Goal: Information Seeking & Learning: Learn about a topic

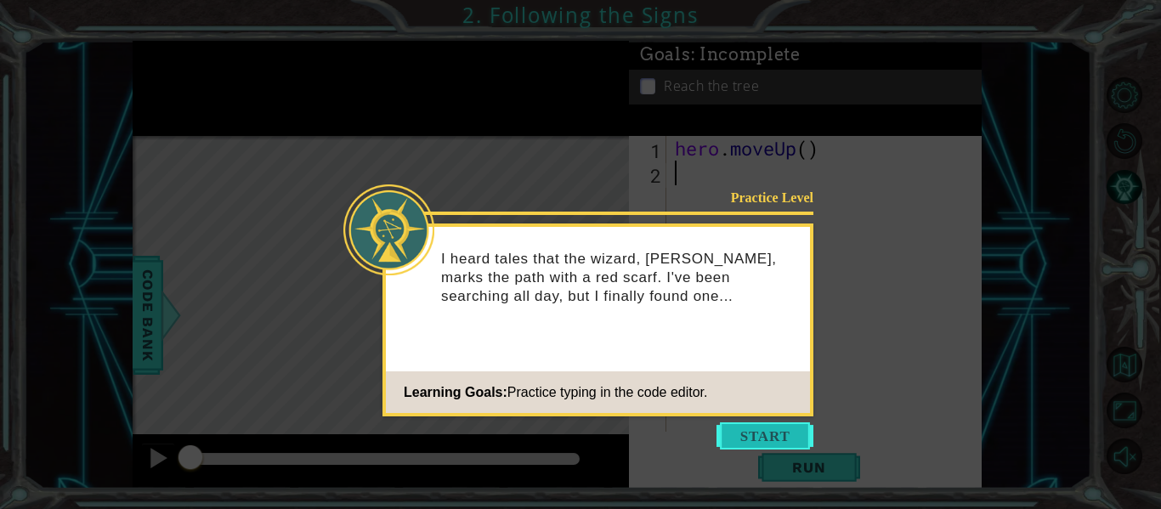
click at [761, 430] on button "Start" at bounding box center [764, 435] width 97 height 27
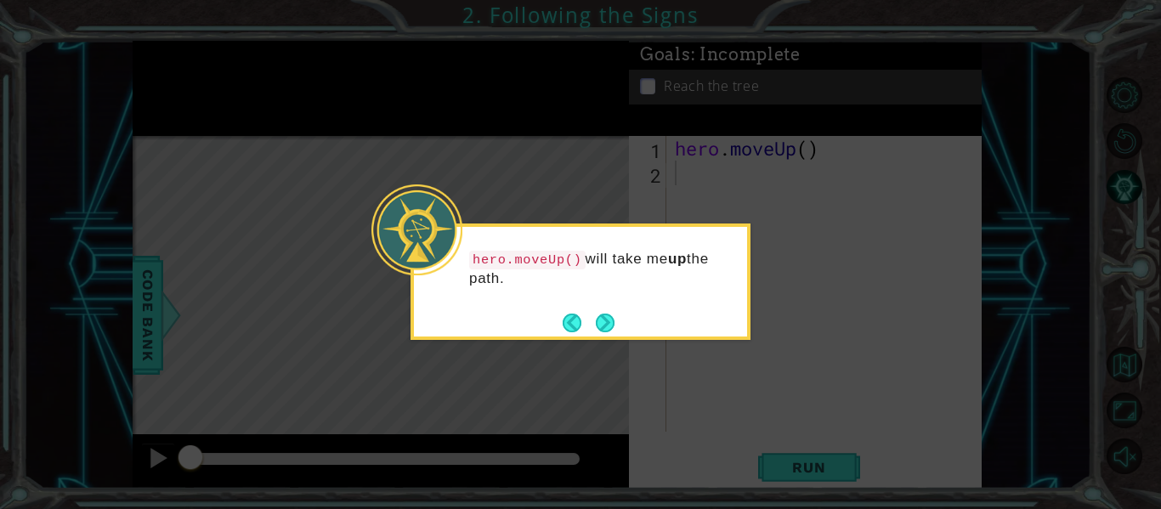
click at [617, 327] on div "hero.moveUp() will take me up the path." at bounding box center [580, 281] width 340 height 116
click at [603, 321] on button "Next" at bounding box center [605, 323] width 19 height 19
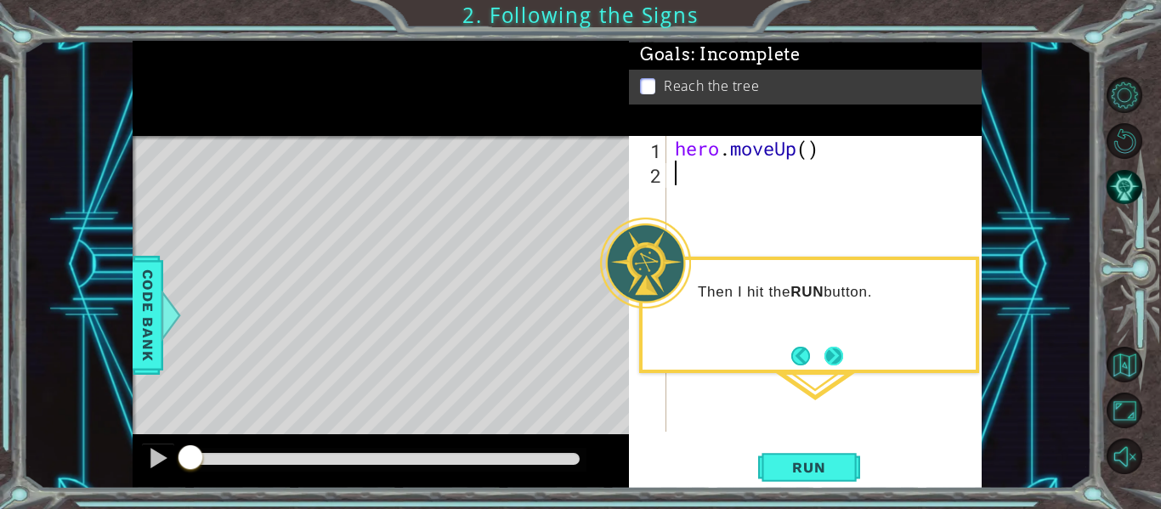
click at [837, 350] on button "Next" at bounding box center [833, 356] width 19 height 19
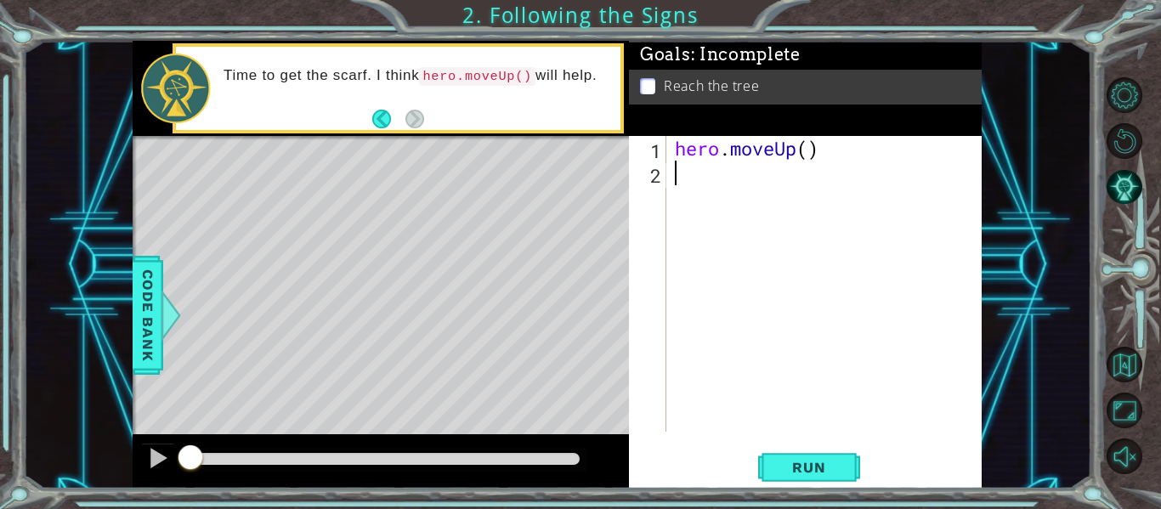
click at [762, 189] on div "hero . moveUp ( )" at bounding box center [828, 308] width 315 height 345
type textarea "hero.moveUp()"
click at [816, 468] on span "Run" at bounding box center [808, 467] width 67 height 17
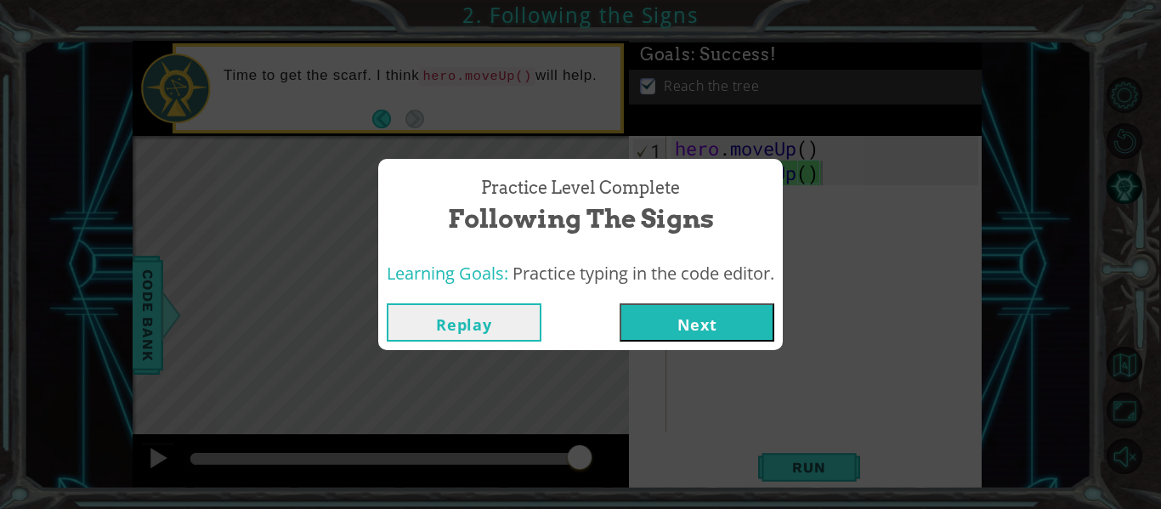
click at [709, 325] on button "Next" at bounding box center [696, 322] width 155 height 38
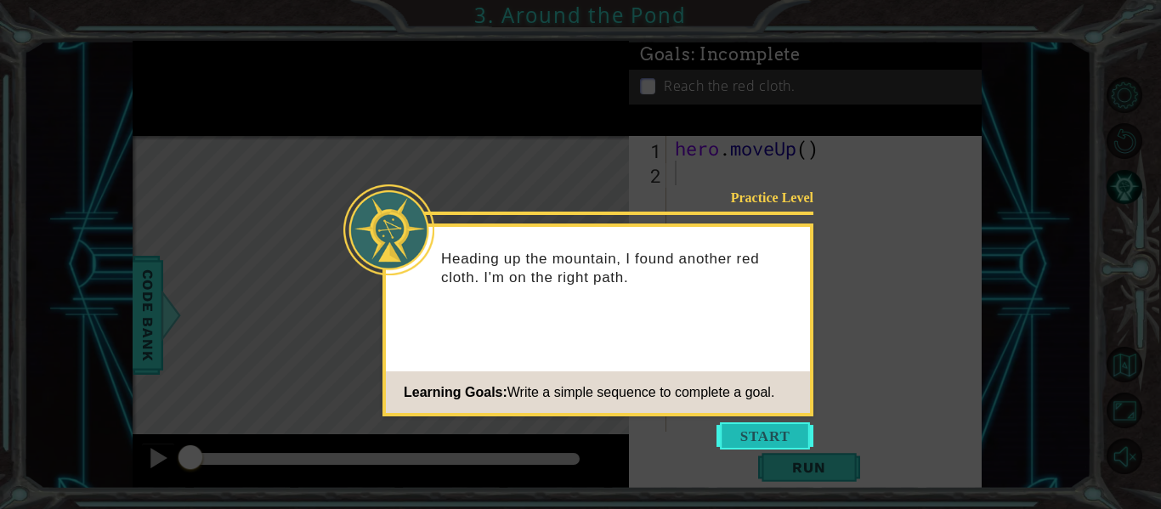
click at [761, 435] on button "Start" at bounding box center [764, 435] width 97 height 27
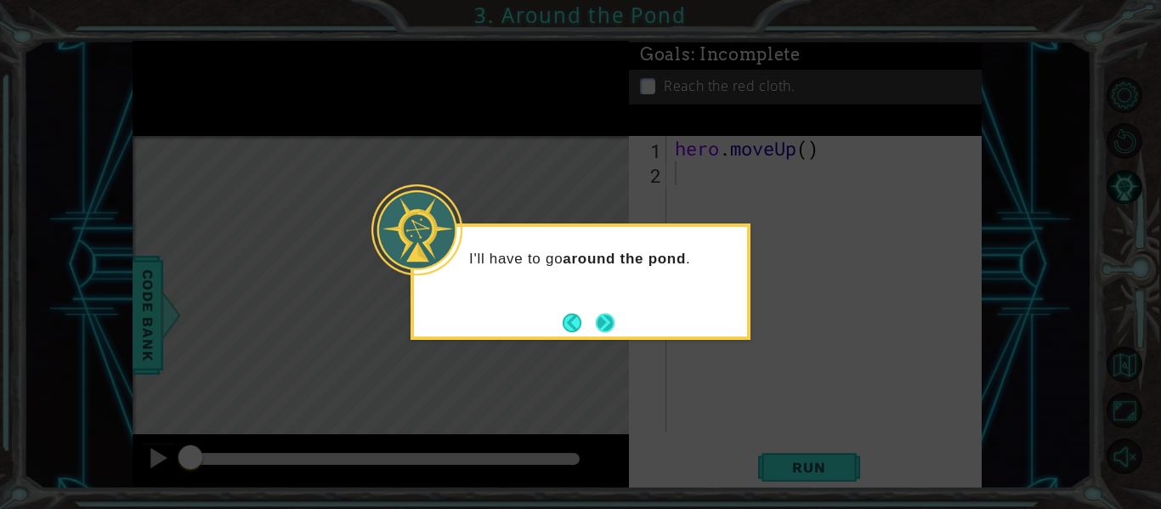
click at [606, 325] on button "Next" at bounding box center [605, 323] width 19 height 19
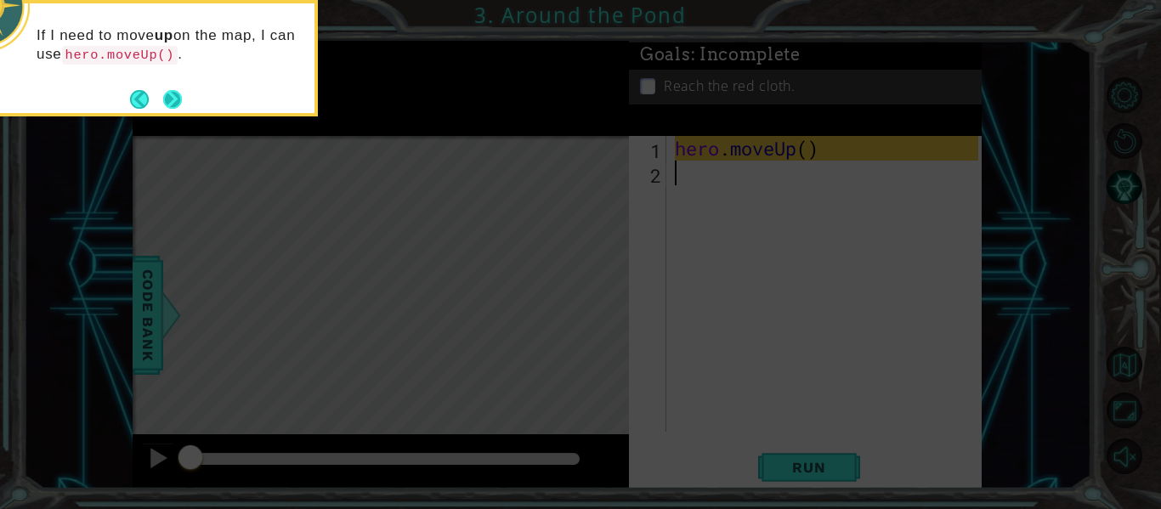
click at [164, 99] on button "Next" at bounding box center [172, 99] width 19 height 19
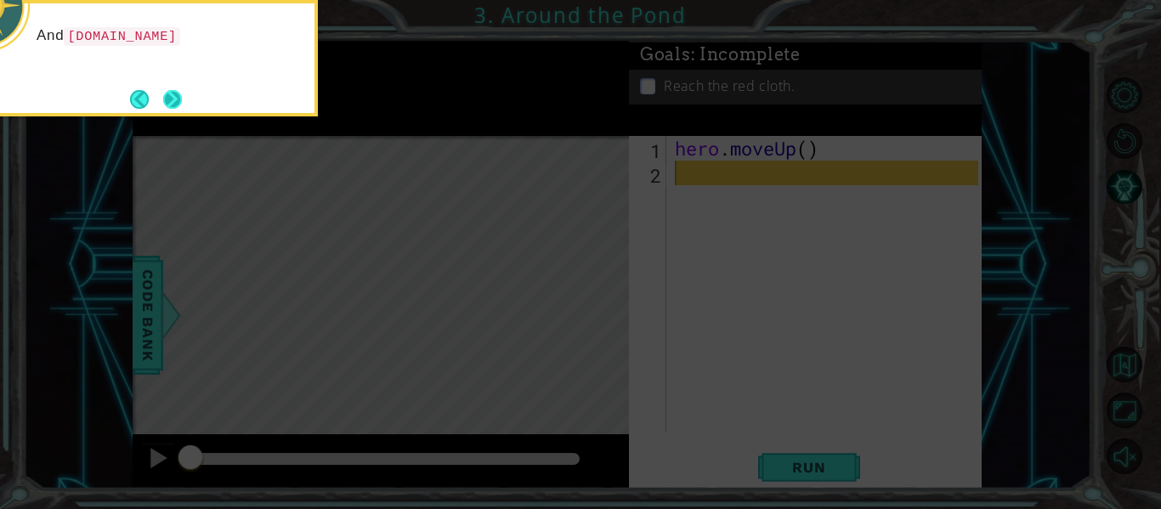
click at [165, 99] on button "Next" at bounding box center [172, 99] width 19 height 19
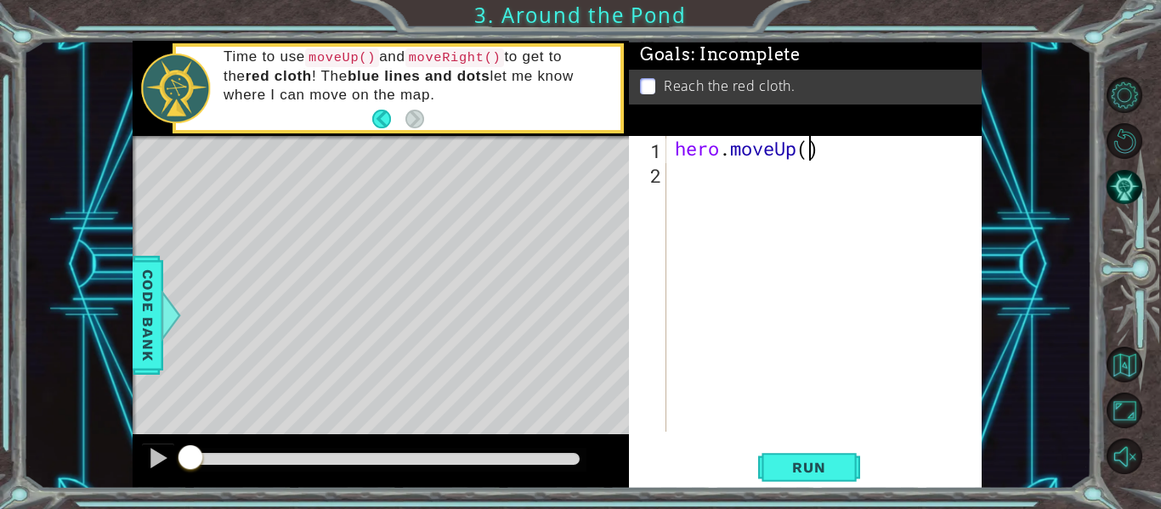
click at [809, 154] on div "hero . moveUp ( )" at bounding box center [828, 308] width 315 height 345
type textarea "hero.moveUp(2)"
click at [676, 178] on div "hero . moveUp ( 2 )" at bounding box center [828, 308] width 315 height 345
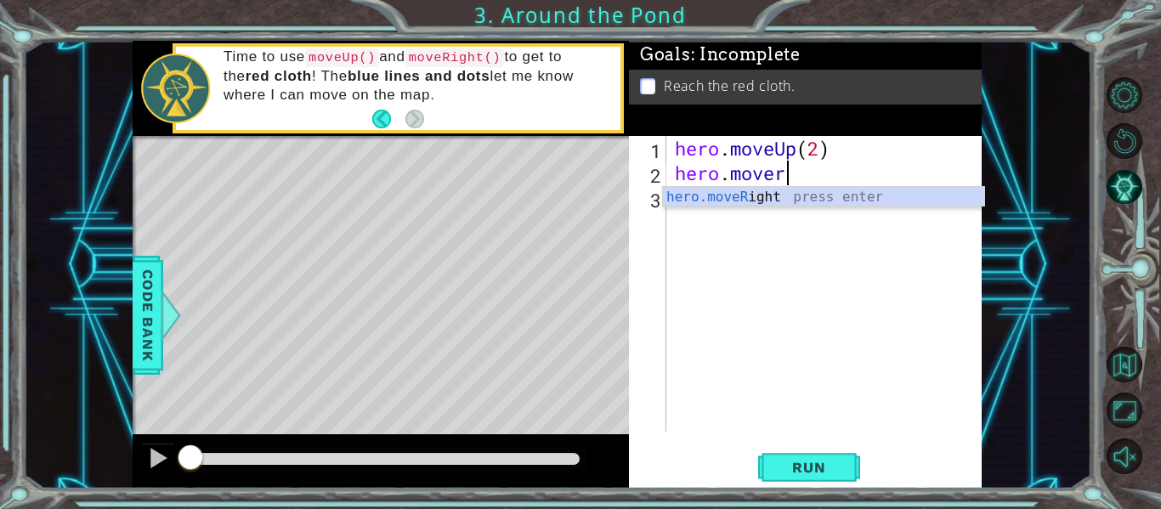
type textarea "hero.move"
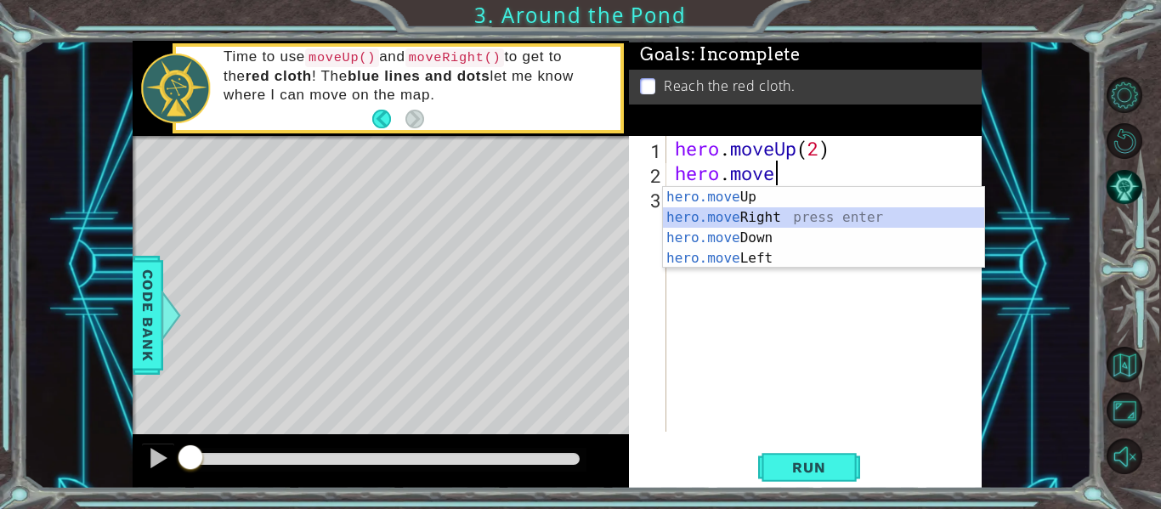
click at [715, 217] on div "hero.move Up press enter hero.move Right press enter hero.move Down press enter…" at bounding box center [823, 248] width 321 height 122
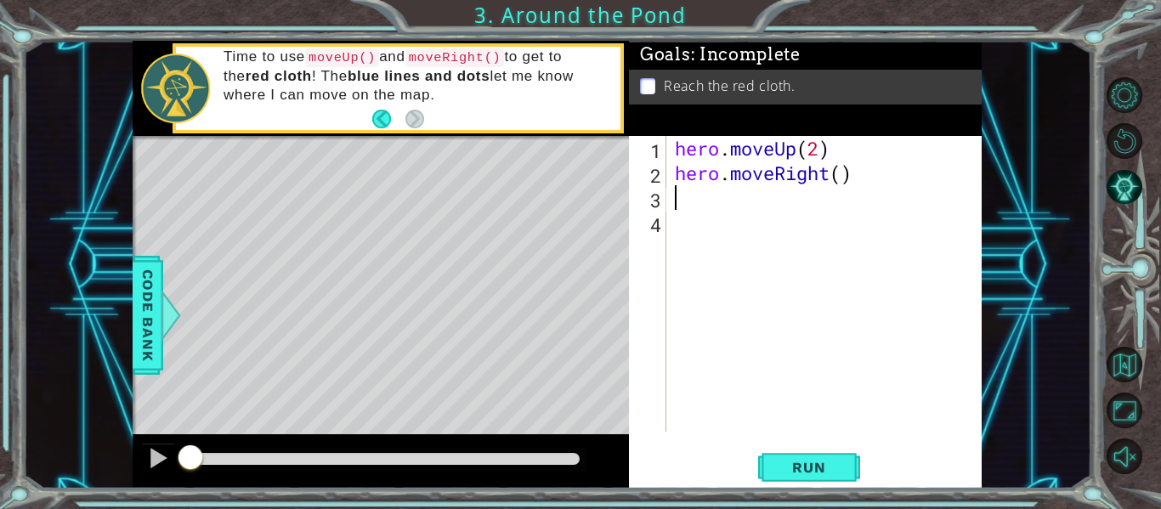
type textarea "m"
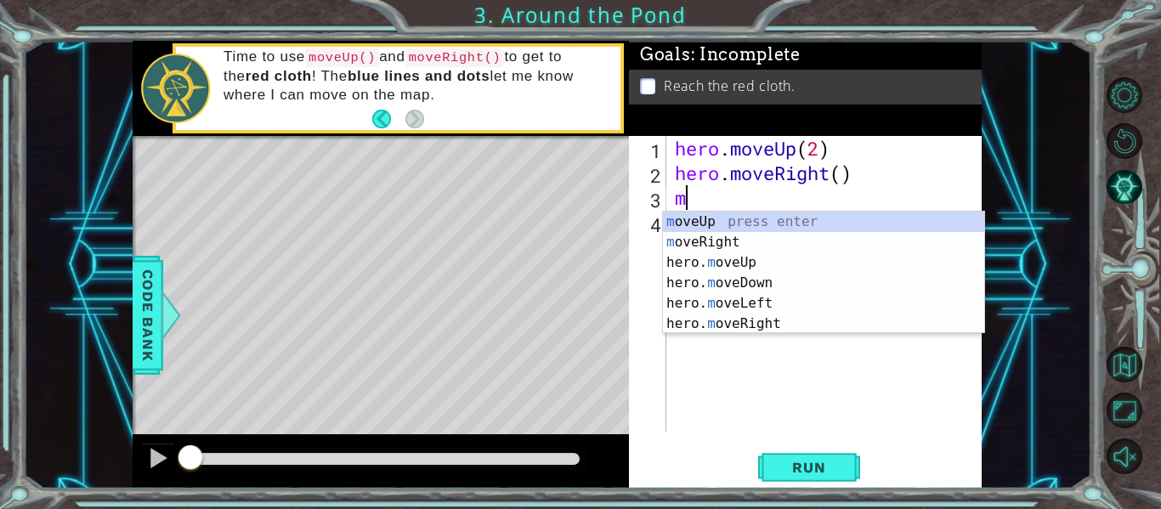
click at [713, 218] on div "m oveUp press enter m oveRight press enter hero. m oveUp press enter hero. m ov…" at bounding box center [823, 293] width 321 height 163
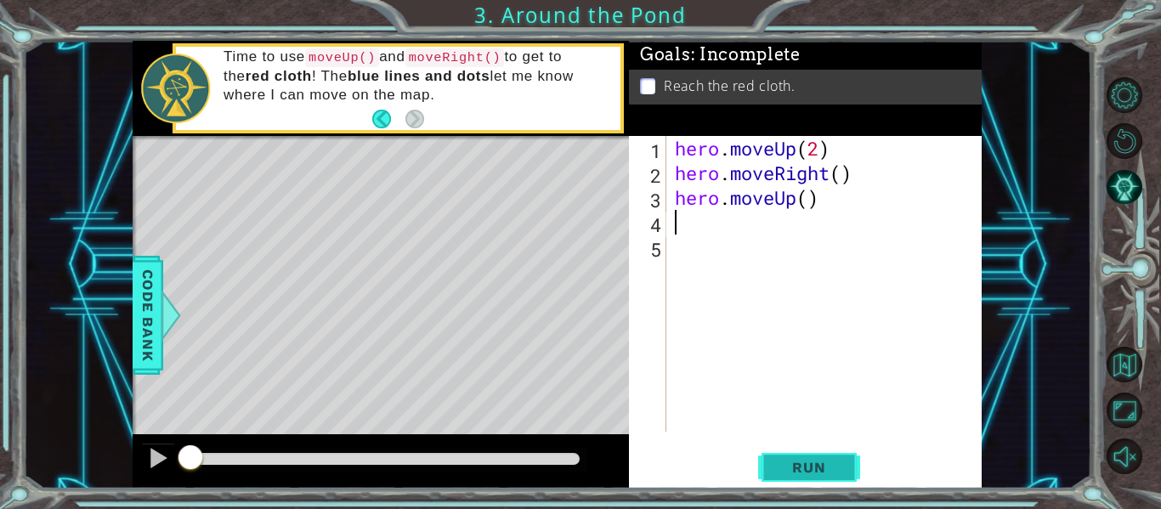
click at [789, 460] on span "Run" at bounding box center [808, 467] width 67 height 17
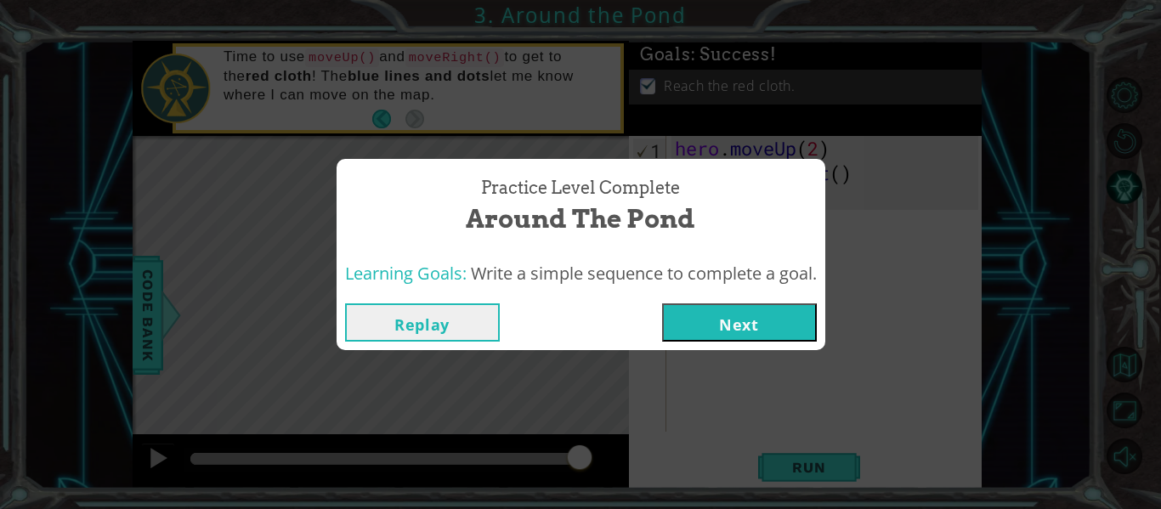
click at [767, 325] on button "Next" at bounding box center [739, 322] width 155 height 38
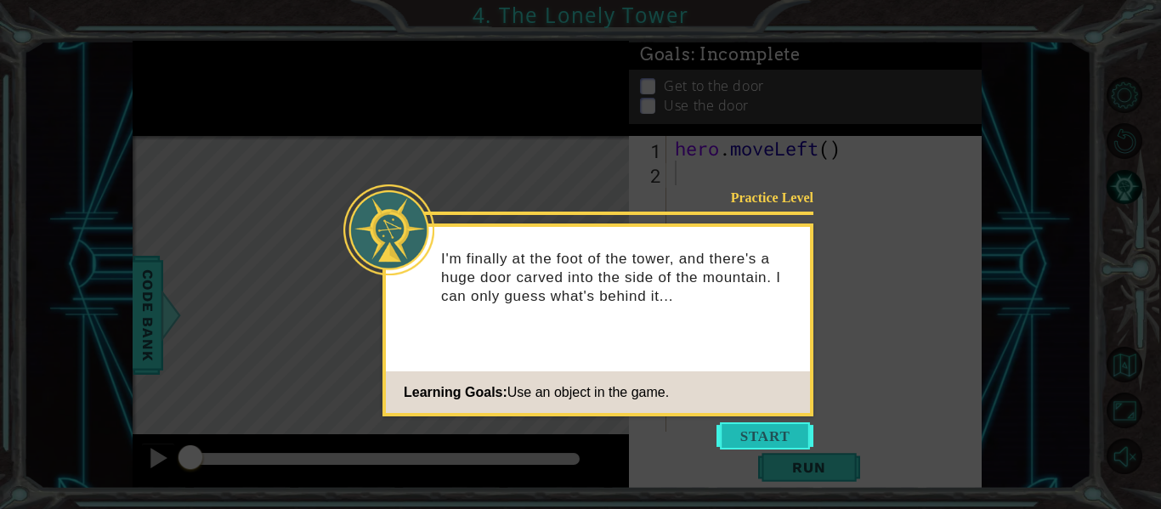
click at [752, 439] on button "Start" at bounding box center [764, 435] width 97 height 27
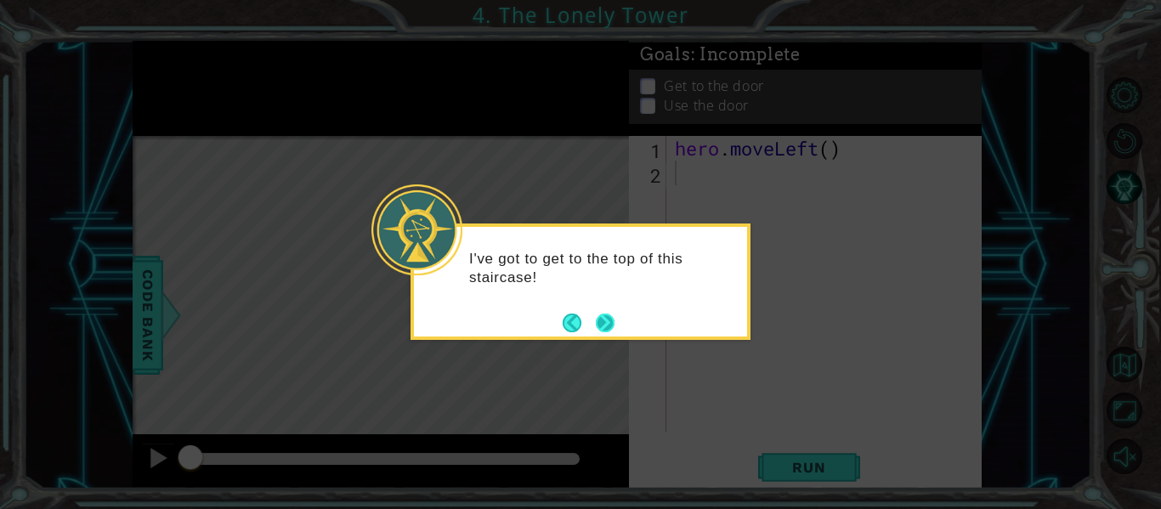
click at [606, 321] on button "Next" at bounding box center [605, 323] width 20 height 20
click at [609, 323] on button "Next" at bounding box center [605, 323] width 19 height 19
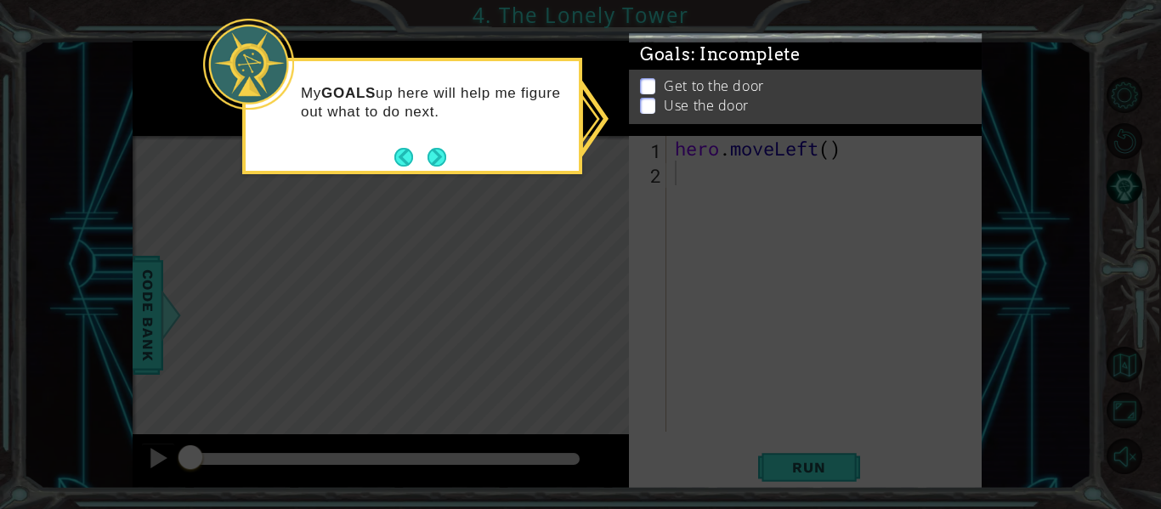
click at [451, 164] on div "My GOALS up here will help me figure out what to do next." at bounding box center [412, 116] width 340 height 116
drag, startPoint x: 620, startPoint y: 261, endPoint x: 628, endPoint y: 254, distance: 10.2
click at [622, 259] on icon at bounding box center [580, 254] width 1161 height 509
click at [427, 154] on button "Next" at bounding box center [436, 157] width 19 height 19
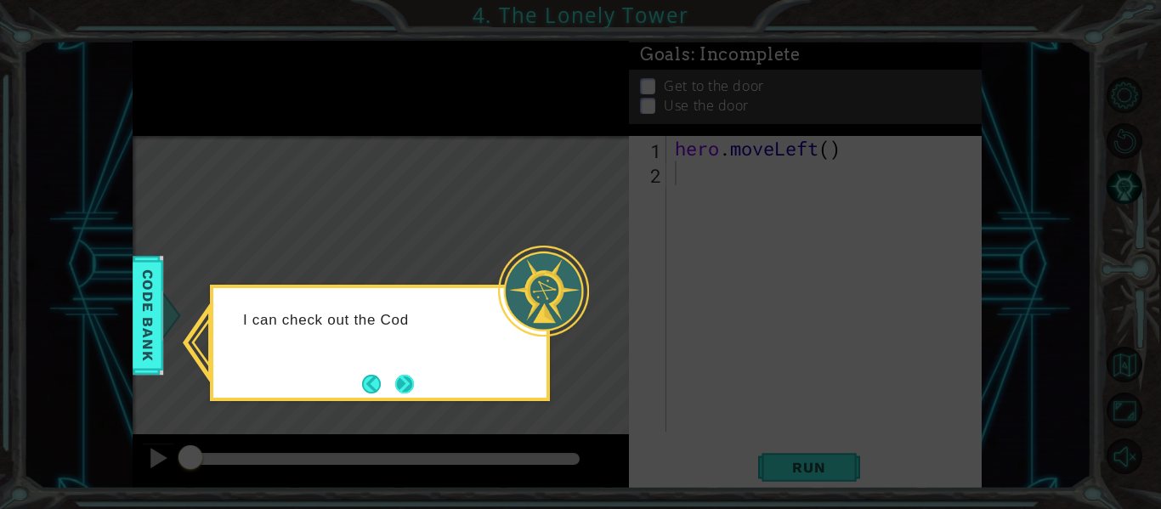
click at [411, 383] on button "Next" at bounding box center [404, 384] width 20 height 20
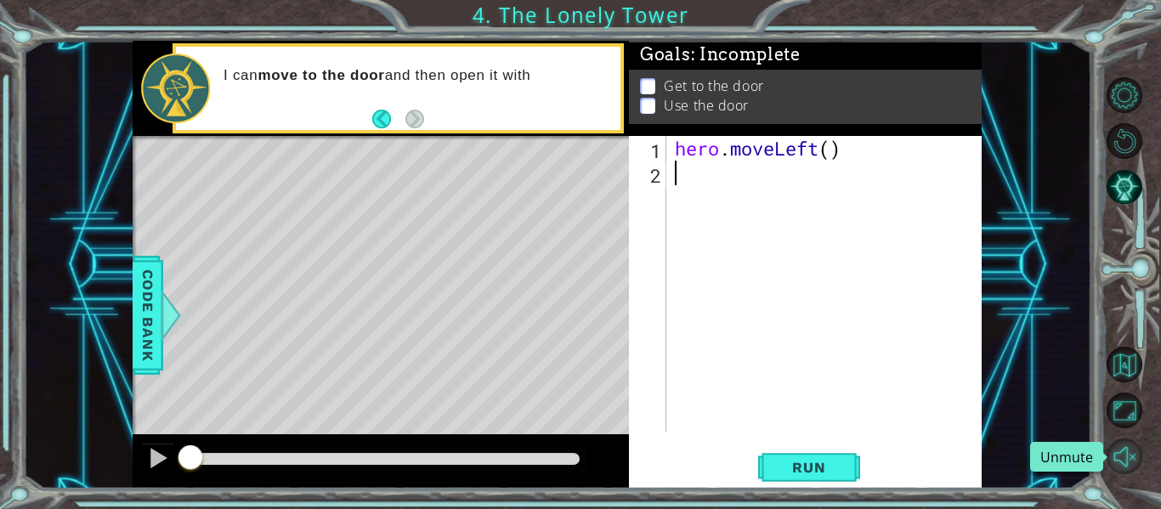
click at [1132, 457] on button "Unmute" at bounding box center [1124, 456] width 36 height 36
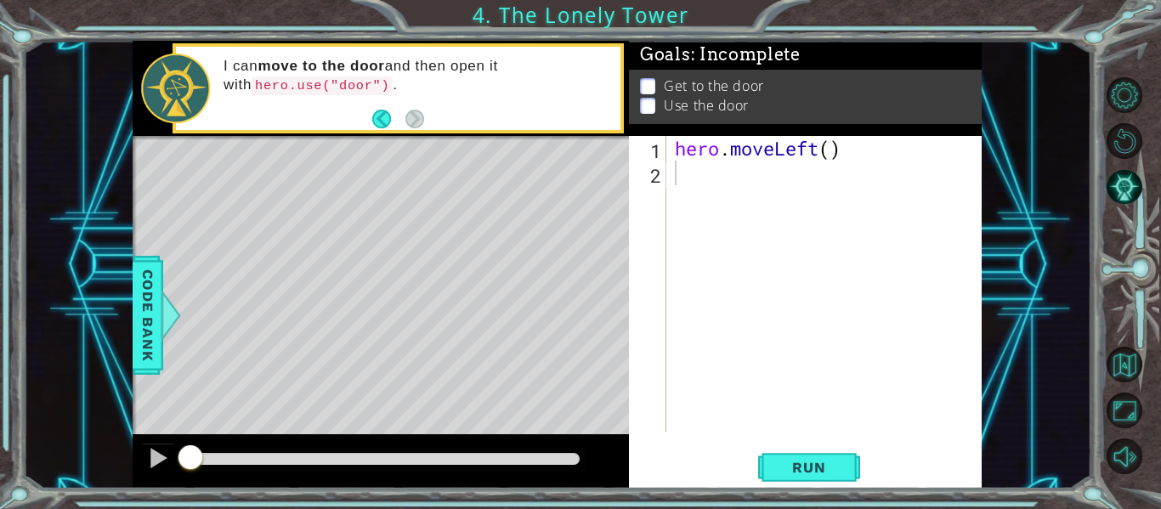
click at [833, 151] on div "hero . moveLeft ( )" at bounding box center [828, 308] width 315 height 345
type textarea "hero.moveLeft(2)"
click at [681, 186] on div "hero . moveLeft ( 2 )" at bounding box center [828, 308] width 315 height 345
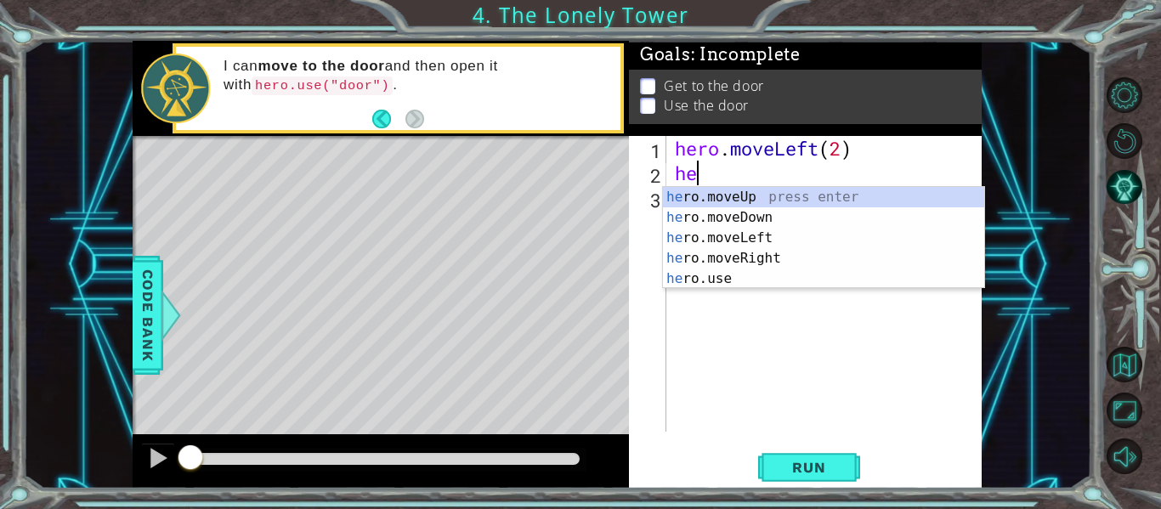
scroll to position [0, 1]
type textarea "hero"
click at [733, 196] on div "hero .moveUp press enter hero .moveDown press enter hero .moveLeft press enter …" at bounding box center [823, 258] width 321 height 143
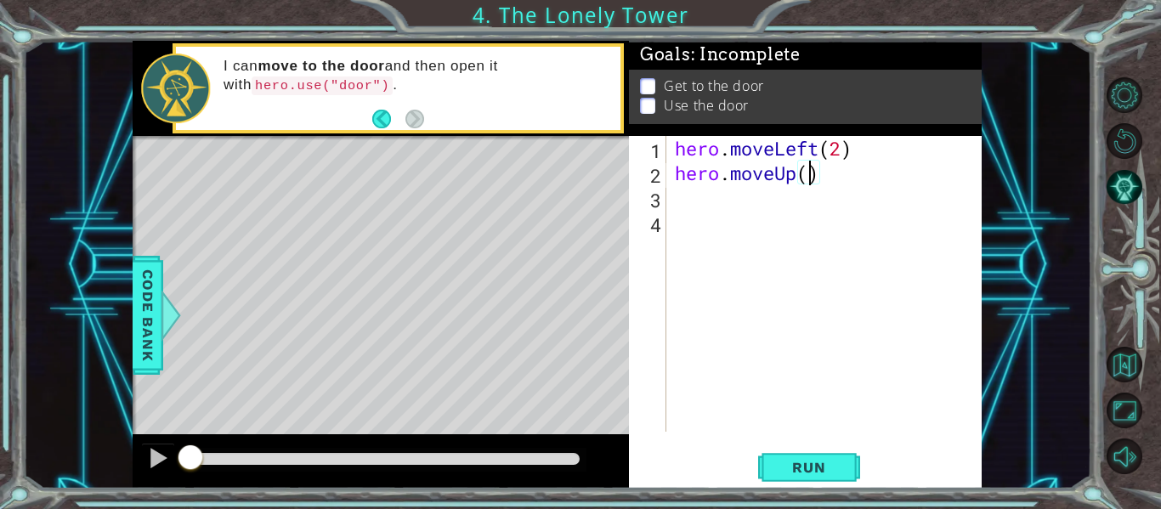
click at [811, 177] on div "hero . moveLeft ( 2 ) hero . moveUp ( )" at bounding box center [828, 308] width 315 height 345
type textarea "hero.moveUp(2)"
click at [732, 215] on div "hero . moveLeft ( 2 ) hero . moveUp ( 2 )" at bounding box center [828, 308] width 315 height 345
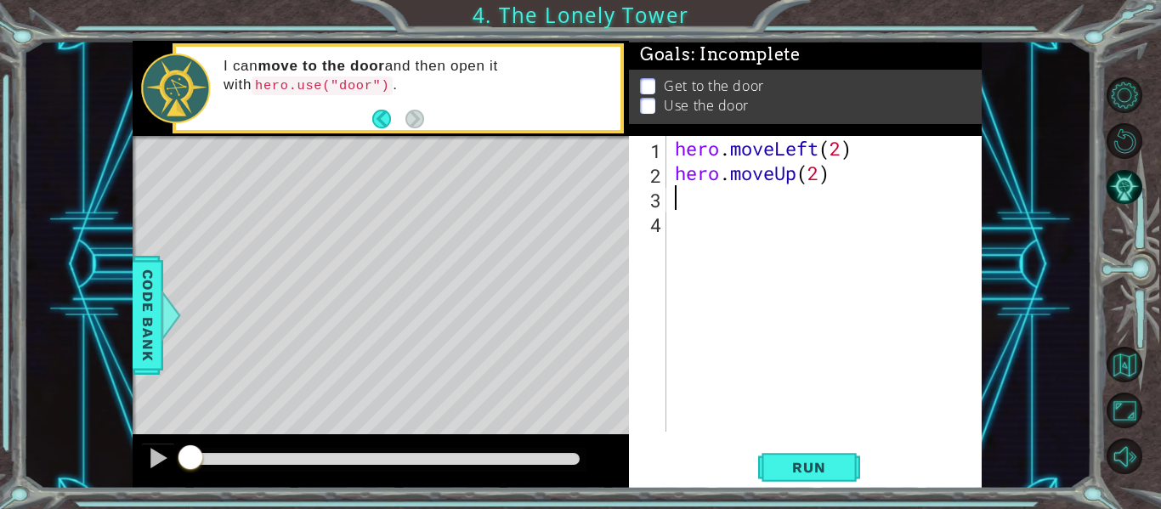
click at [720, 188] on div "hero . moveLeft ( 2 ) hero . moveUp ( 2 )" at bounding box center [828, 308] width 315 height 345
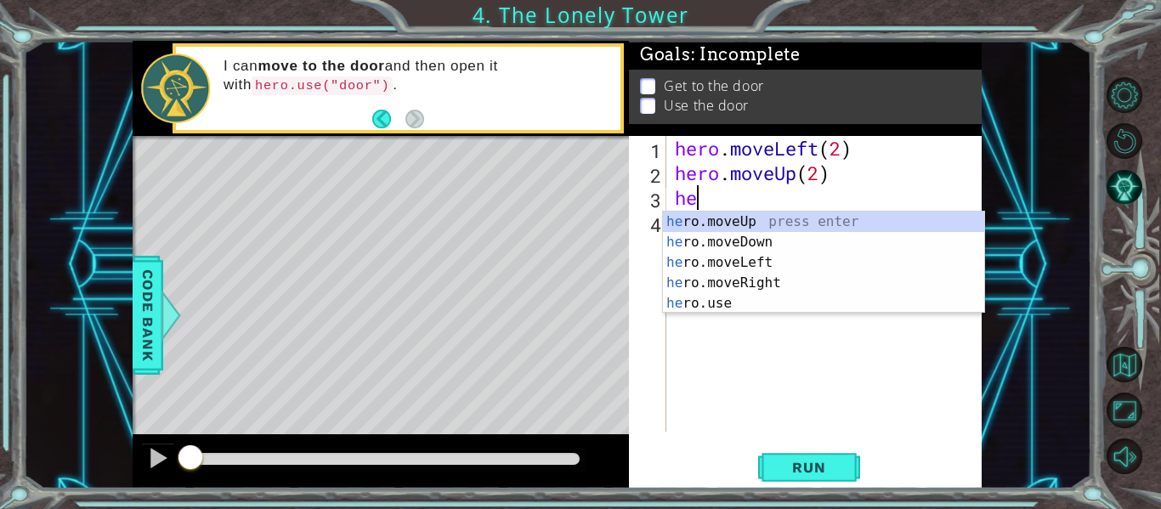
scroll to position [0, 1]
type textarea "hero"
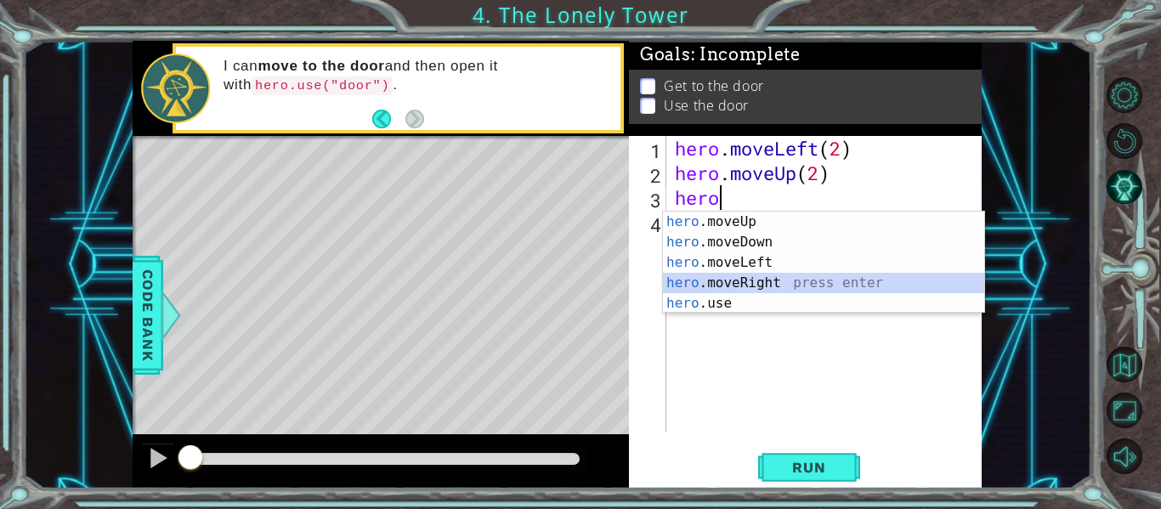
click at [731, 280] on div "hero .moveUp press enter hero .moveDown press enter hero .moveLeft press enter …" at bounding box center [823, 283] width 321 height 143
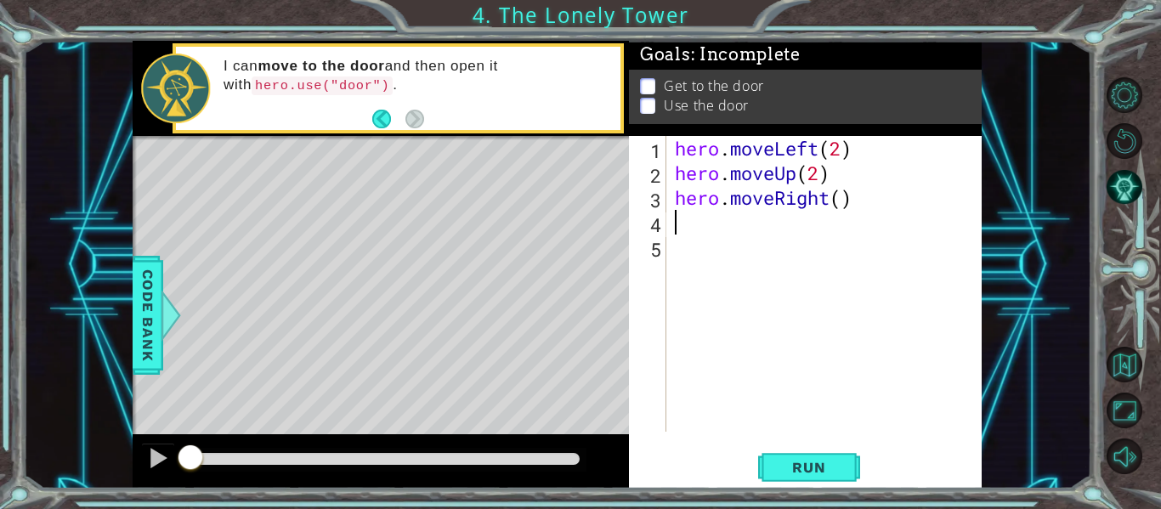
click at [840, 200] on div "hero . moveLeft ( 2 ) hero . moveUp ( 2 ) hero . moveRight ( )" at bounding box center [828, 308] width 315 height 345
type textarea "hero.moveRight(2)"
click at [804, 472] on span "Run" at bounding box center [808, 467] width 67 height 17
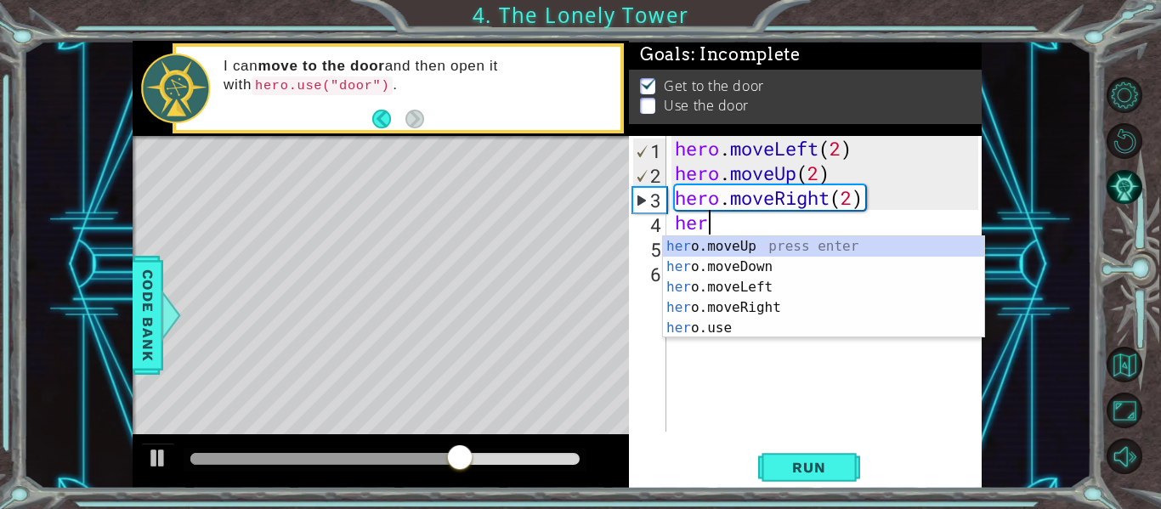
scroll to position [0, 1]
click at [710, 332] on div "hero .moveUp press enter hero .moveDown press enter hero .moveLeft press enter …" at bounding box center [823, 307] width 321 height 143
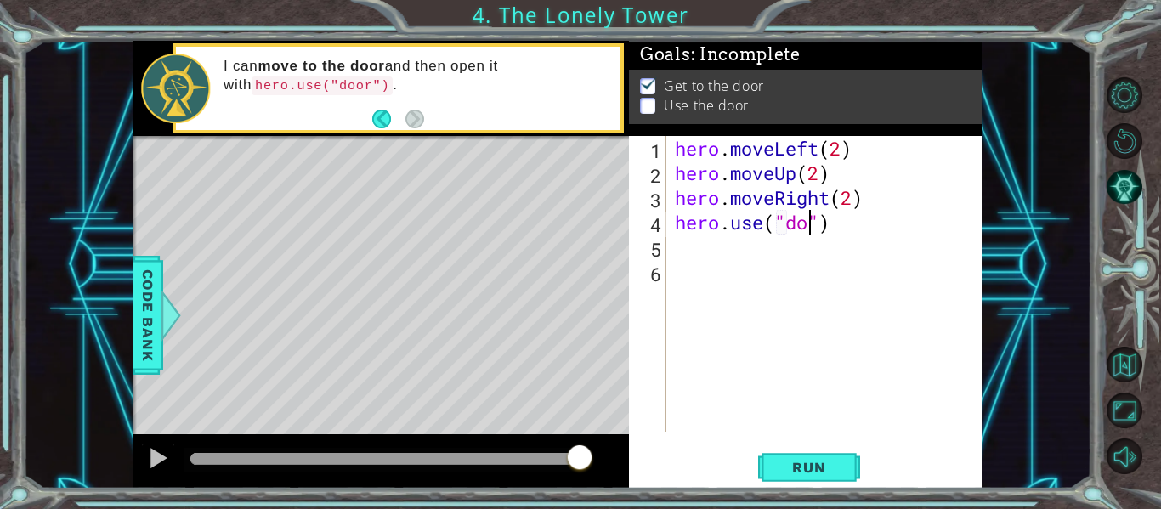
scroll to position [0, 8]
type textarea "hero.use("door")"
click at [794, 466] on span "Run" at bounding box center [808, 467] width 67 height 17
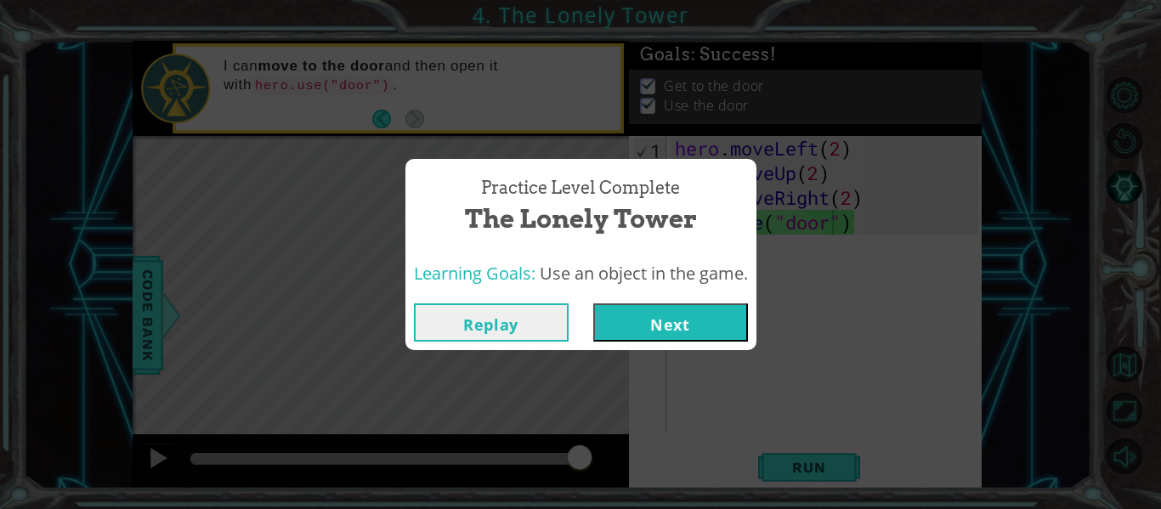
click at [670, 319] on button "Next" at bounding box center [670, 322] width 155 height 38
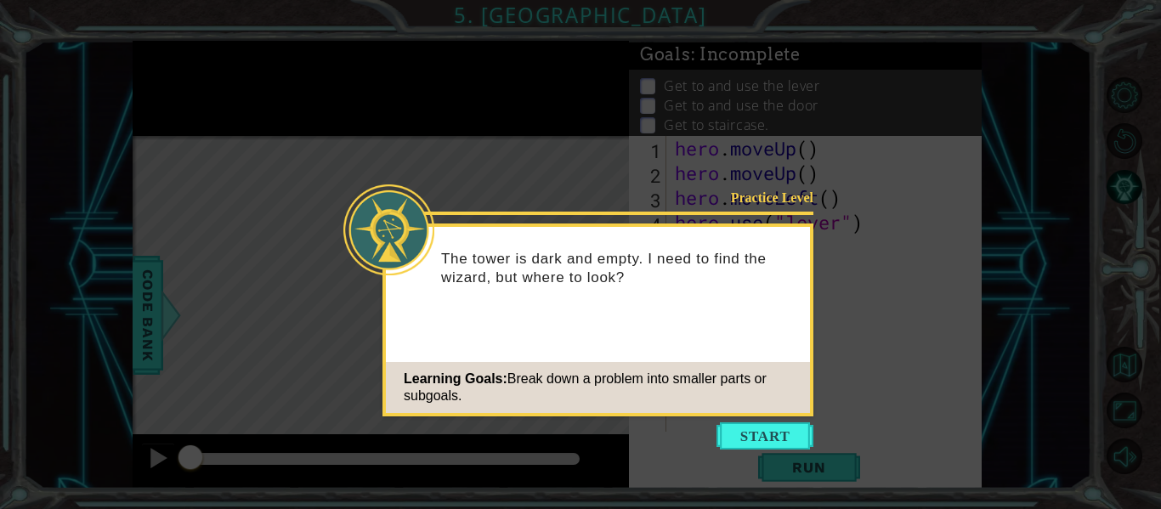
drag, startPoint x: 760, startPoint y: 438, endPoint x: 829, endPoint y: 498, distance: 92.2
click at [828, 508] on body "1 ההההההההההההההההההההההההההההההההההההההההההההההההההההההההההההההההההההההההההההה…" at bounding box center [580, 254] width 1161 height 509
click at [728, 432] on button "Start" at bounding box center [764, 435] width 97 height 27
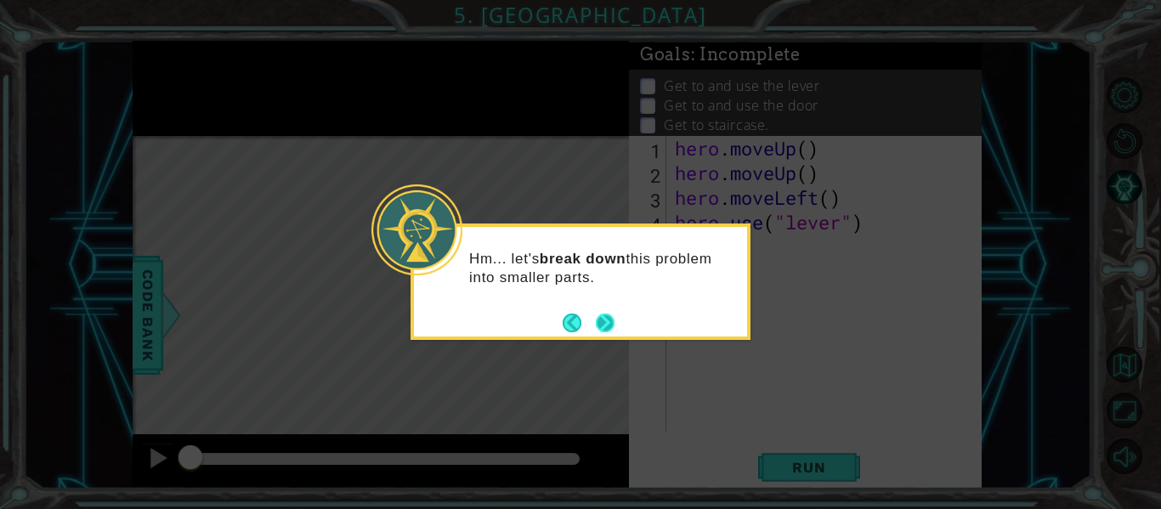
click at [605, 314] on button "Next" at bounding box center [605, 323] width 19 height 19
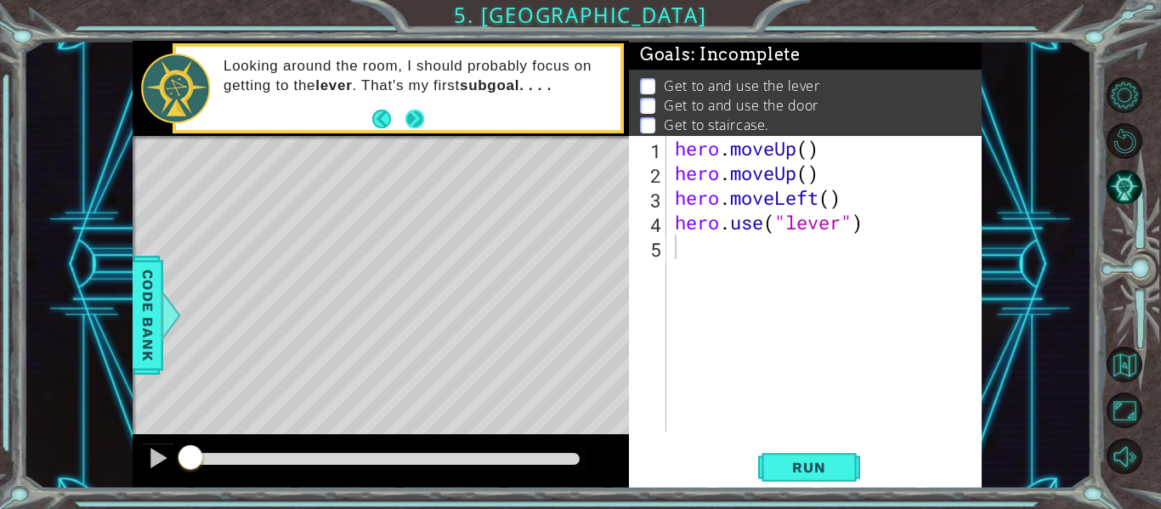
click at [416, 111] on button "Next" at bounding box center [414, 119] width 19 height 19
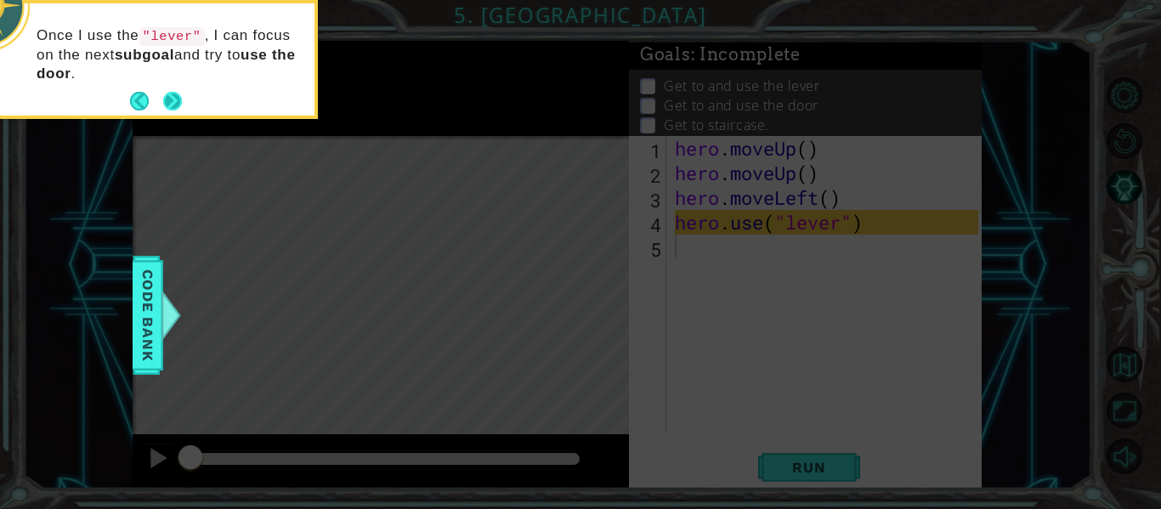
click at [174, 92] on button "Next" at bounding box center [172, 101] width 19 height 19
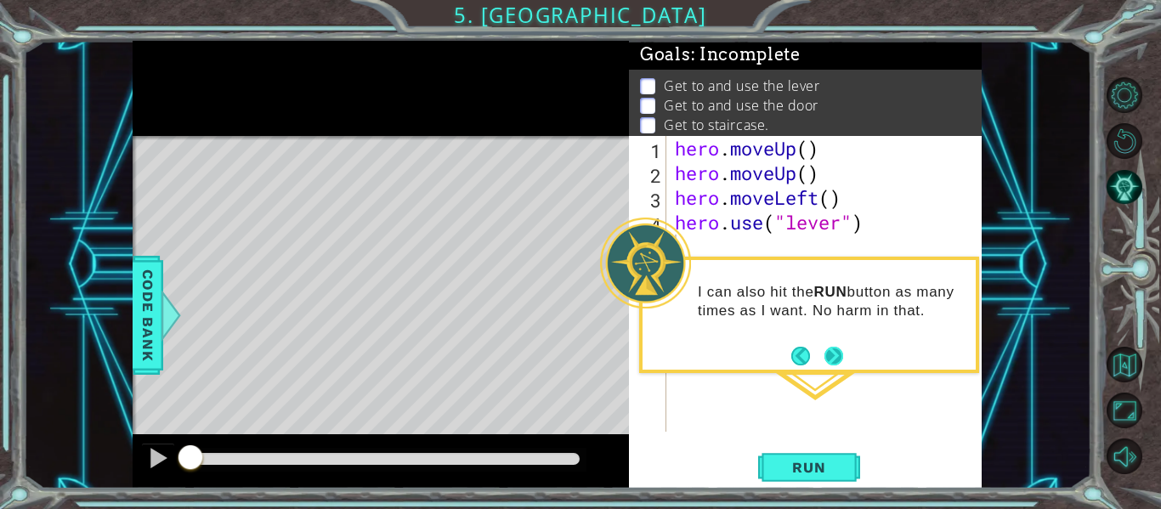
click at [835, 353] on button "Next" at bounding box center [833, 356] width 19 height 19
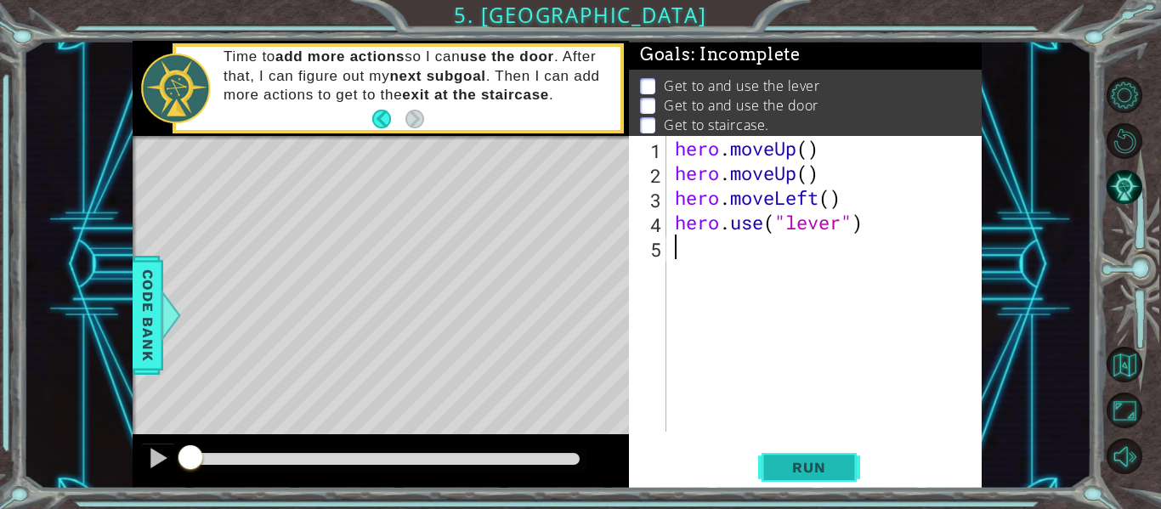
click at [803, 465] on span "Run" at bounding box center [808, 467] width 67 height 17
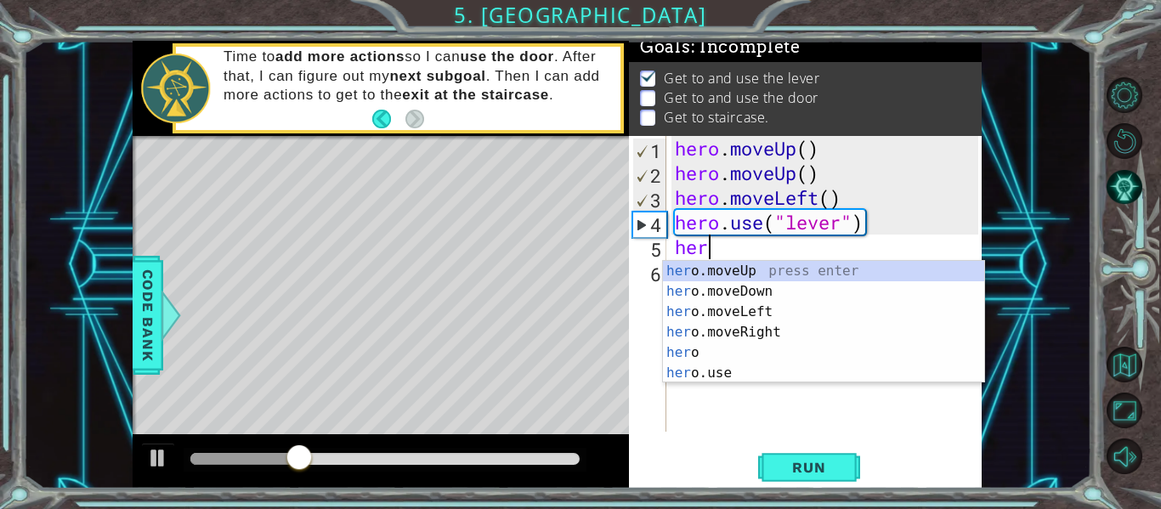
scroll to position [0, 1]
type textarea "hero"
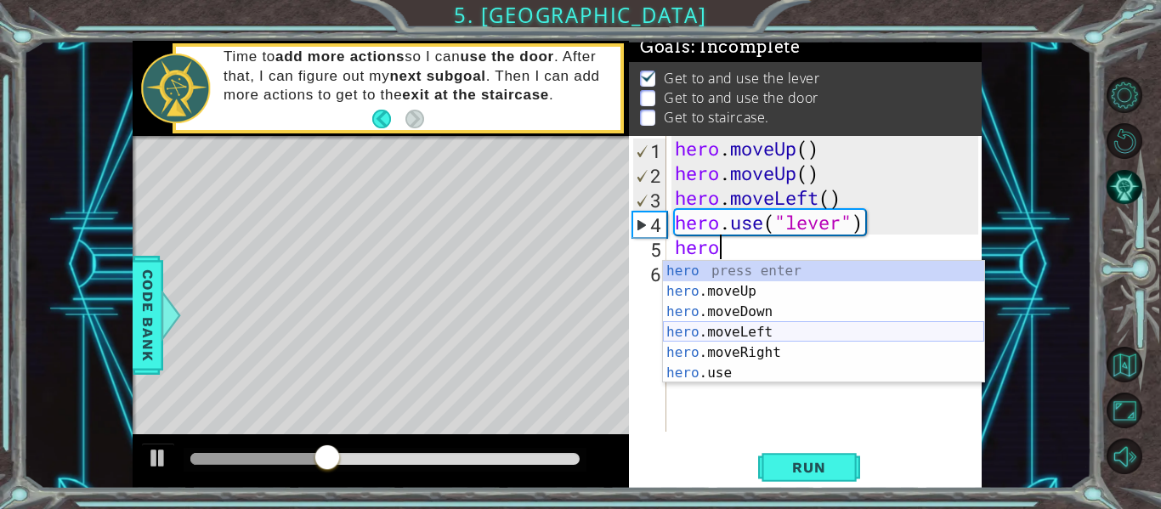
click at [722, 327] on div "hero press enter hero .moveUp press enter hero .moveDown press enter hero .move…" at bounding box center [823, 342] width 321 height 163
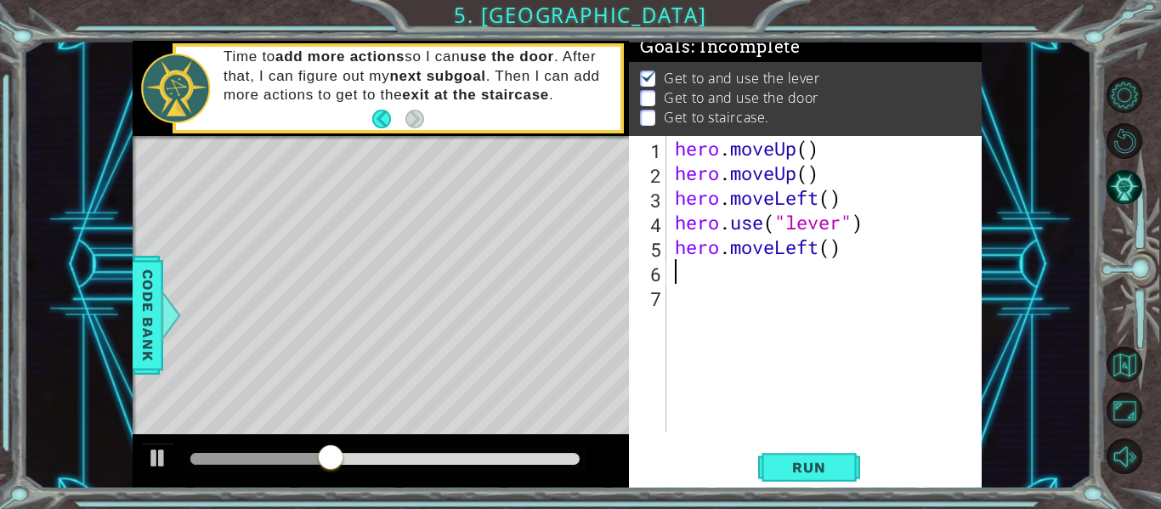
scroll to position [0, 0]
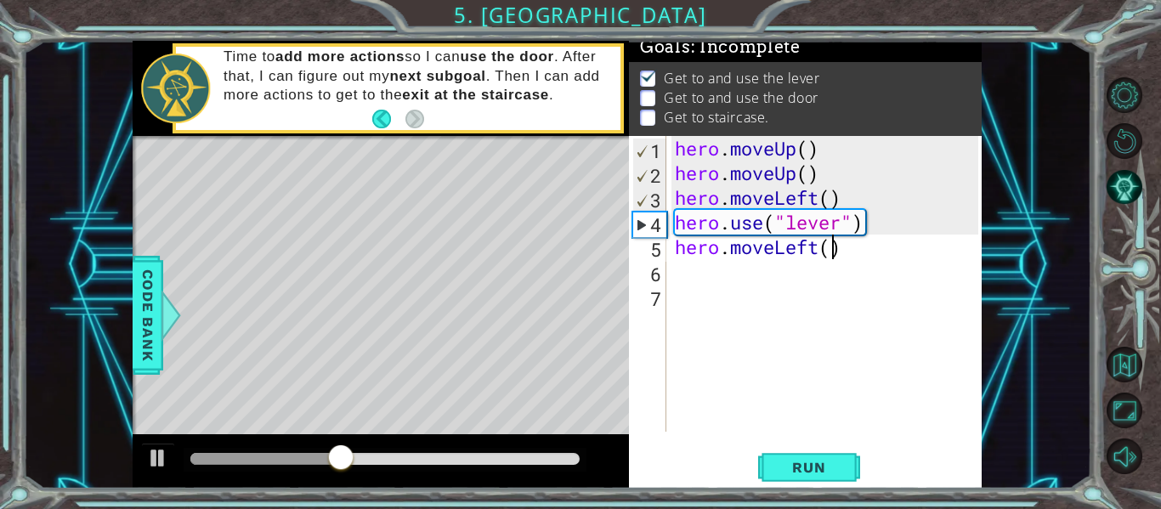
click at [833, 251] on div "hero . moveUp ( ) hero . moveUp ( ) hero . moveLeft ( ) hero . use ( "lever" ) …" at bounding box center [828, 308] width 315 height 345
type textarea "hero.moveLeft(3)"
click at [746, 283] on div "hero . moveUp ( ) hero . moveUp ( ) hero . moveLeft ( ) hero . use ( "lever" ) …" at bounding box center [828, 308] width 315 height 345
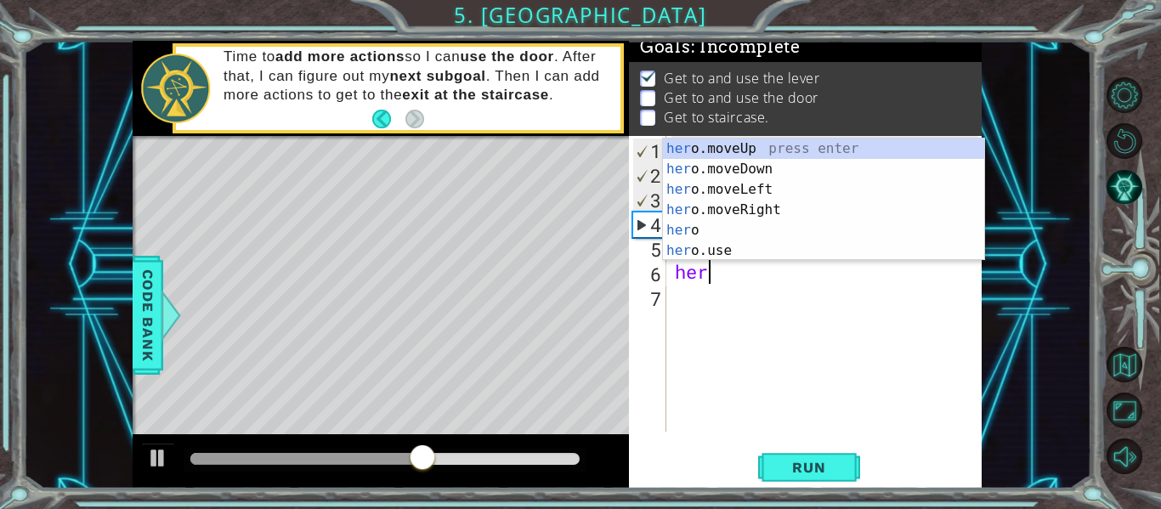
scroll to position [0, 1]
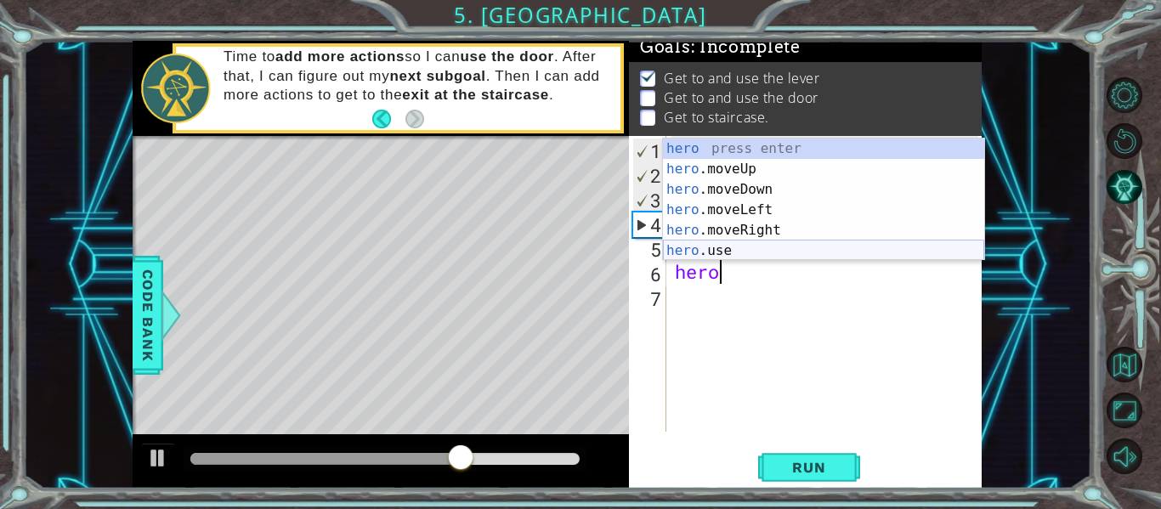
click at [743, 249] on div "hero press enter hero .moveUp press enter hero .moveDown press enter hero .move…" at bounding box center [823, 219] width 321 height 163
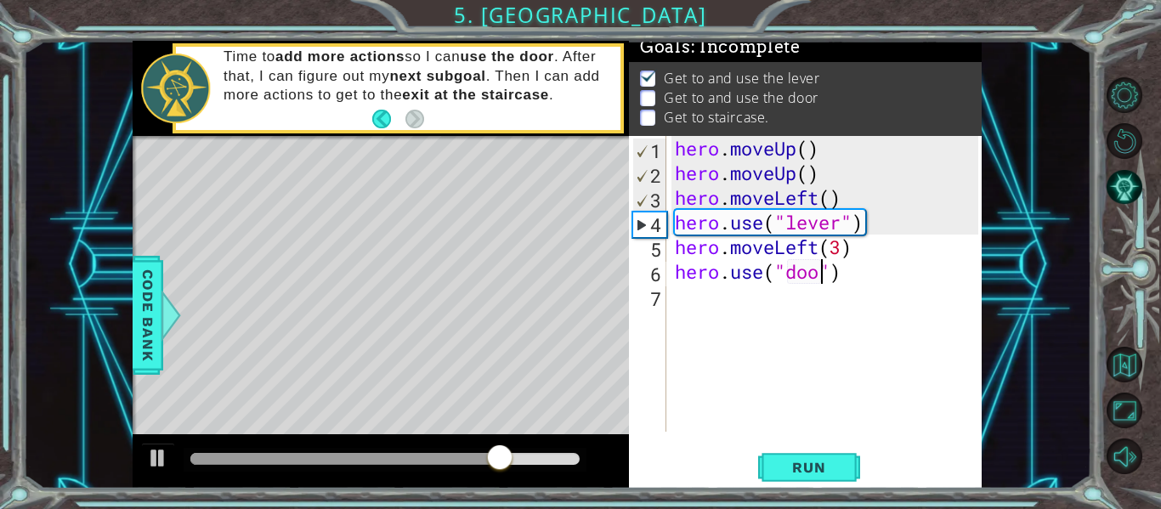
type textarea "hero.use("door")"
click at [754, 310] on div "hero . moveUp ( ) hero . moveUp ( ) hero . moveLeft ( ) hero . use ( "lever" ) …" at bounding box center [828, 308] width 315 height 345
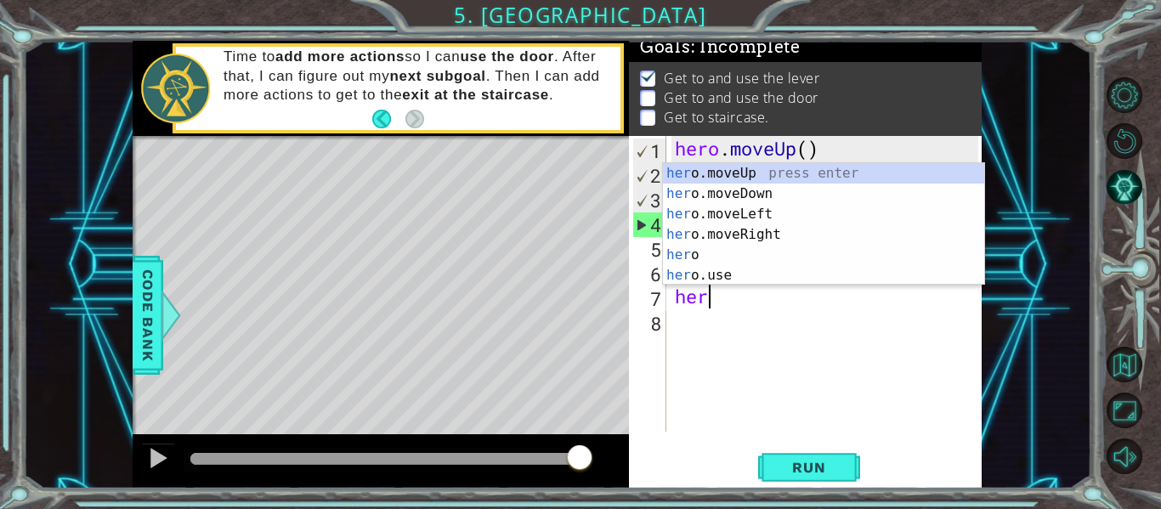
scroll to position [0, 1]
type textarea "hero"
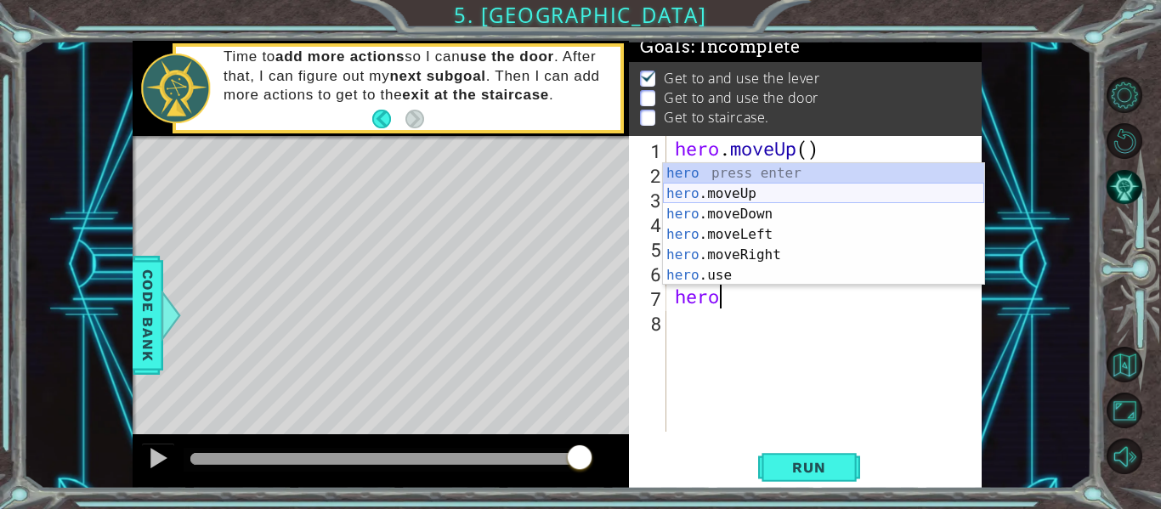
click at [730, 184] on div "hero press enter hero .moveUp press enter hero .moveDown press enter hero .move…" at bounding box center [823, 244] width 321 height 163
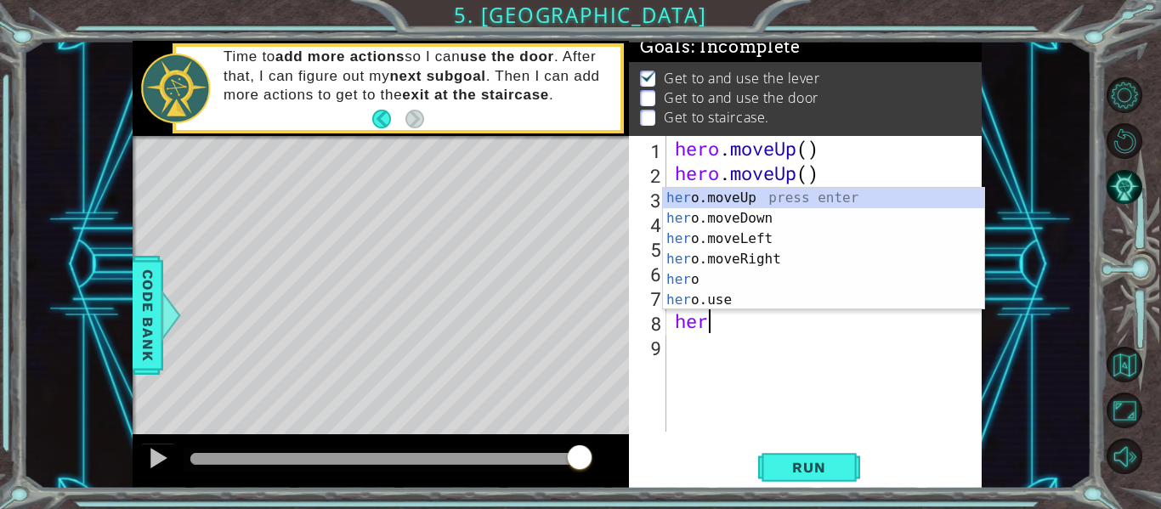
type textarea "hero"
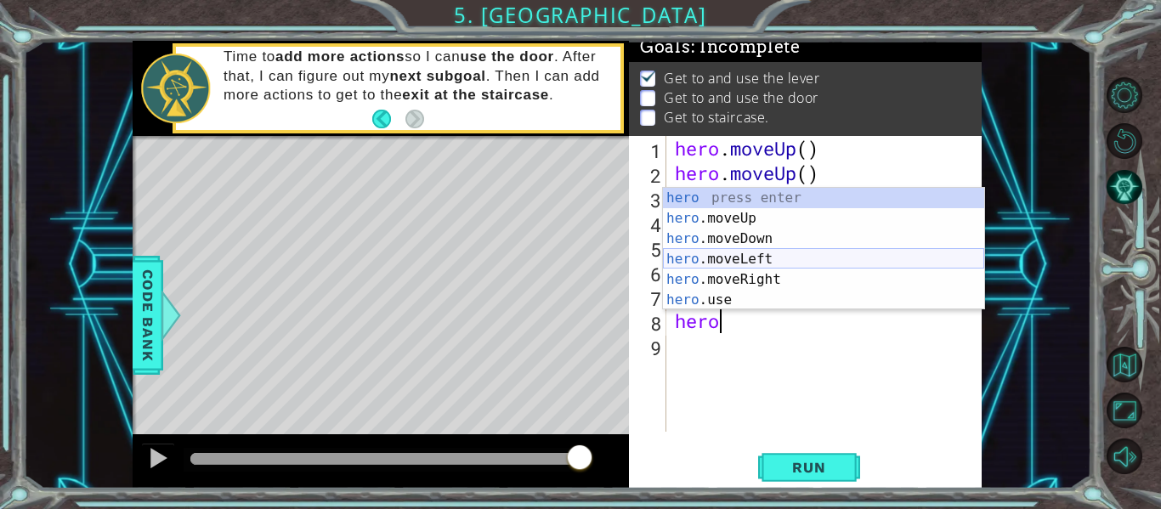
click at [750, 251] on div "hero press enter hero .moveUp press enter hero .moveDown press enter hero .move…" at bounding box center [823, 269] width 321 height 163
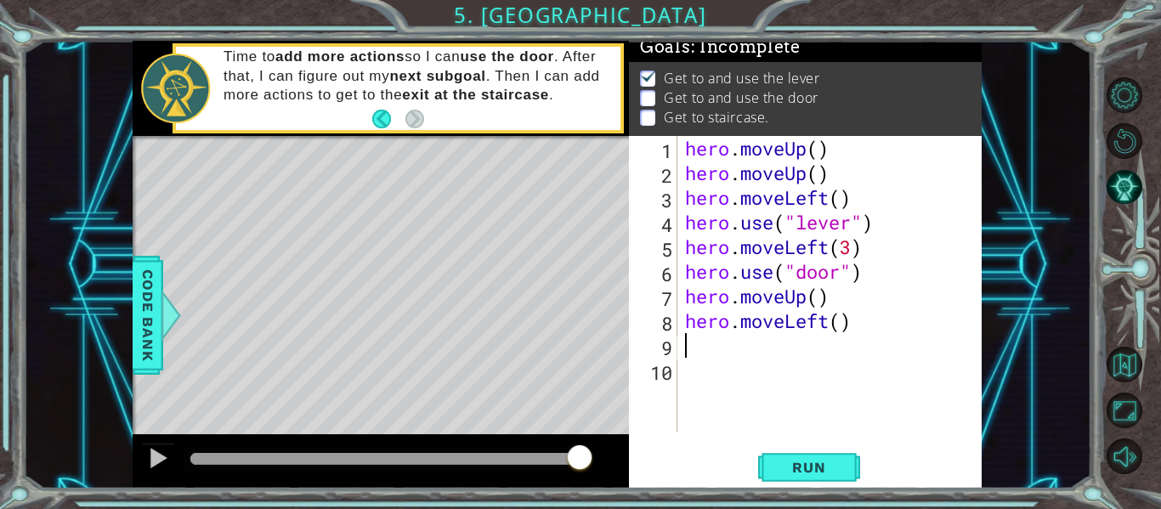
click at [839, 326] on div "hero . moveUp ( ) hero . moveUp ( ) hero . moveLeft ( ) hero . use ( "lever" ) …" at bounding box center [833, 308] width 305 height 345
type textarea "hero.moveLeft(3)"
click at [757, 352] on div "hero . moveUp ( ) hero . moveUp ( ) hero . moveLeft ( ) hero . use ( "lever" ) …" at bounding box center [833, 308] width 305 height 345
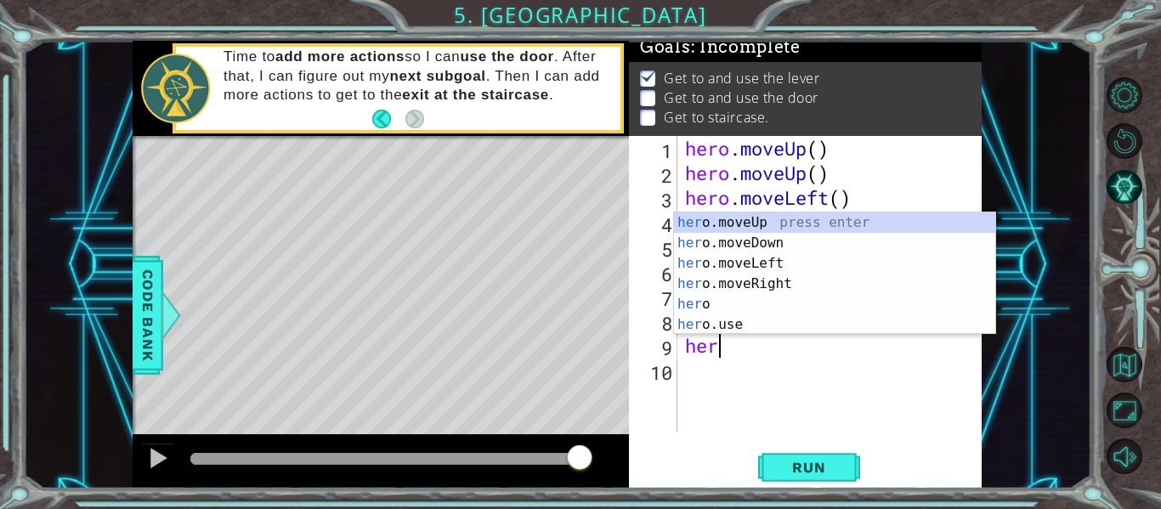
scroll to position [0, 1]
type textarea "hero"
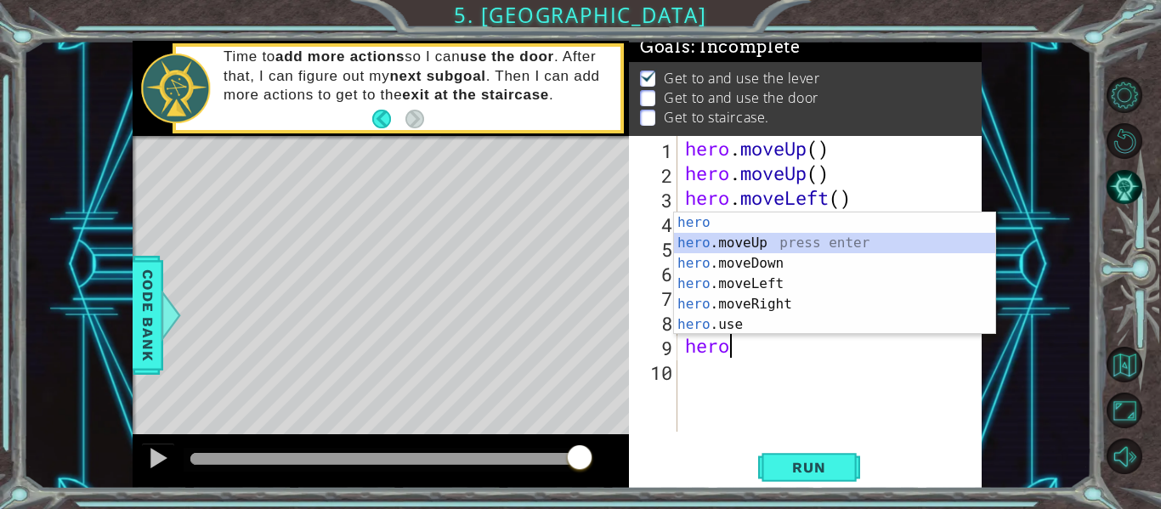
click at [738, 243] on div "hero press enter hero .moveUp press enter hero .moveDown press enter hero .move…" at bounding box center [834, 293] width 321 height 163
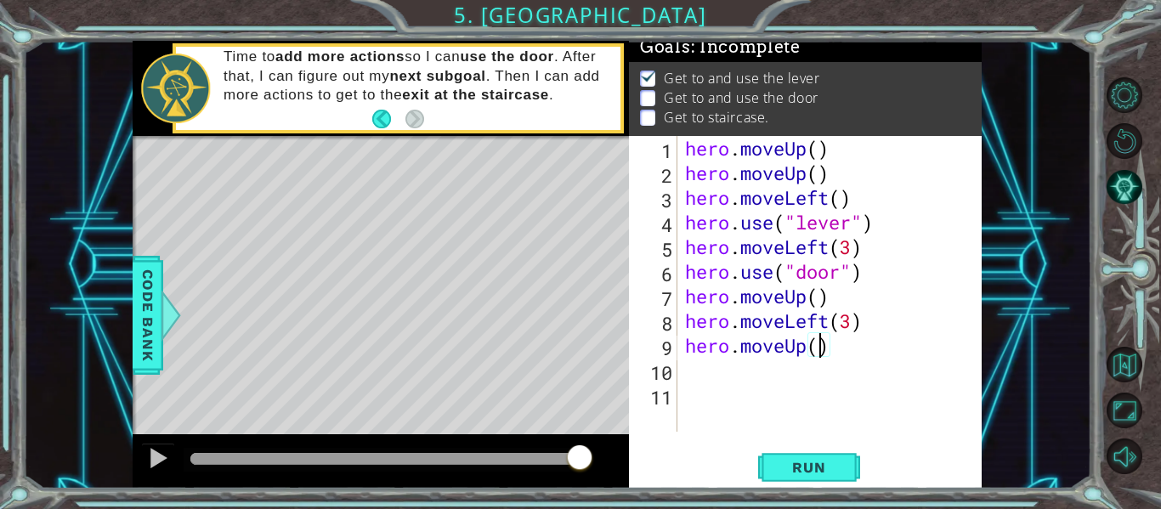
click at [815, 347] on div "hero . moveUp ( ) hero . moveUp ( ) hero . moveLeft ( ) hero . use ( "lever" ) …" at bounding box center [833, 308] width 305 height 345
click at [793, 471] on span "Run" at bounding box center [808, 467] width 67 height 17
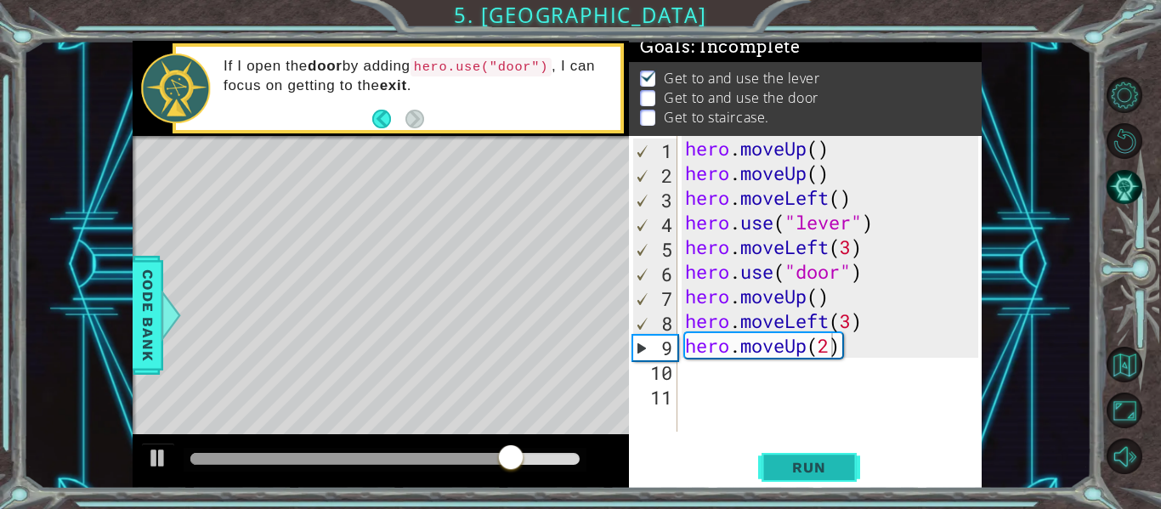
click at [814, 462] on span "Run" at bounding box center [808, 467] width 67 height 17
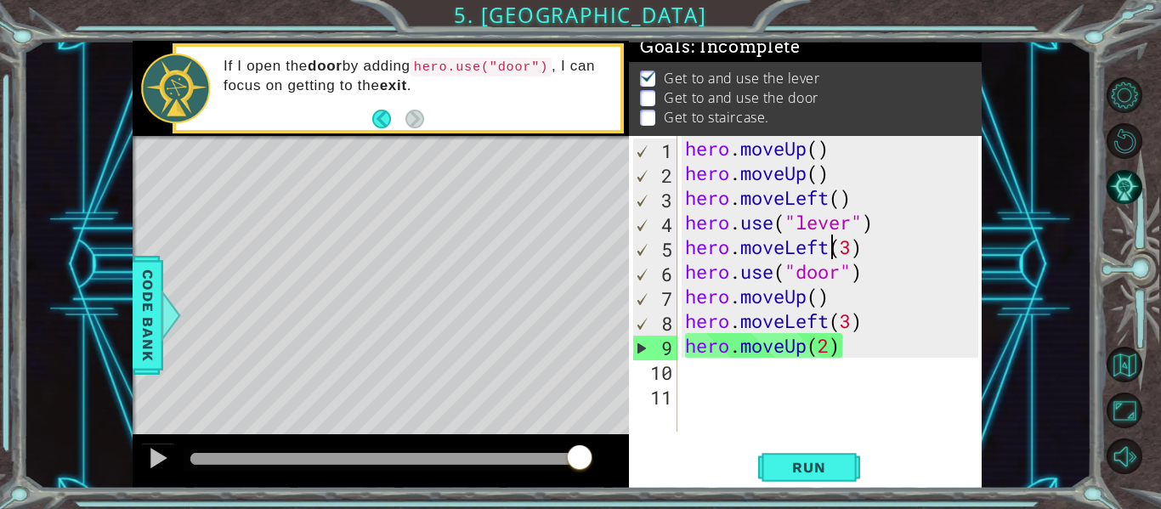
click at [829, 247] on div "hero . moveUp ( ) hero . moveUp ( ) hero . moveLeft ( ) hero . use ( "lever" ) …" at bounding box center [833, 308] width 305 height 345
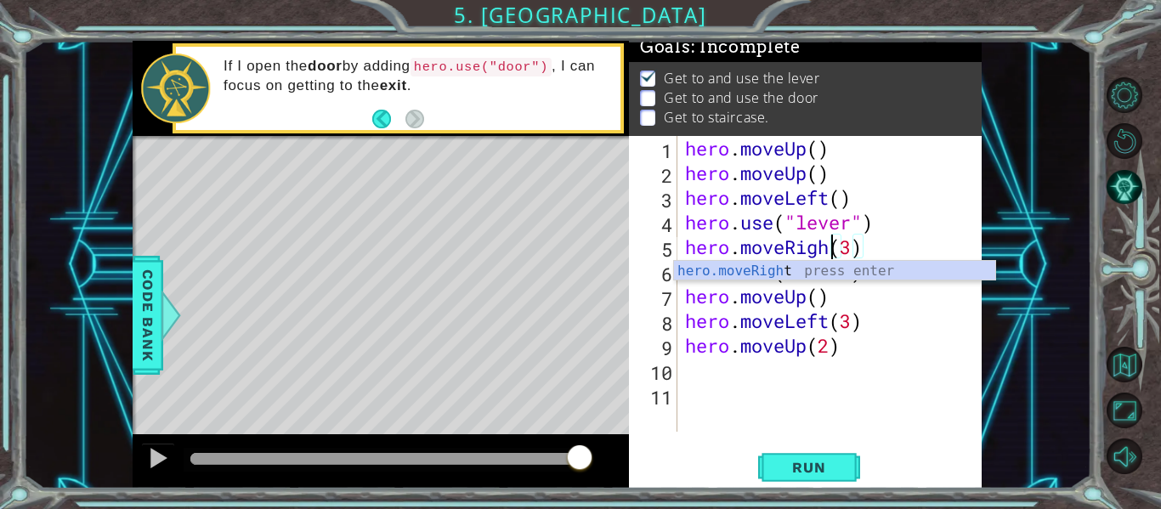
scroll to position [0, 8]
click at [837, 465] on span "Run" at bounding box center [808, 467] width 67 height 17
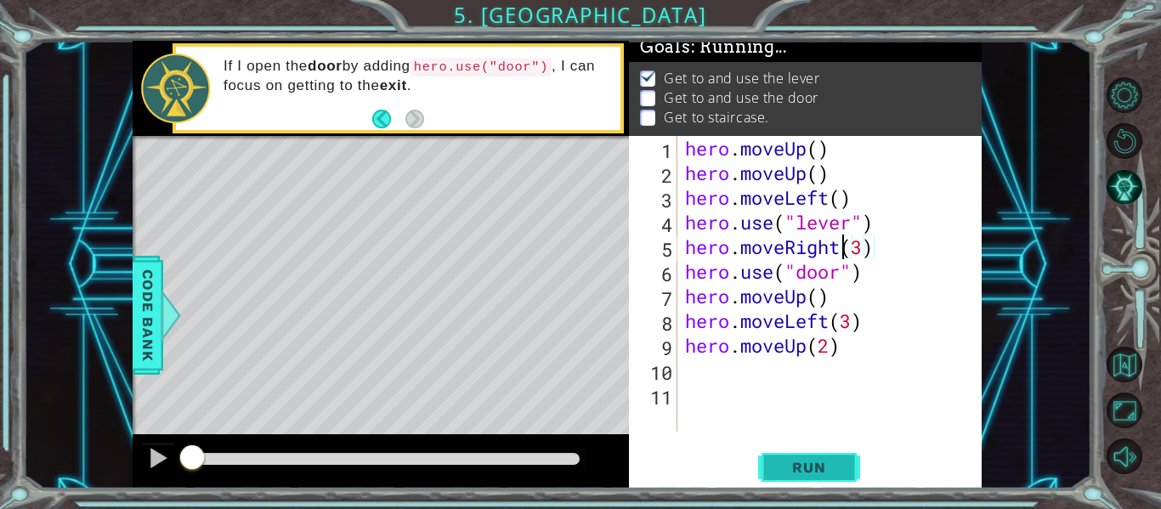
scroll to position [14, 0]
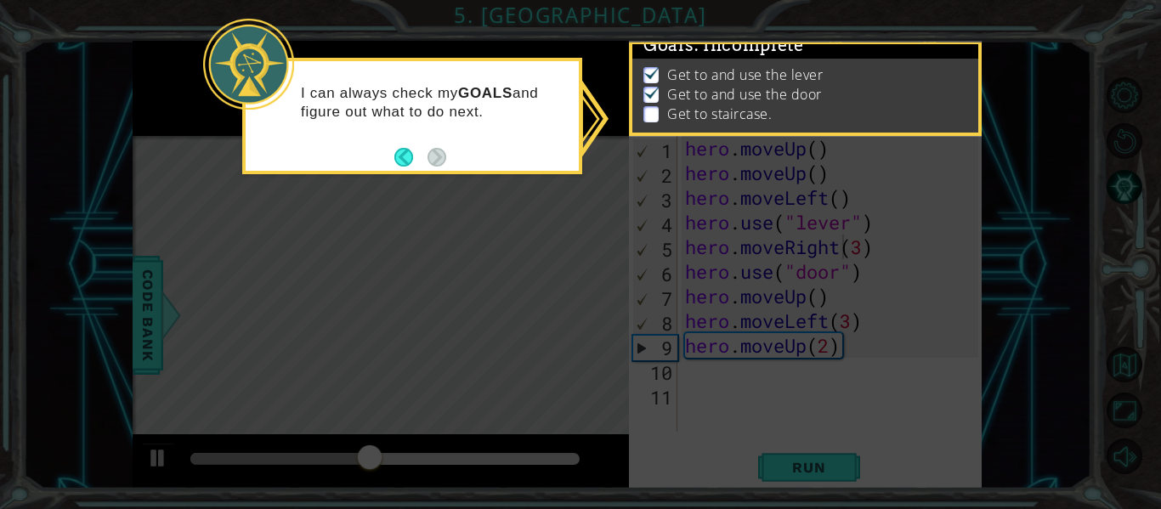
click at [811, 292] on icon at bounding box center [580, 254] width 1161 height 509
click at [457, 177] on icon at bounding box center [580, 254] width 1161 height 509
click at [399, 150] on button "Back" at bounding box center [410, 157] width 33 height 19
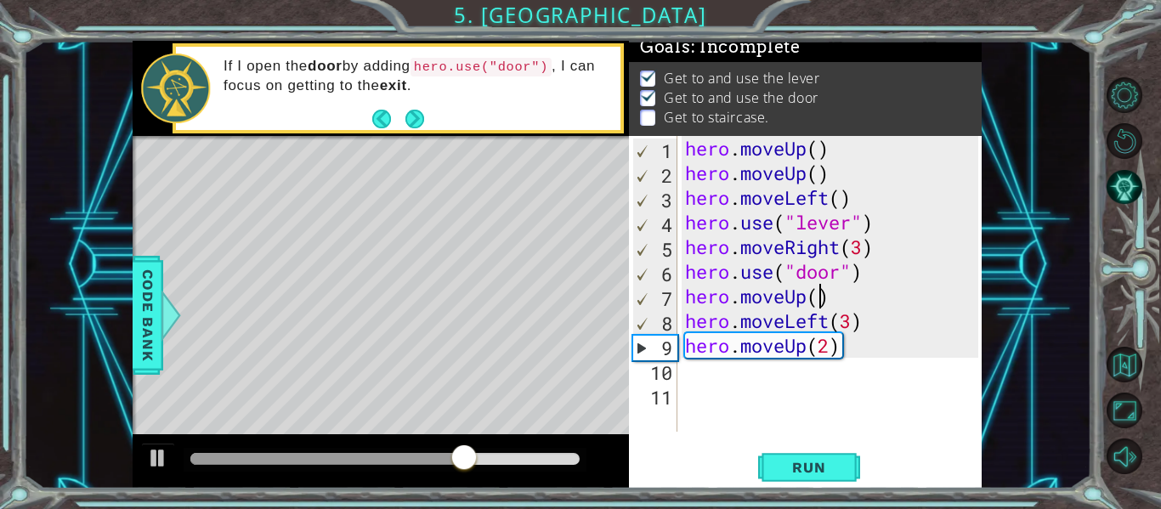
click at [819, 295] on div "hero . moveUp ( ) hero . moveUp ( ) hero . moveLeft ( ) hero . use ( "lever" ) …" at bounding box center [833, 308] width 305 height 345
type textarea "hero.moveUp(2)"
click at [770, 459] on button "Run" at bounding box center [809, 467] width 102 height 35
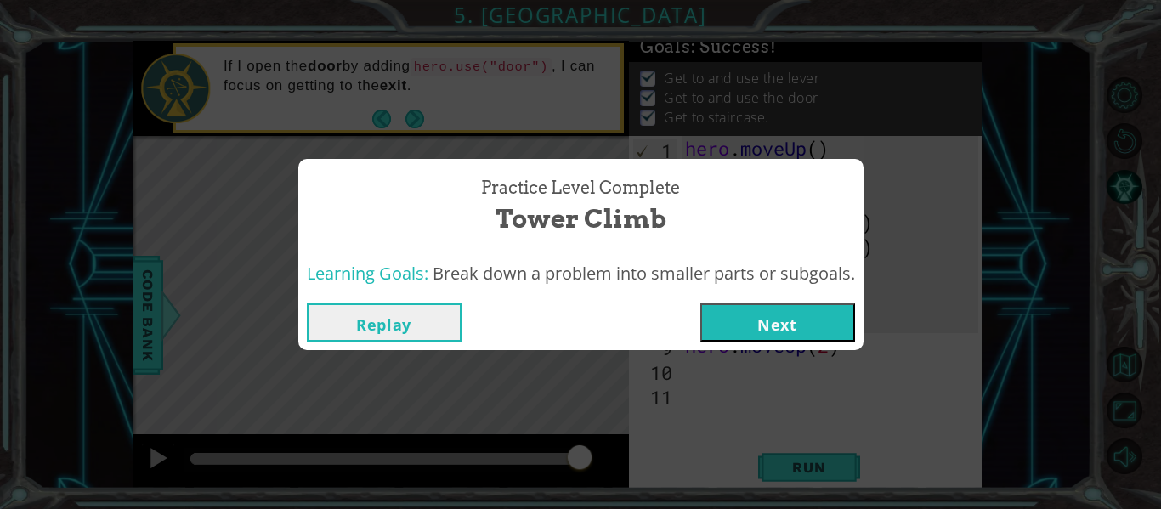
click at [807, 320] on button "Next" at bounding box center [777, 322] width 155 height 38
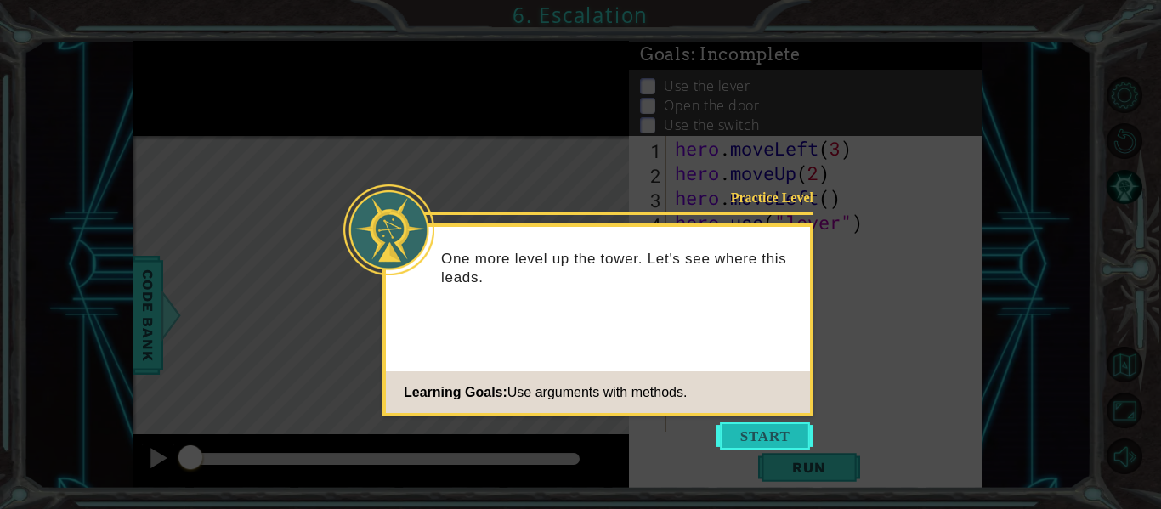
click at [760, 431] on button "Start" at bounding box center [764, 435] width 97 height 27
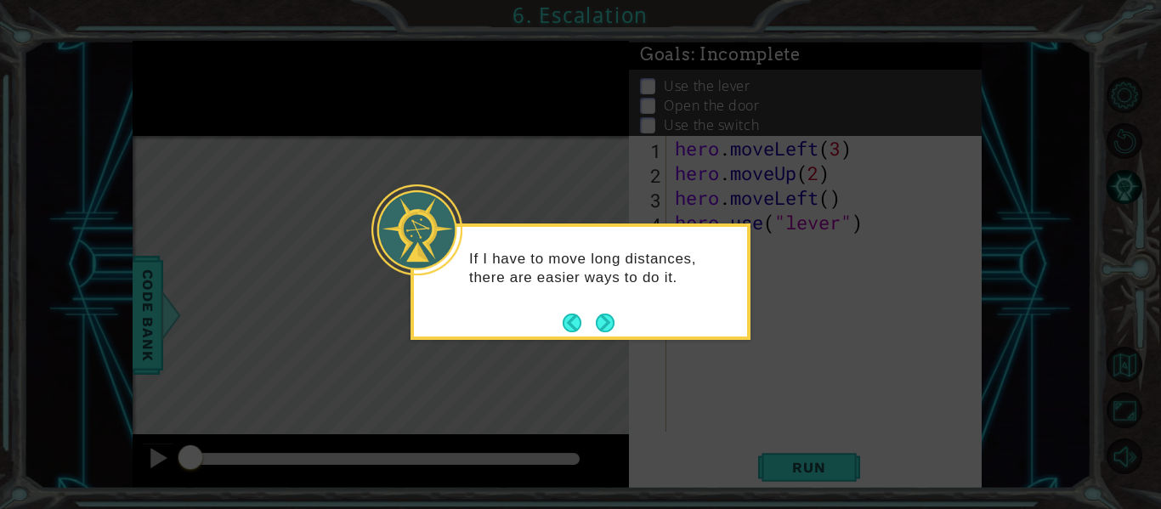
click at [612, 333] on footer at bounding box center [588, 322] width 52 height 25
click at [612, 325] on button "Next" at bounding box center [605, 323] width 19 height 19
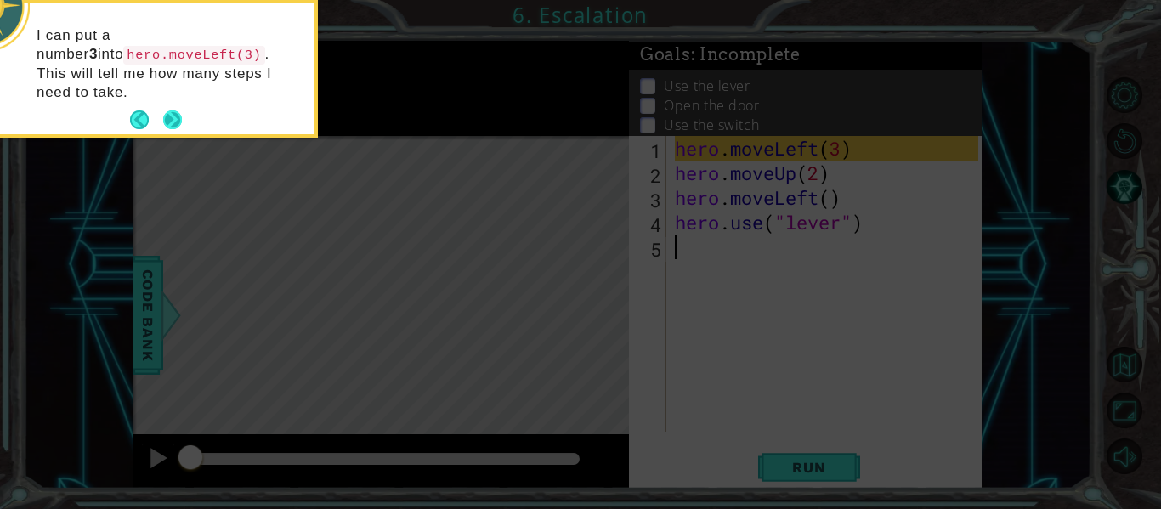
click at [182, 110] on button "Next" at bounding box center [172, 119] width 19 height 19
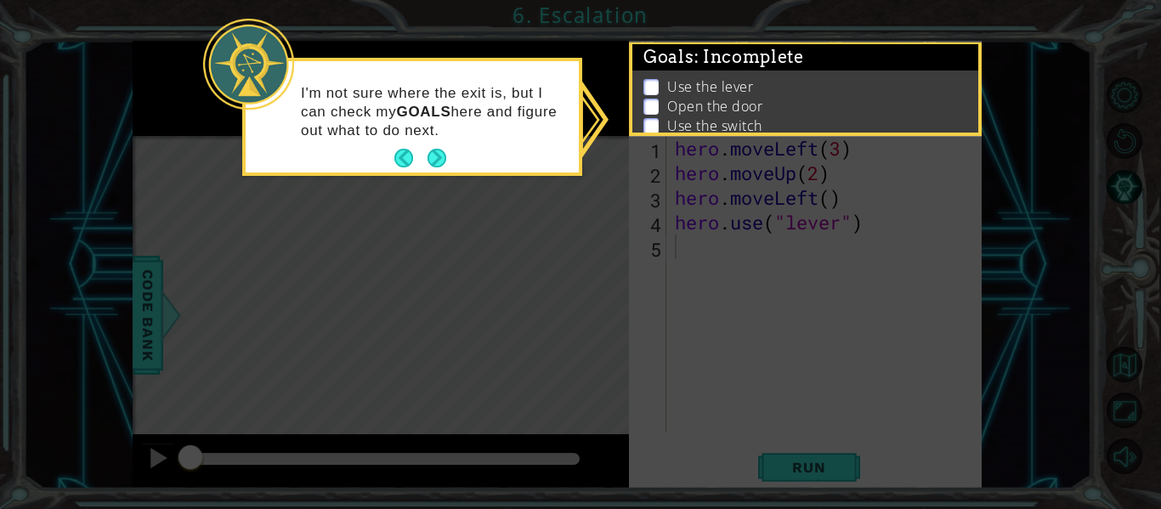
click at [446, 166] on button "Next" at bounding box center [436, 158] width 19 height 19
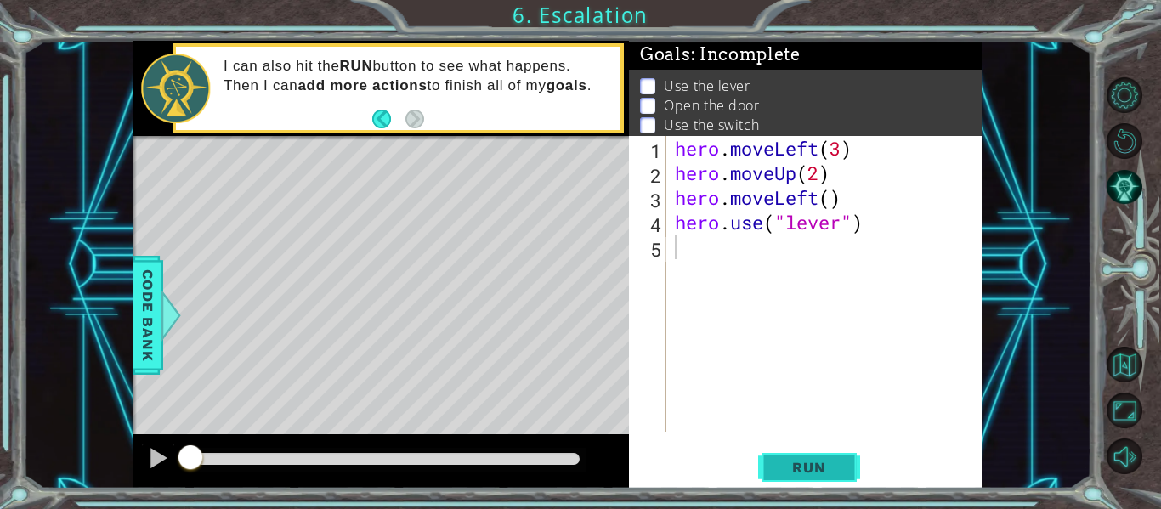
click at [808, 466] on span "Run" at bounding box center [808, 467] width 67 height 17
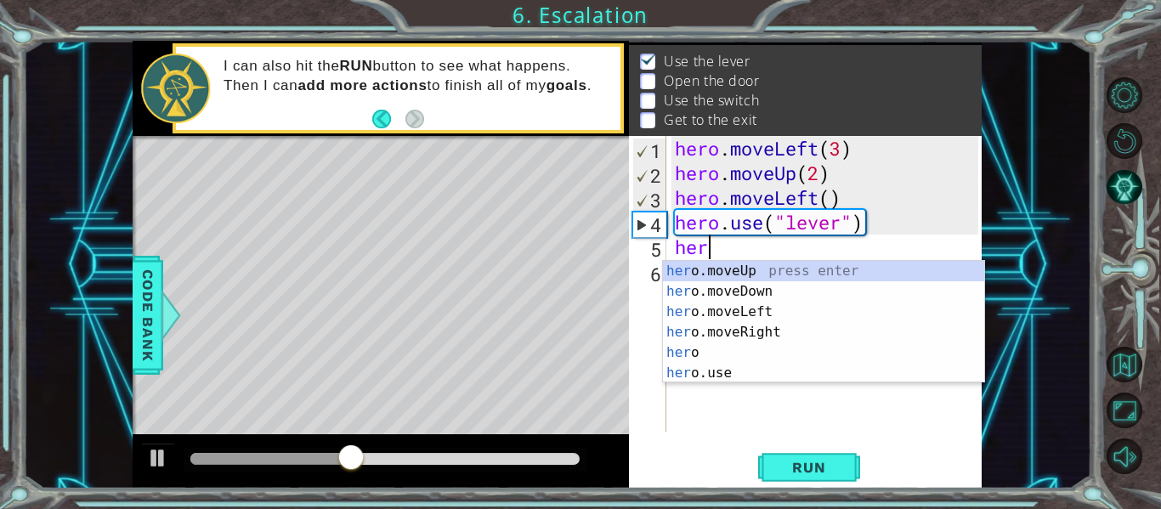
scroll to position [0, 1]
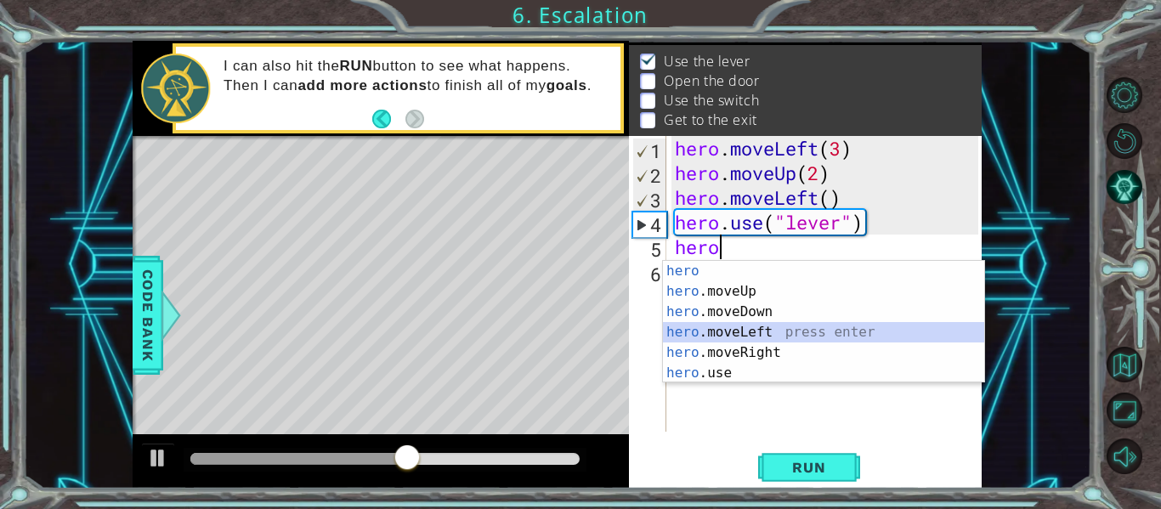
click at [764, 326] on div "hero press enter hero .moveUp press enter hero .moveDown press enter hero .move…" at bounding box center [823, 342] width 321 height 163
type textarea "hero.moveLeft(1)"
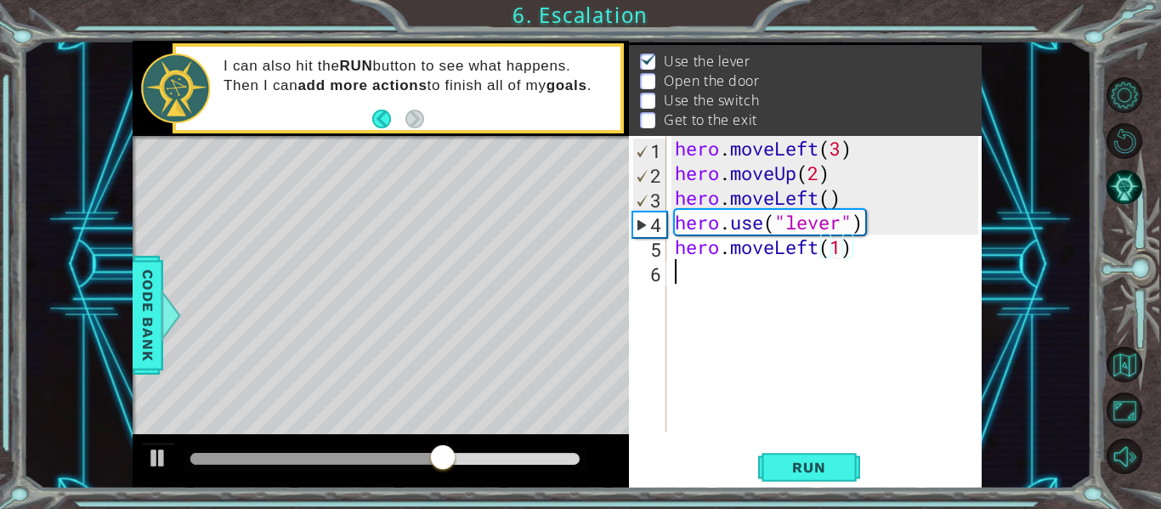
click at [770, 279] on div "hero . moveLeft ( 3 ) hero . moveUp ( 2 ) hero . moveLeft ( ) hero . use ( "lev…" at bounding box center [828, 308] width 315 height 345
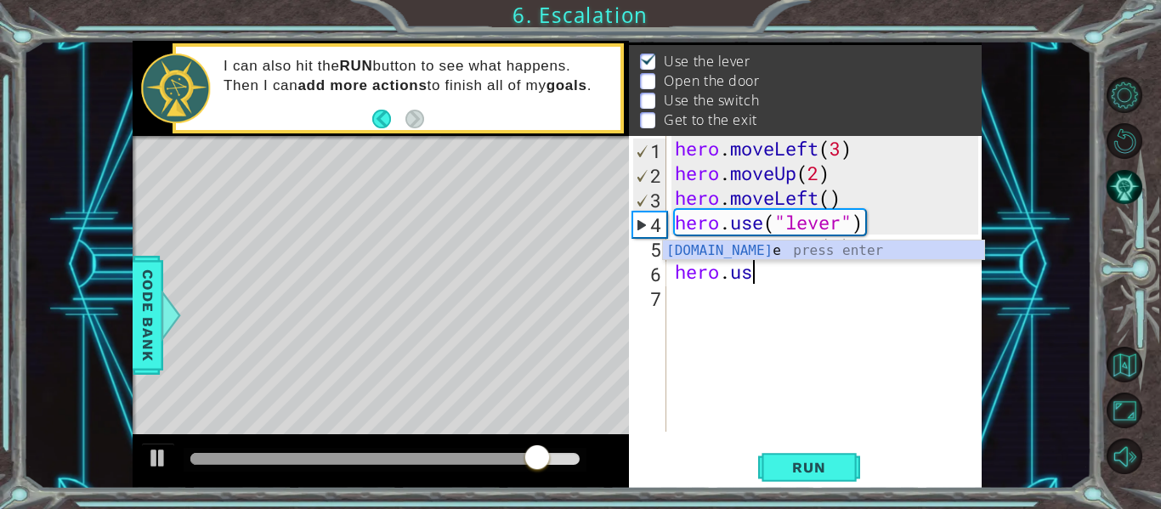
scroll to position [0, 3]
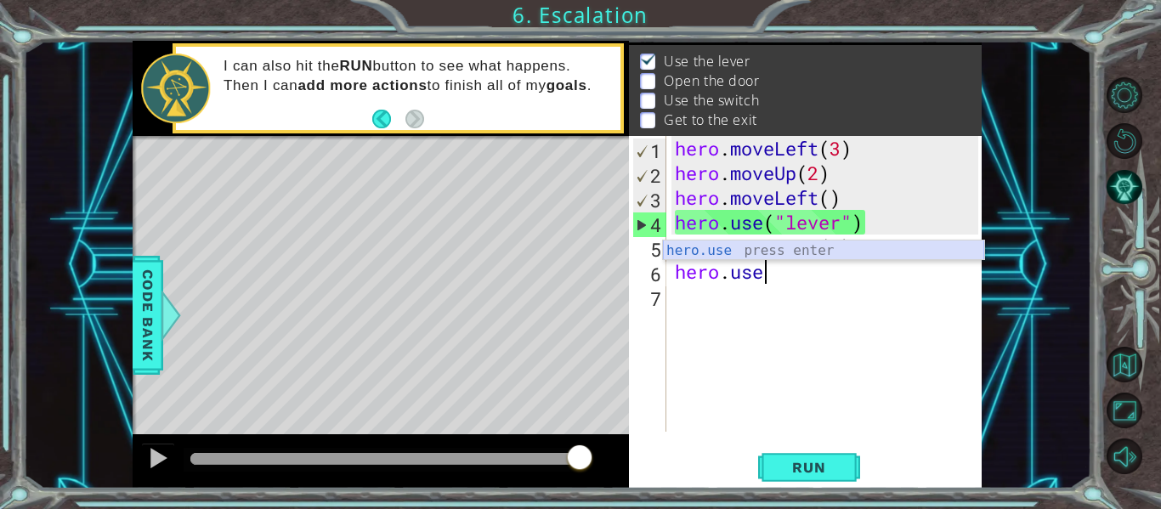
click at [743, 253] on div "hero.use press enter" at bounding box center [823, 270] width 321 height 61
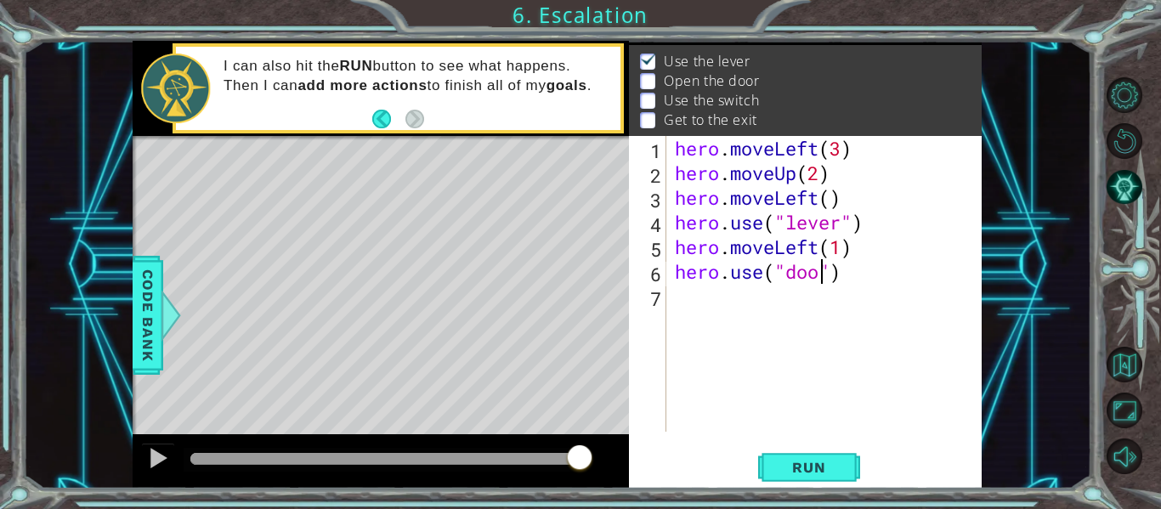
type textarea "hero.use("door")"
click at [689, 308] on div "hero . moveLeft ( 3 ) hero . moveUp ( 2 ) hero . moveLeft ( ) hero . use ( "lev…" at bounding box center [828, 308] width 315 height 345
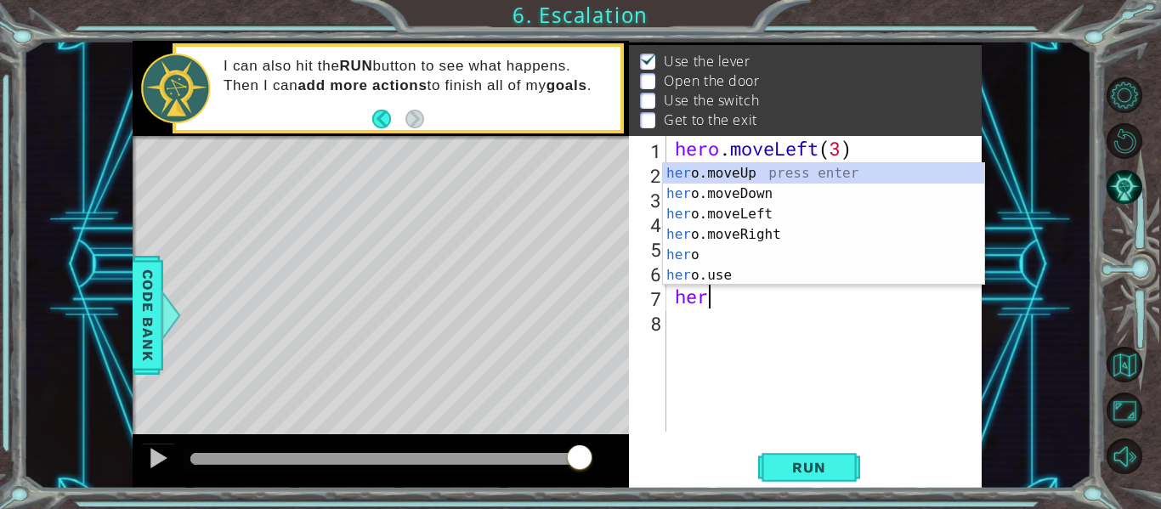
scroll to position [0, 1]
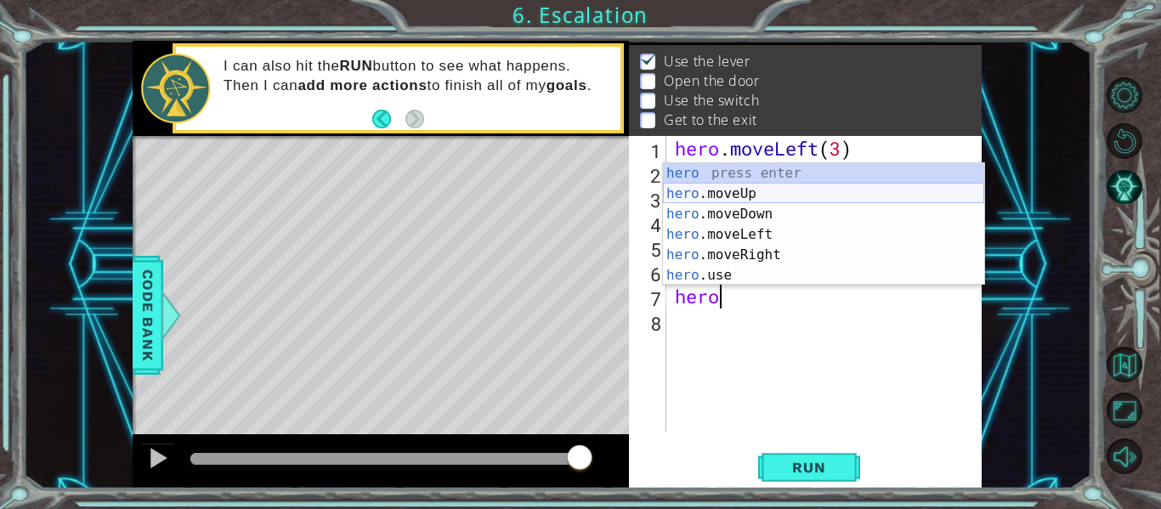
click at [719, 185] on div "hero press enter hero .moveUp press enter hero .moveDown press enter hero .move…" at bounding box center [823, 244] width 321 height 163
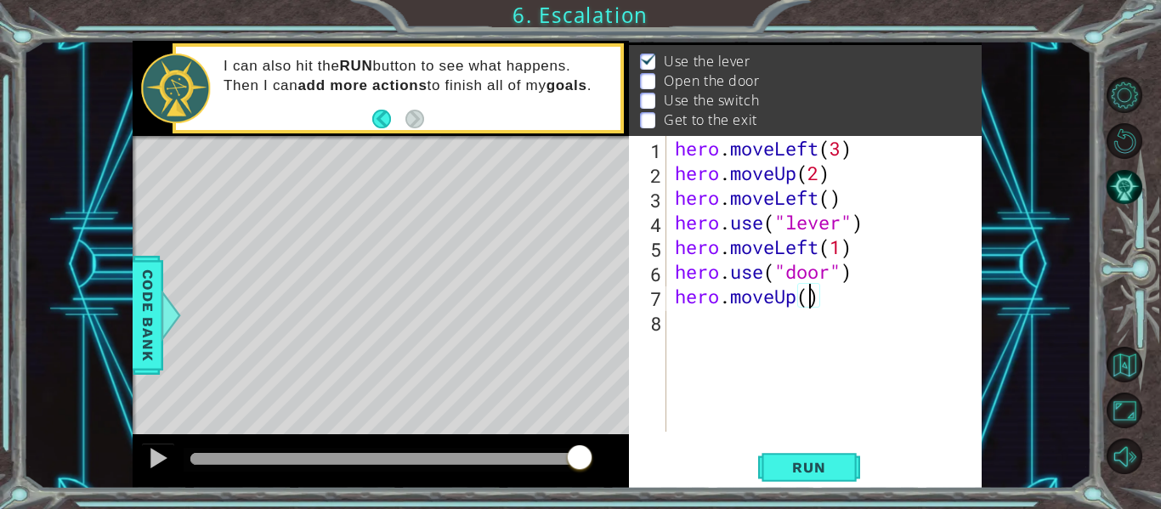
type textarea "hero.moveUp(2)"
click at [698, 328] on div "hero . moveLeft ( 3 ) hero . moveUp ( 2 ) hero . moveLeft ( ) hero . use ( "lev…" at bounding box center [828, 308] width 315 height 345
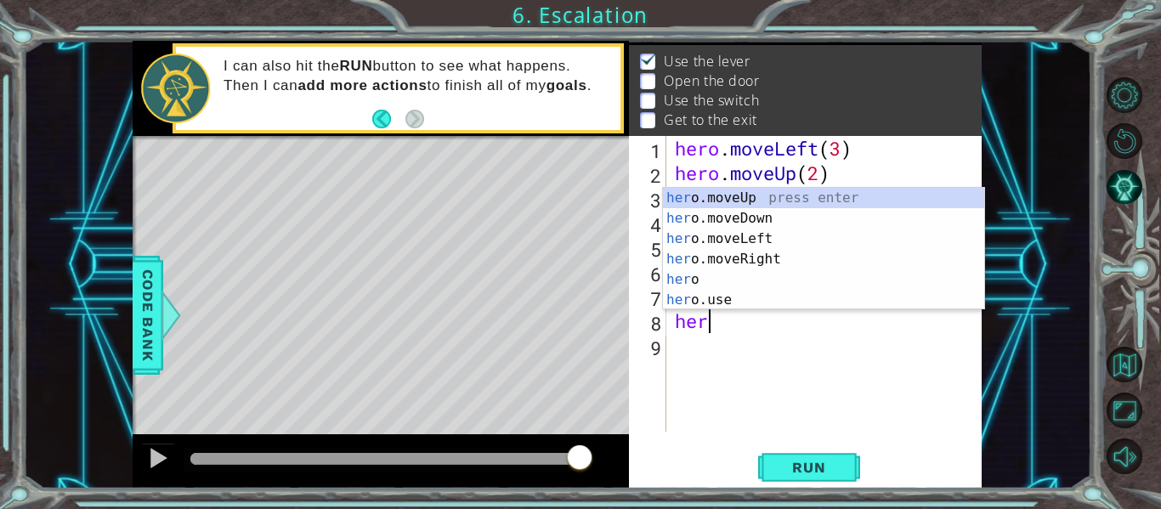
scroll to position [0, 1]
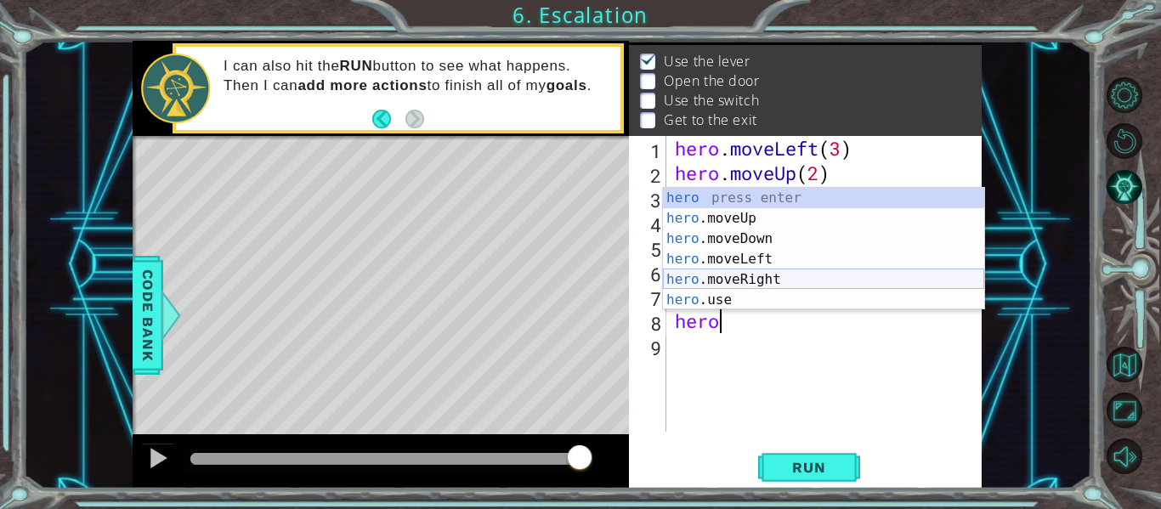
click at [698, 277] on div "hero press enter hero .moveUp press enter hero .moveDown press enter hero .move…" at bounding box center [823, 269] width 321 height 163
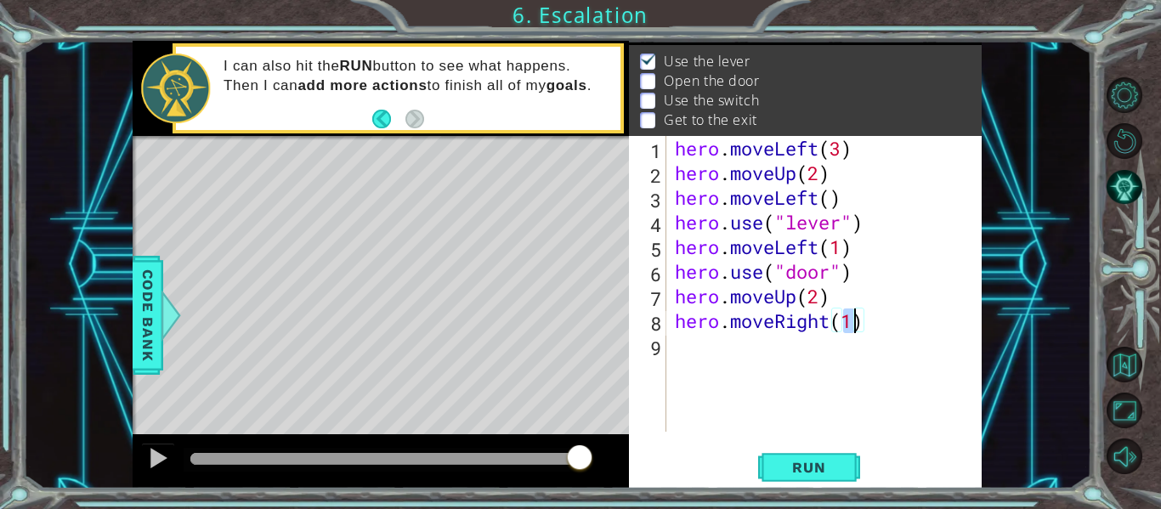
scroll to position [0, 8]
type textarea "hero.moveRight(3)"
click at [670, 342] on div "hero.moveRight(3) 1 2 3 4 5 6 7 8 9 hero . moveLeft ( 3 ) hero . moveUp ( 2 ) h…" at bounding box center [803, 284] width 349 height 296
click at [701, 344] on div "hero . moveLeft ( 3 ) hero . moveUp ( 2 ) hero . moveLeft ( ) hero . use ( "lev…" at bounding box center [828, 308] width 315 height 345
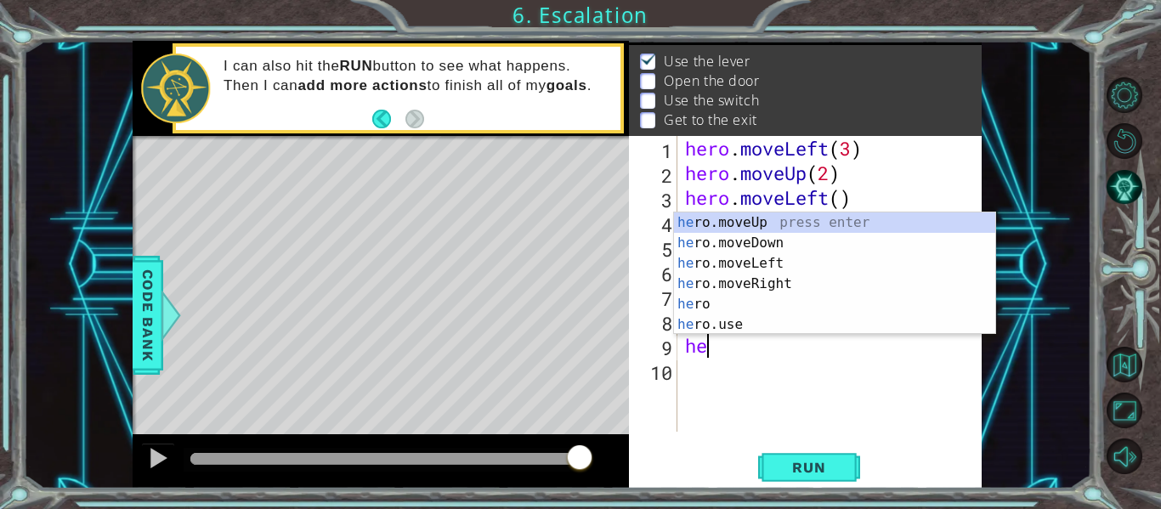
scroll to position [0, 1]
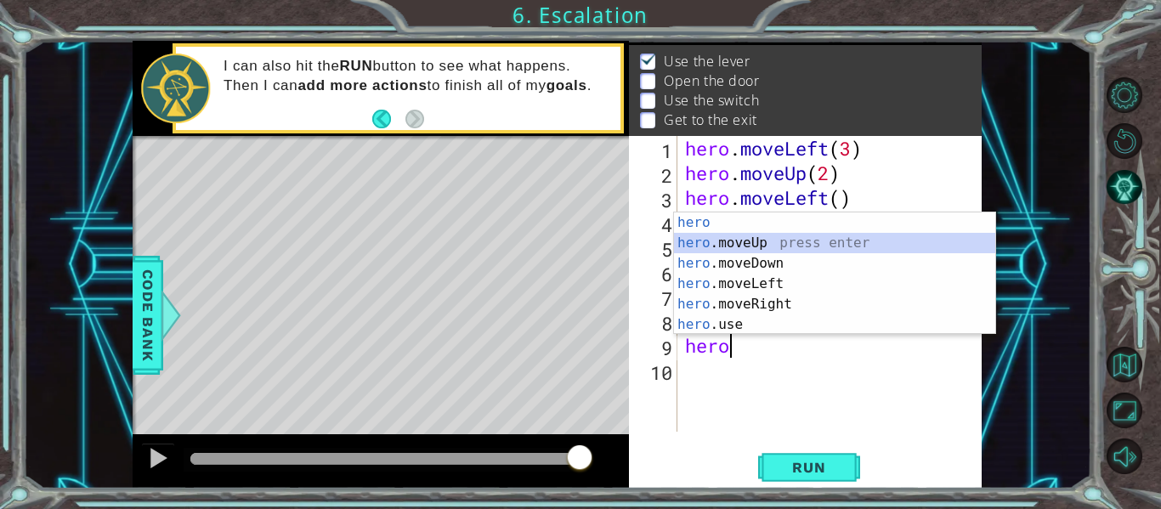
click at [739, 239] on div "hero press enter hero .moveUp press enter hero .moveDown press enter hero .move…" at bounding box center [834, 293] width 321 height 163
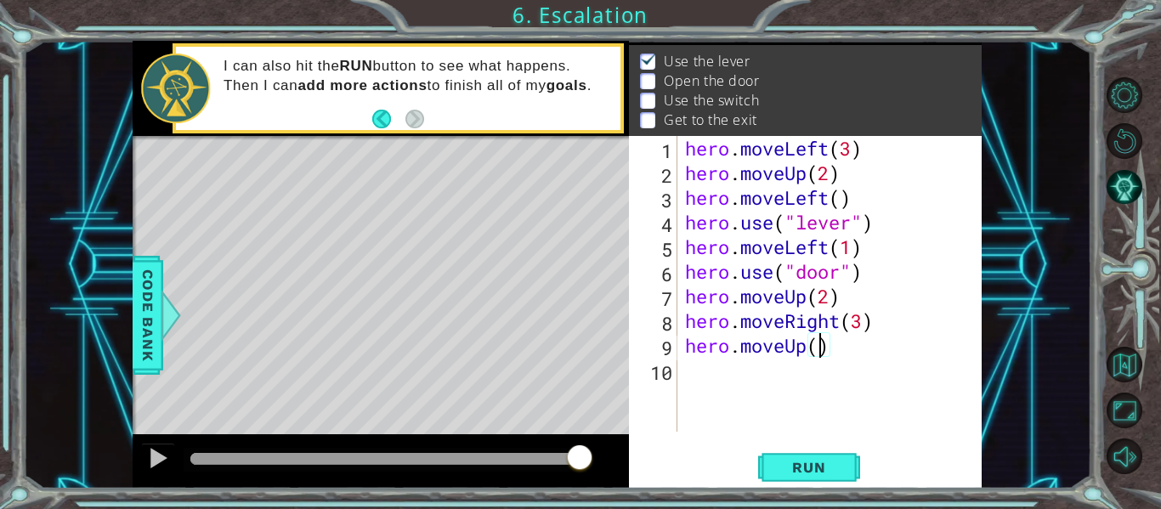
scroll to position [0, 6]
click at [818, 466] on span "Run" at bounding box center [808, 467] width 67 height 17
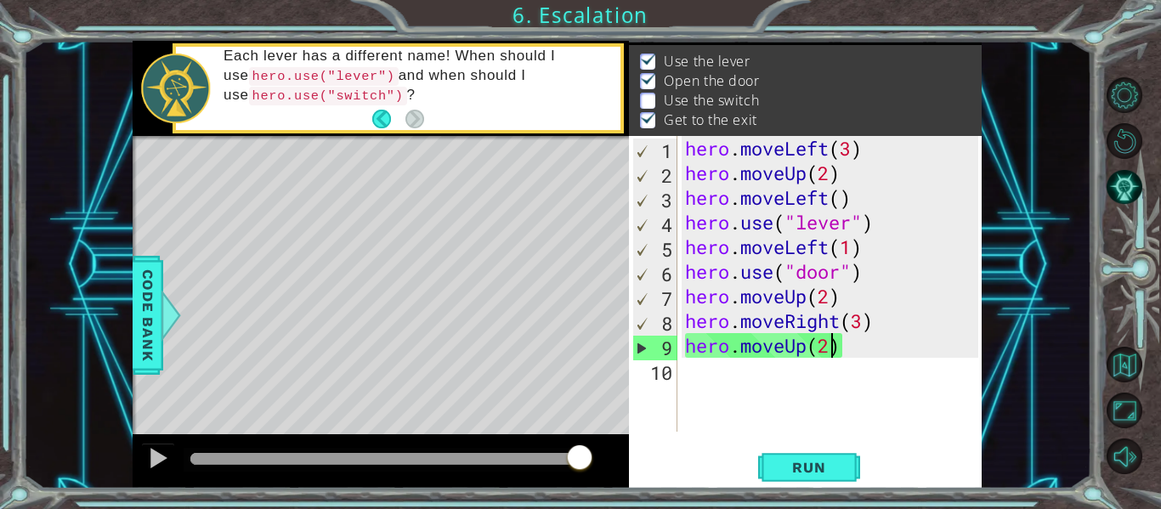
click at [862, 321] on div "hero . moveLeft ( 3 ) hero . moveUp ( 2 ) hero . moveLeft ( ) hero . use ( "lev…" at bounding box center [833, 308] width 305 height 345
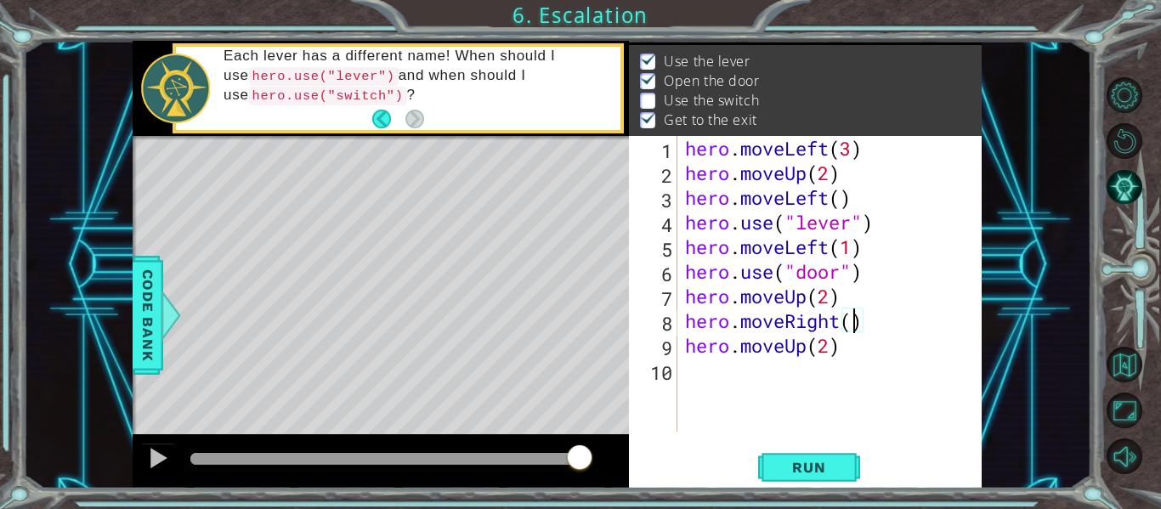
type textarea "hero.moveRight(2)"
click at [887, 331] on div "hero . moveLeft ( 3 ) hero . moveUp ( 2 ) hero . moveLeft ( ) hero . use ( "lev…" at bounding box center [833, 308] width 305 height 345
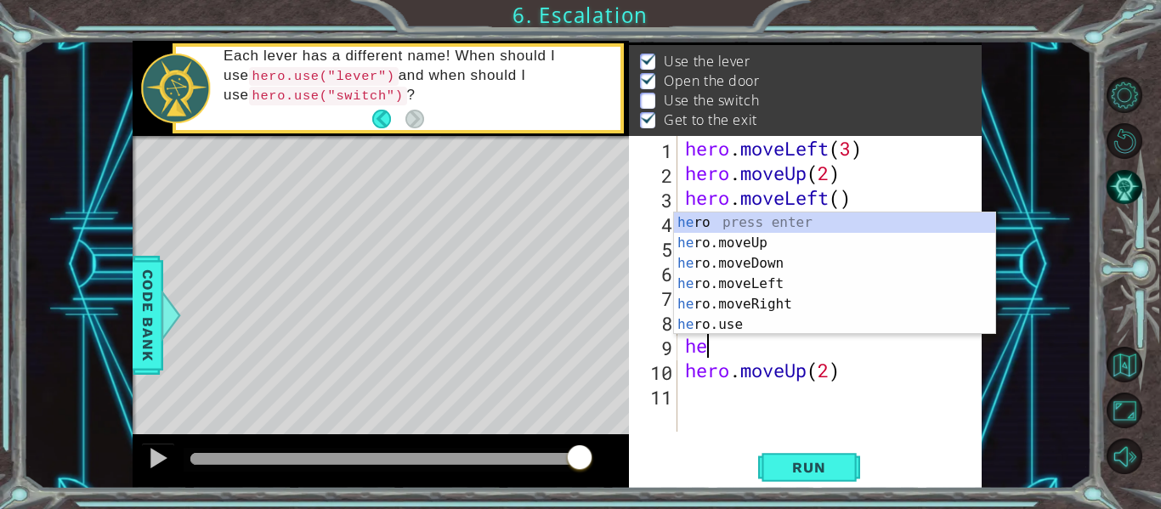
scroll to position [0, 1]
click at [845, 323] on div "her o press enter her o.moveUp press enter her o.moveDown press enter her o.mov…" at bounding box center [834, 293] width 321 height 163
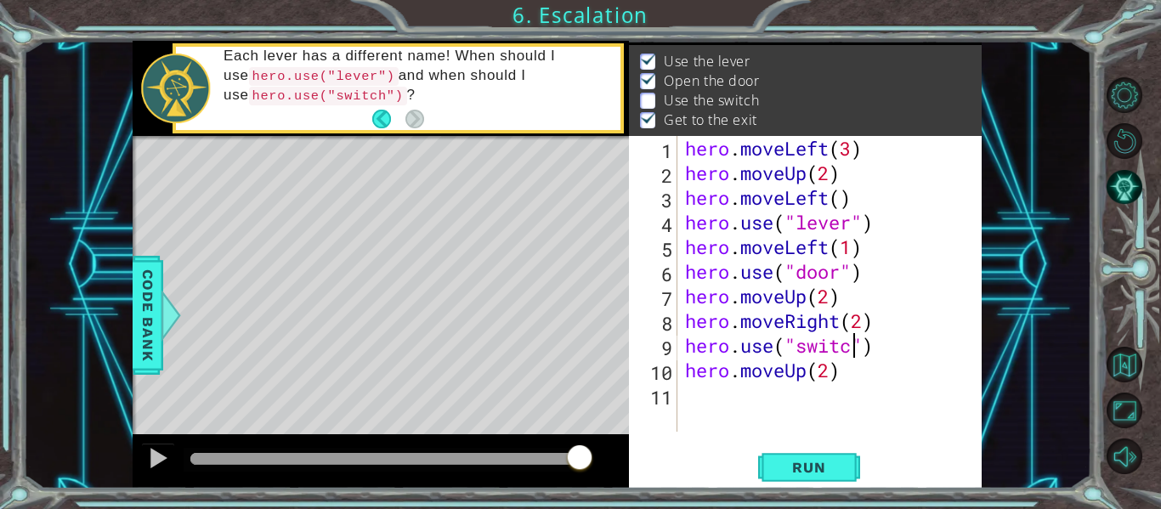
type textarea "hero.use("switch")"
click at [892, 348] on div "hero . moveLeft ( 3 ) hero . moveUp ( 2 ) hero . moveLeft ( ) hero . use ( "lev…" at bounding box center [833, 308] width 305 height 345
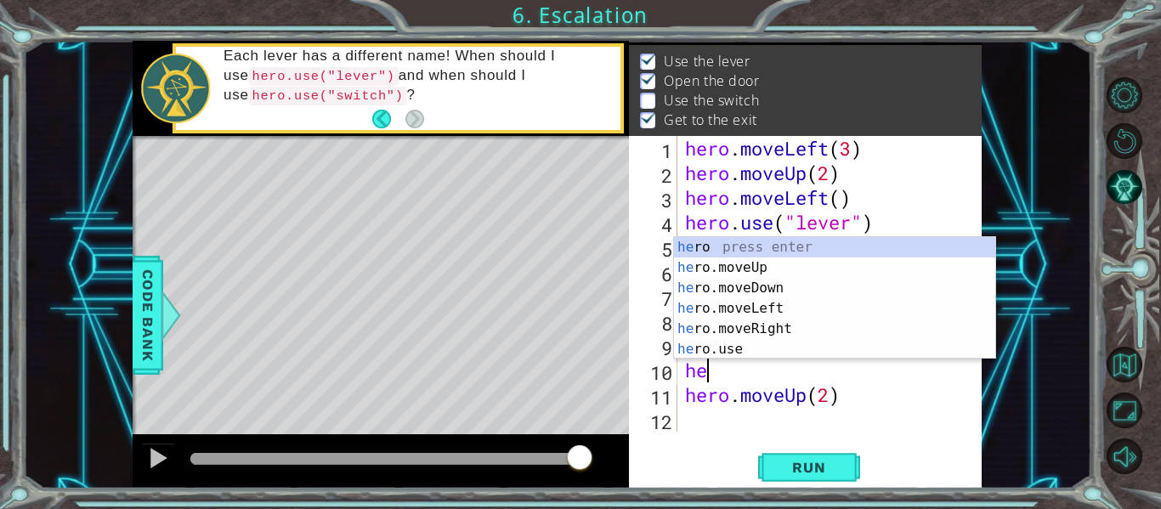
scroll to position [0, 1]
click at [777, 322] on div "her o press enter her o.moveUp press enter her o.moveDown press enter her o.mov…" at bounding box center [834, 318] width 321 height 163
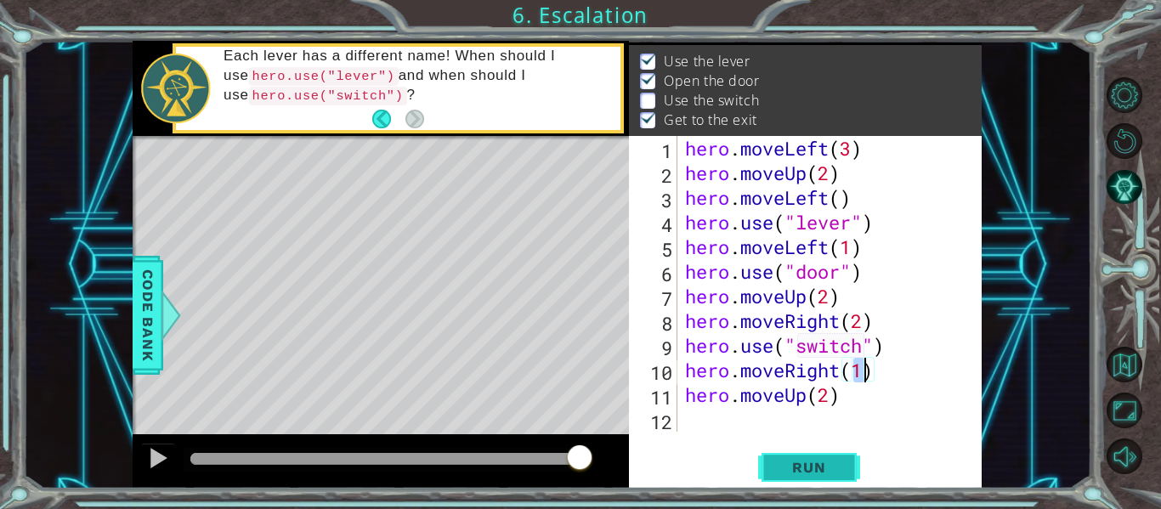
type textarea "hero.moveRight(1)"
click at [784, 472] on span "Run" at bounding box center [808, 467] width 67 height 17
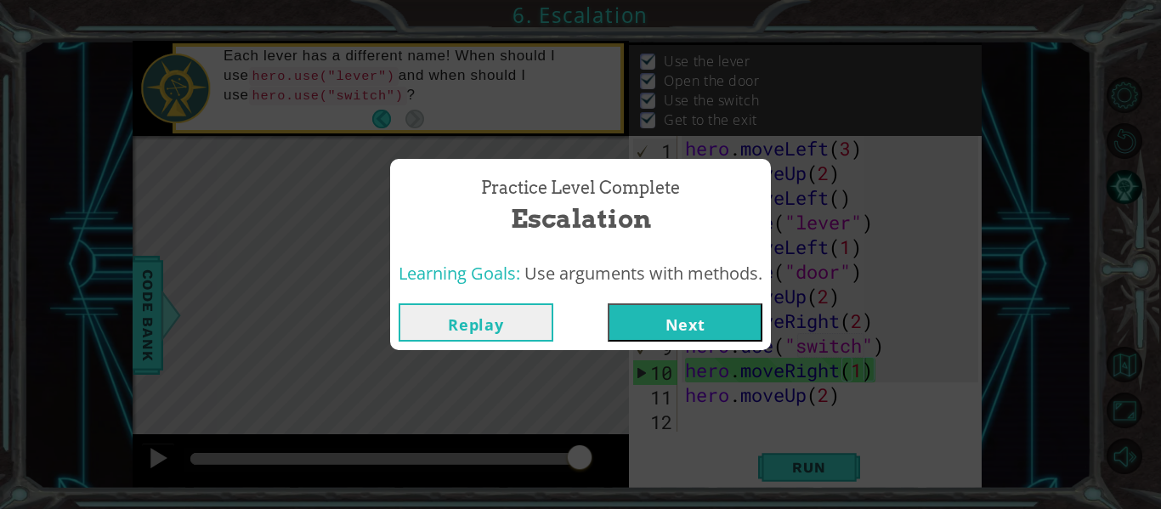
click at [680, 317] on button "Next" at bounding box center [684, 322] width 155 height 38
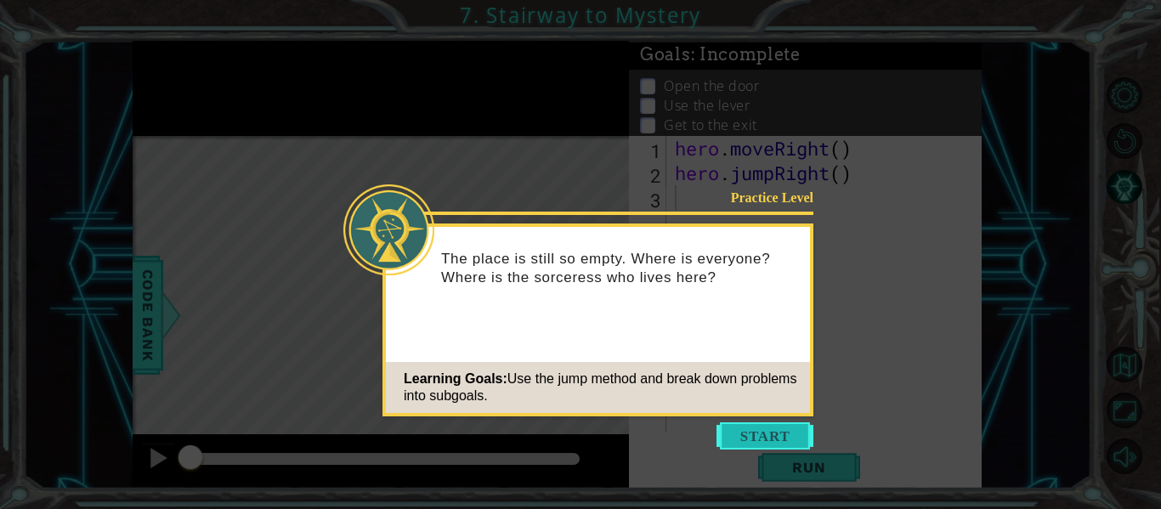
click at [759, 439] on button "Start" at bounding box center [764, 435] width 97 height 27
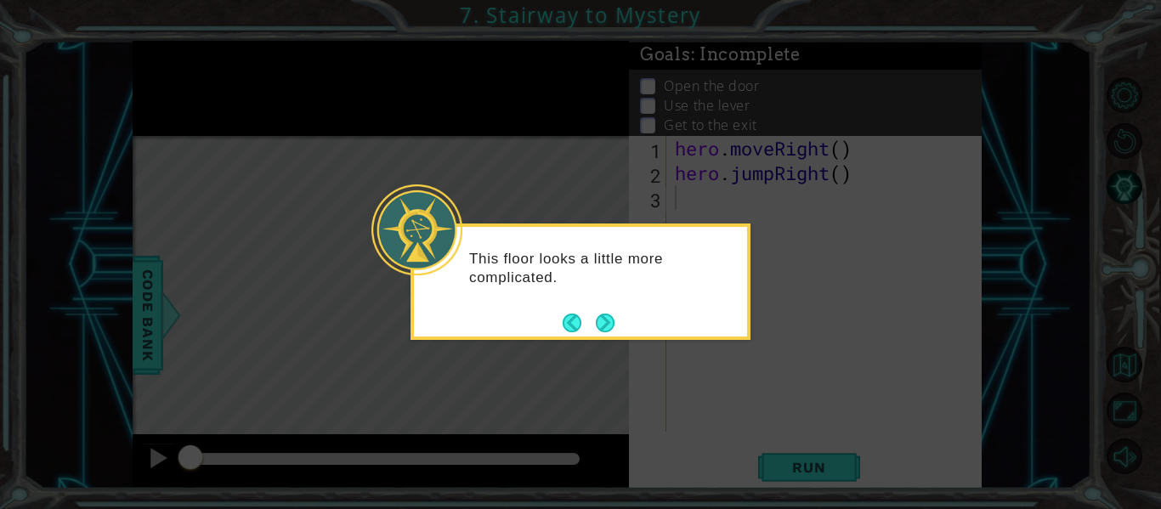
click at [639, 329] on div "This floor looks a little more complicated." at bounding box center [580, 281] width 340 height 116
click at [614, 330] on button "Next" at bounding box center [605, 323] width 19 height 19
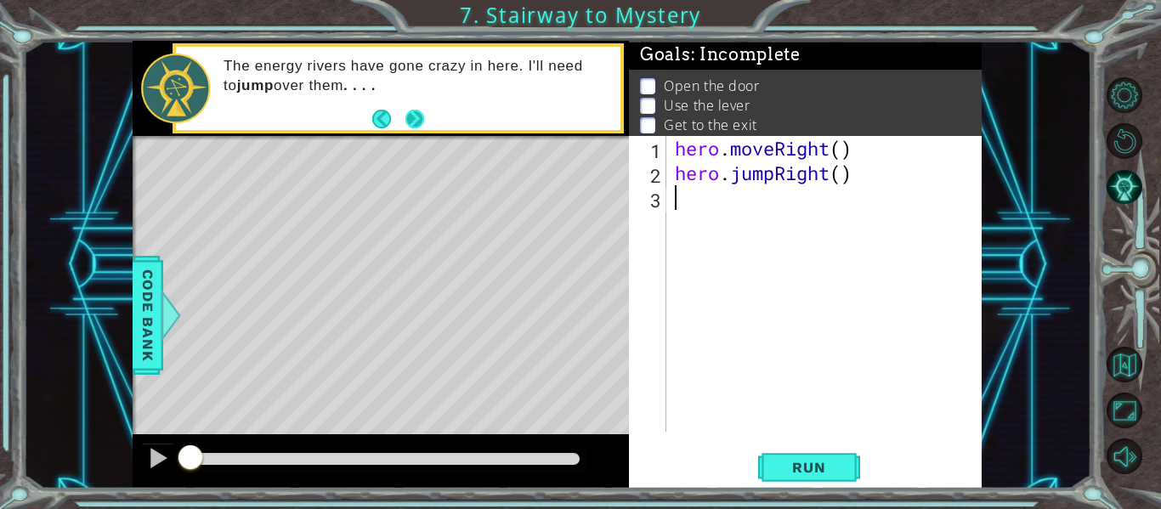
click at [405, 111] on button "Next" at bounding box center [414, 119] width 19 height 19
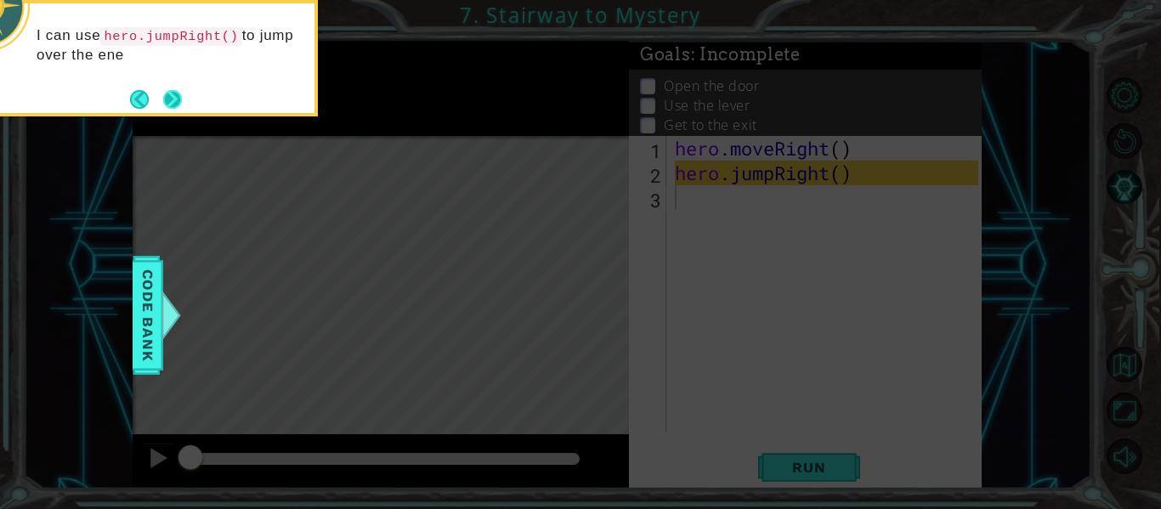
click at [179, 106] on button "Next" at bounding box center [172, 99] width 19 height 19
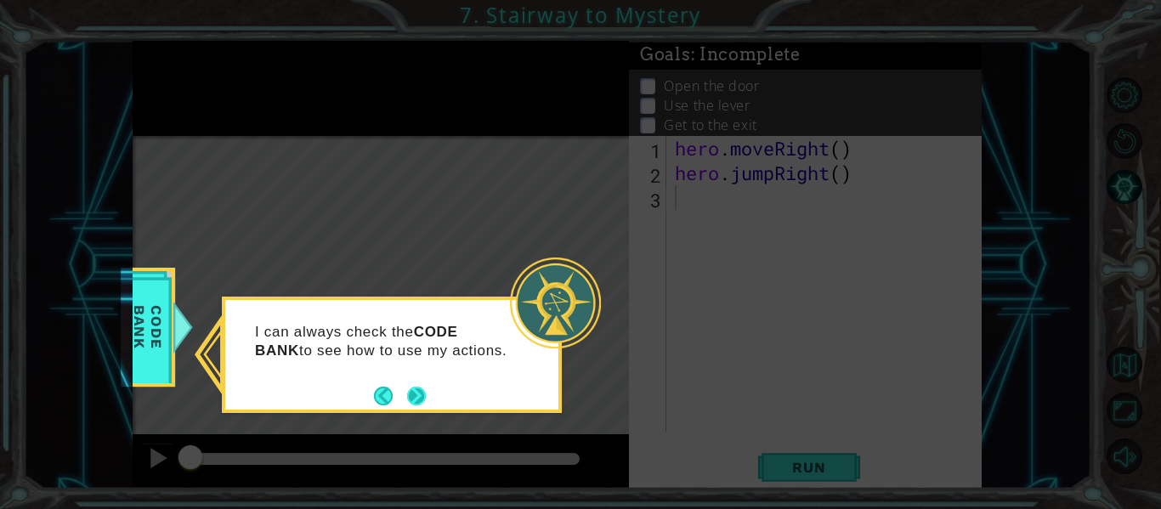
click at [415, 401] on button "Next" at bounding box center [416, 396] width 19 height 19
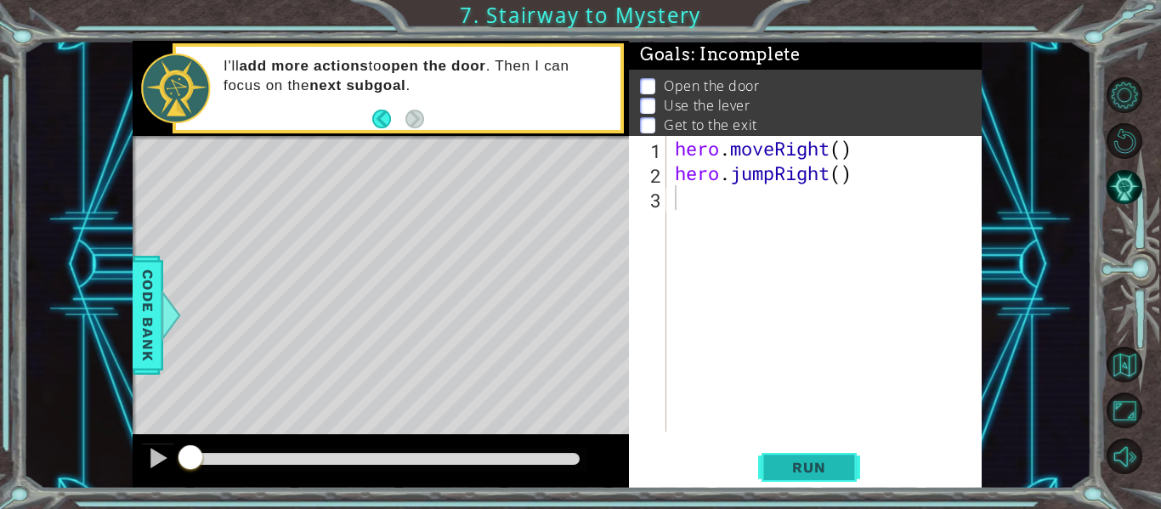
click at [813, 466] on span "Run" at bounding box center [808, 467] width 67 height 17
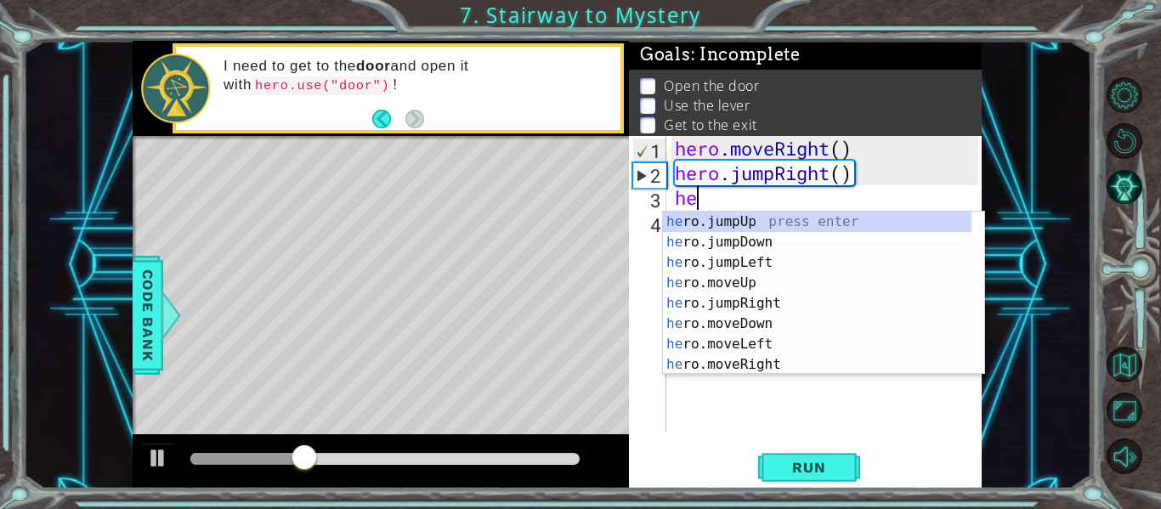
scroll to position [0, 1]
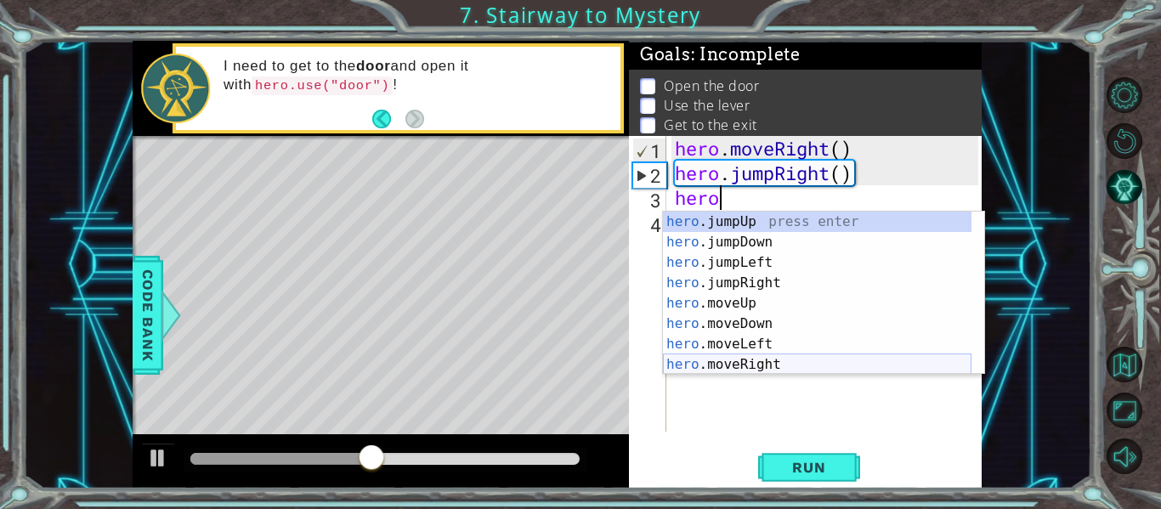
click at [760, 361] on div "hero .jumpUp press enter hero .jumpDown press enter hero .jumpLeft press enter …" at bounding box center [817, 314] width 308 height 204
type textarea "hero.moveRight(1)"
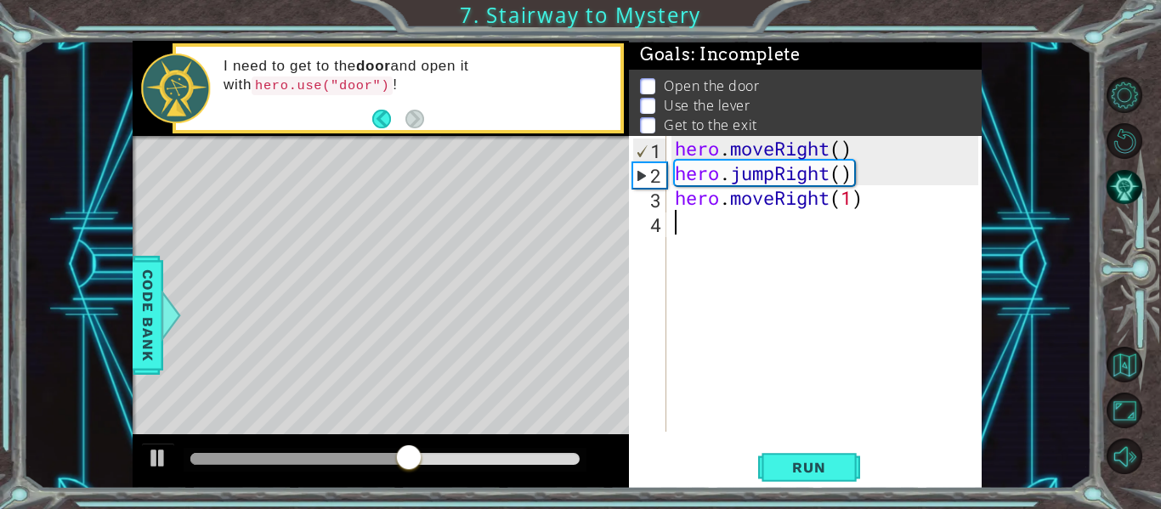
click at [675, 216] on div "hero . moveRight ( ) hero . jumpRight ( ) hero . moveRight ( 1 )" at bounding box center [828, 308] width 315 height 345
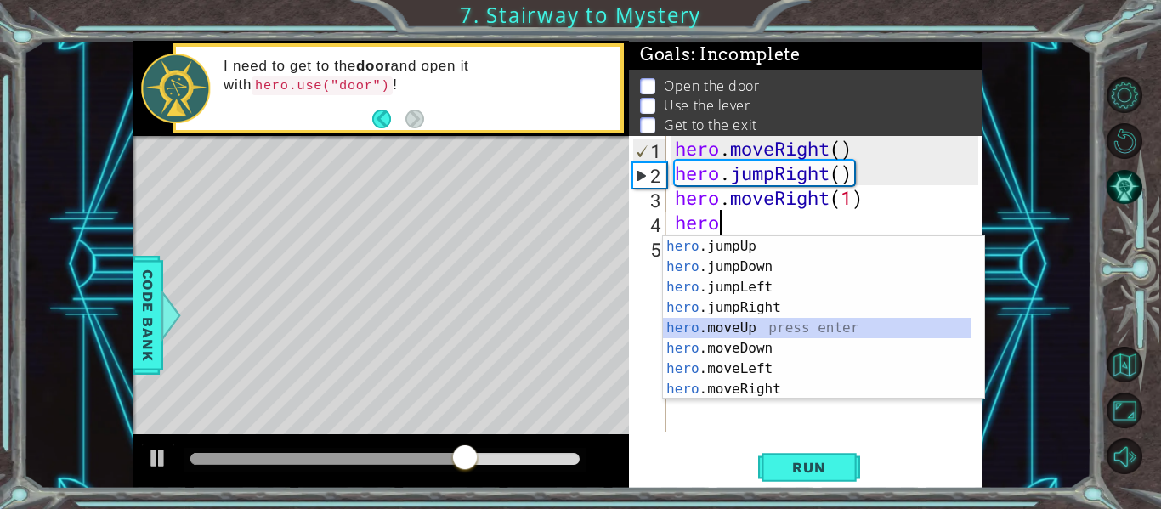
click at [732, 327] on div "hero .jumpUp press enter hero .jumpDown press enter hero .jumpLeft press enter …" at bounding box center [817, 338] width 308 height 204
type textarea "hero.moveUp(1)"
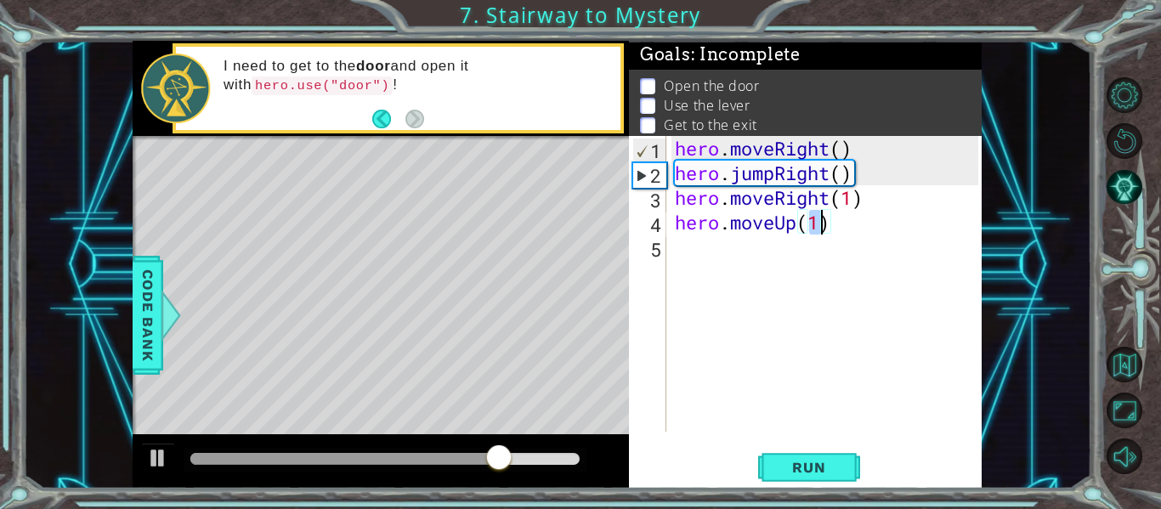
click at [697, 248] on div "hero . moveRight ( ) hero . jumpRight ( ) hero . moveRight ( 1 ) hero . moveUp …" at bounding box center [828, 308] width 315 height 345
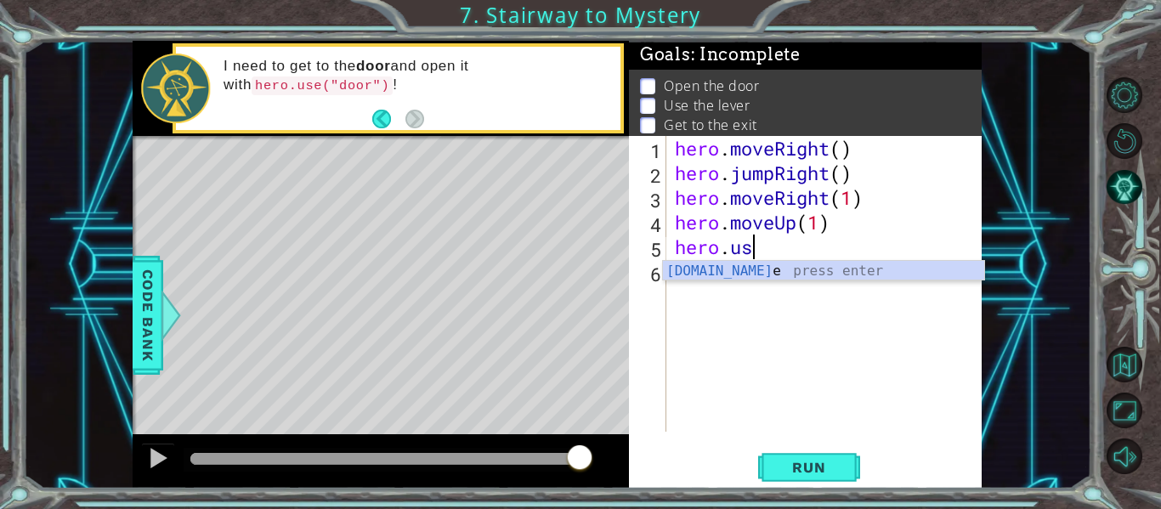
scroll to position [0, 3]
click at [714, 269] on div "hero.use press enter" at bounding box center [823, 291] width 321 height 61
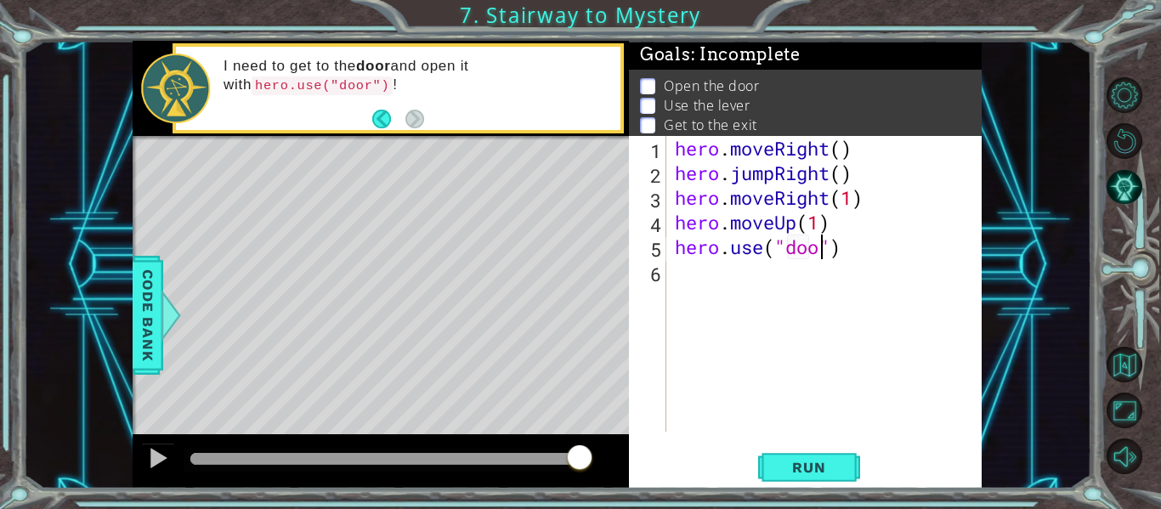
type textarea "hero.use("door")"
click at [725, 274] on div "hero . moveRight ( ) hero . jumpRight ( ) hero . moveRight ( 1 ) hero . moveUp …" at bounding box center [828, 308] width 315 height 345
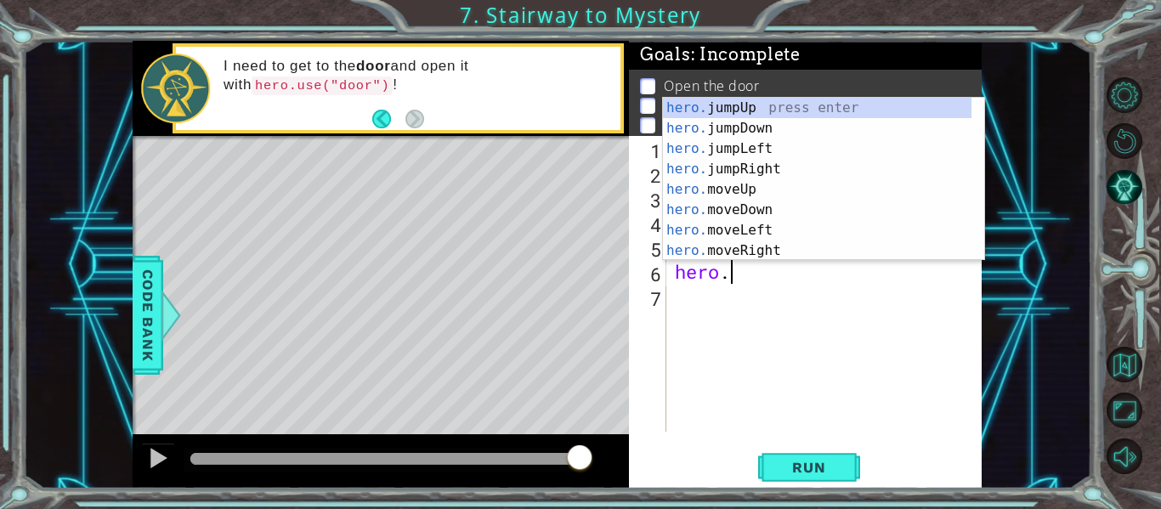
scroll to position [0, 2]
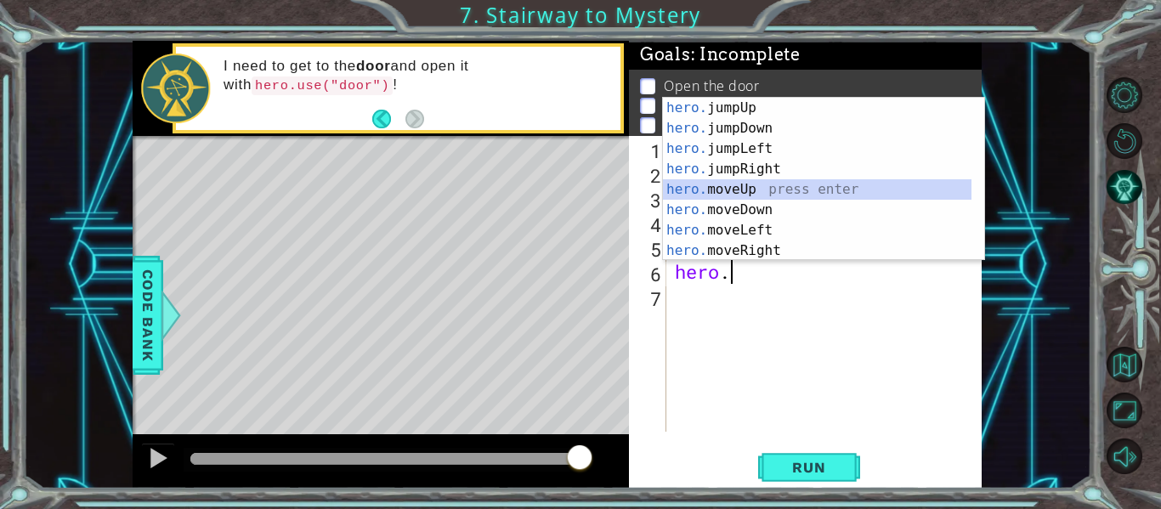
click at [724, 189] on div "hero. jumpUp press enter hero. jumpDown press enter hero. jumpLeft press enter …" at bounding box center [817, 200] width 308 height 204
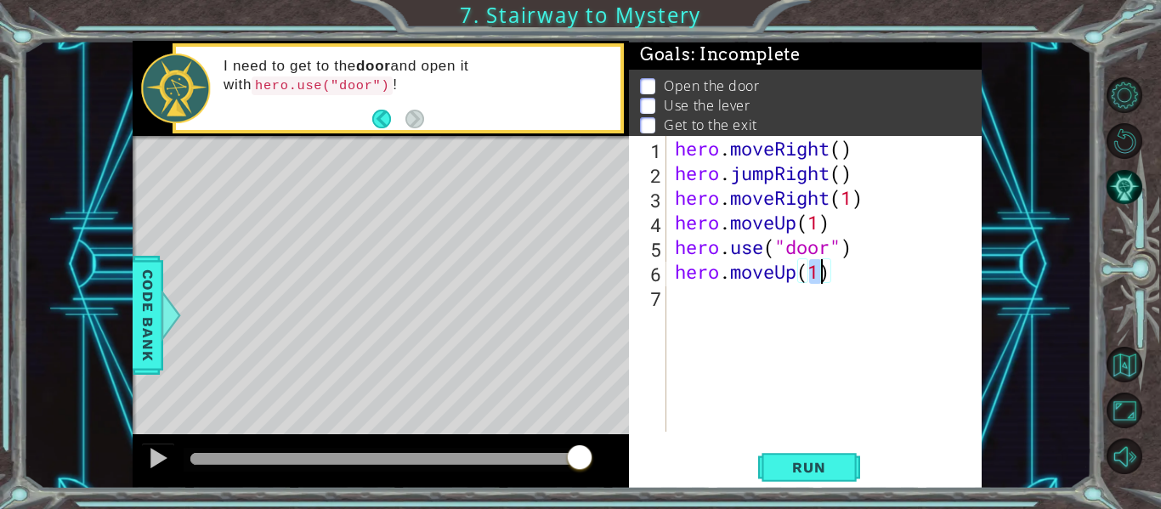
type textarea "hero.moveUp(2)"
click at [698, 302] on div "hero . moveRight ( ) hero . jumpRight ( ) hero . moveRight ( 1 ) hero . moveUp …" at bounding box center [828, 308] width 315 height 345
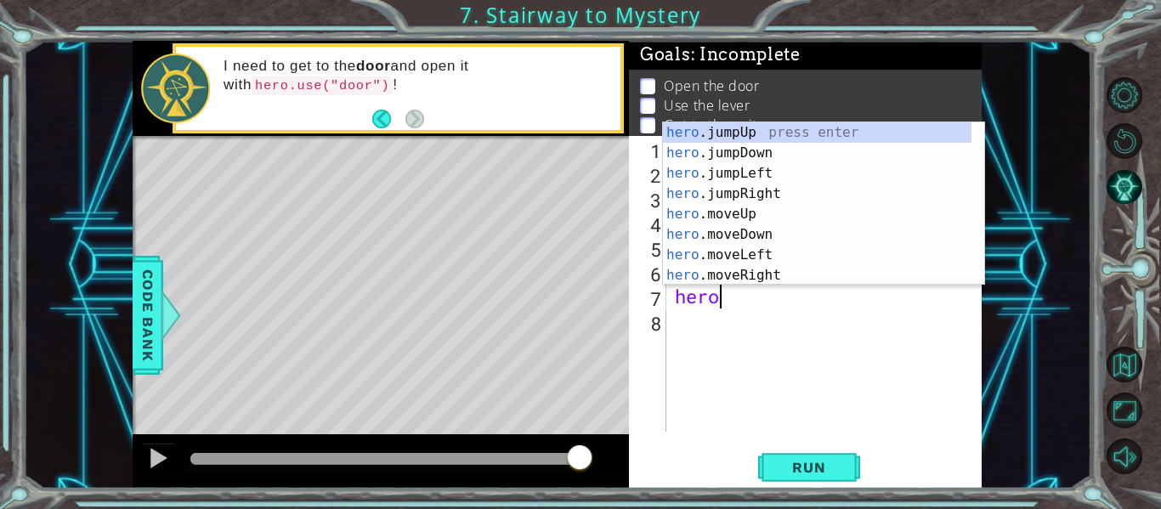
scroll to position [0, 2]
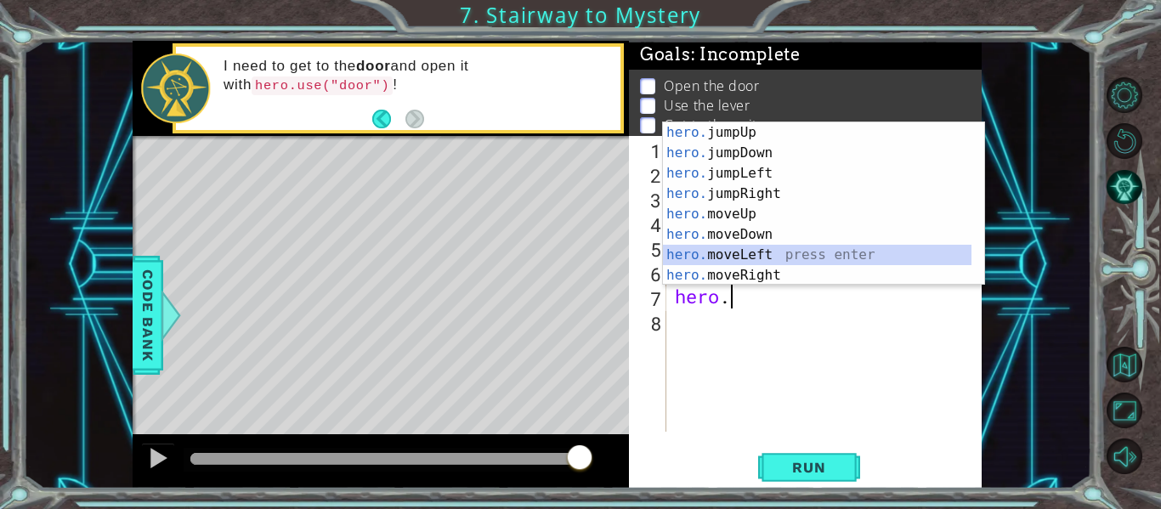
click at [724, 254] on div "hero. jumpUp press enter hero. jumpDown press enter hero. jumpLeft press enter …" at bounding box center [817, 224] width 308 height 204
type textarea "hero.moveLeft(1)"
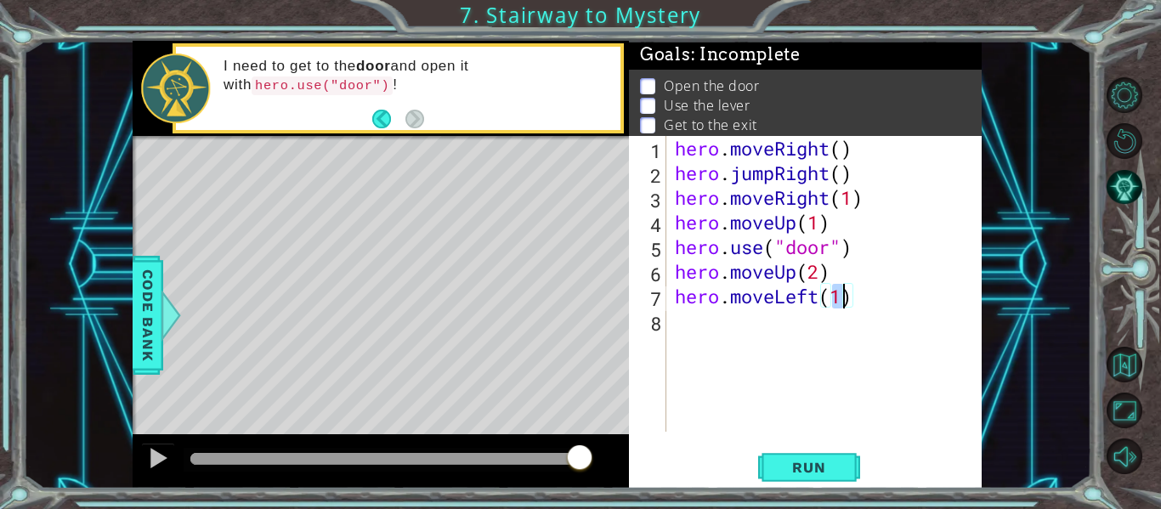
click at [706, 336] on div "hero . moveRight ( ) hero . jumpRight ( ) hero . moveRight ( 1 ) hero . moveUp …" at bounding box center [828, 308] width 315 height 345
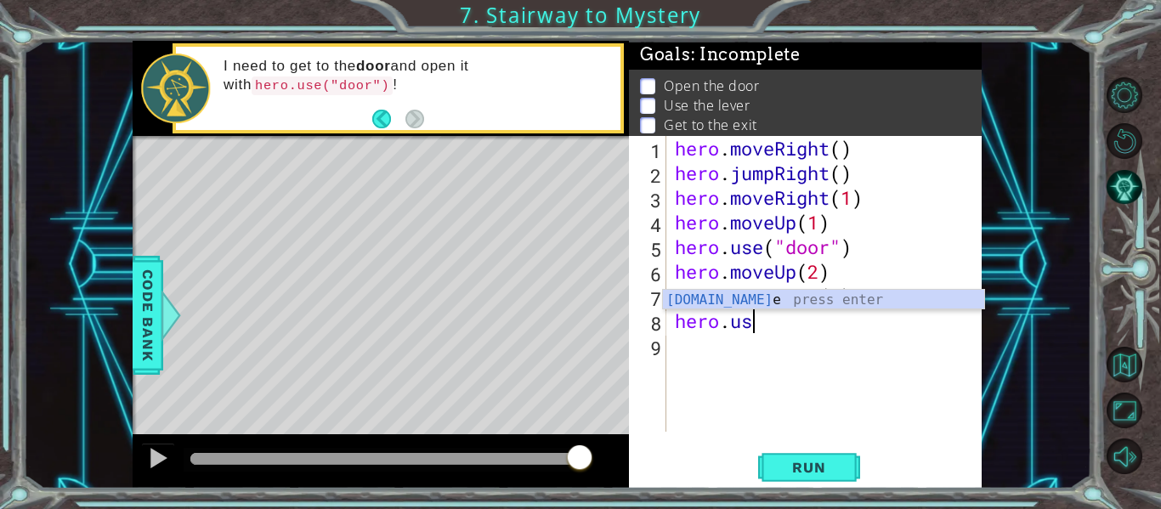
scroll to position [0, 3]
click at [681, 304] on div "hero.use press enter" at bounding box center [823, 320] width 321 height 61
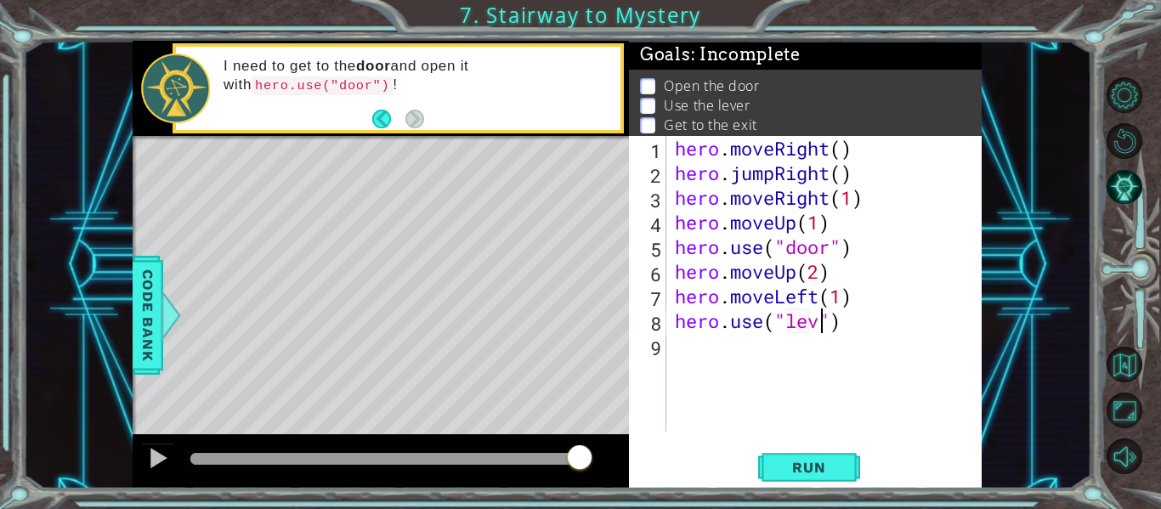
scroll to position [0, 8]
type textarea "hero.use("lever")"
click at [718, 349] on div "hero . moveRight ( ) hero . jumpRight ( ) hero . moveRight ( 1 ) hero . moveUp …" at bounding box center [828, 308] width 315 height 345
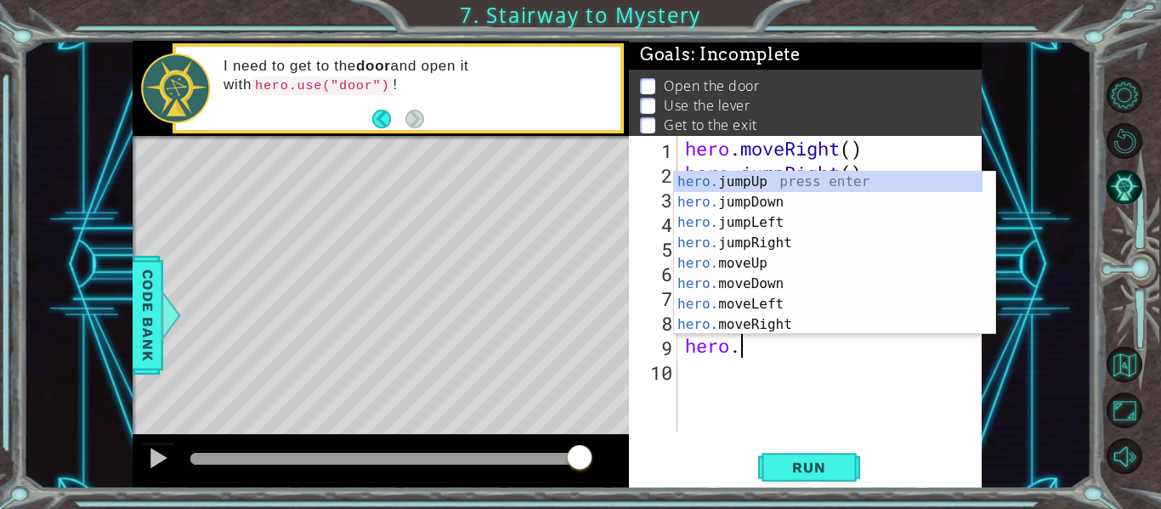
scroll to position [0, 2]
click at [754, 302] on div "hero. jumpUp press enter hero. jumpDown press enter hero. jumpLeft press enter …" at bounding box center [828, 274] width 308 height 204
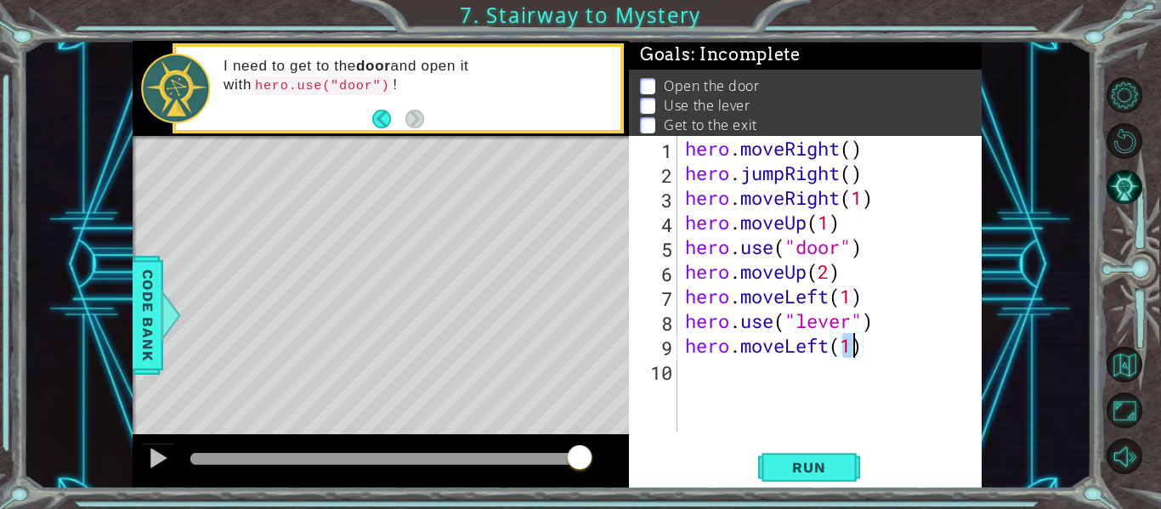
type textarea "hero.moveLeft(2)"
click at [692, 369] on div "hero . moveRight ( ) hero . jumpRight ( ) hero . moveRight ( 1 ) hero . moveUp …" at bounding box center [833, 308] width 305 height 345
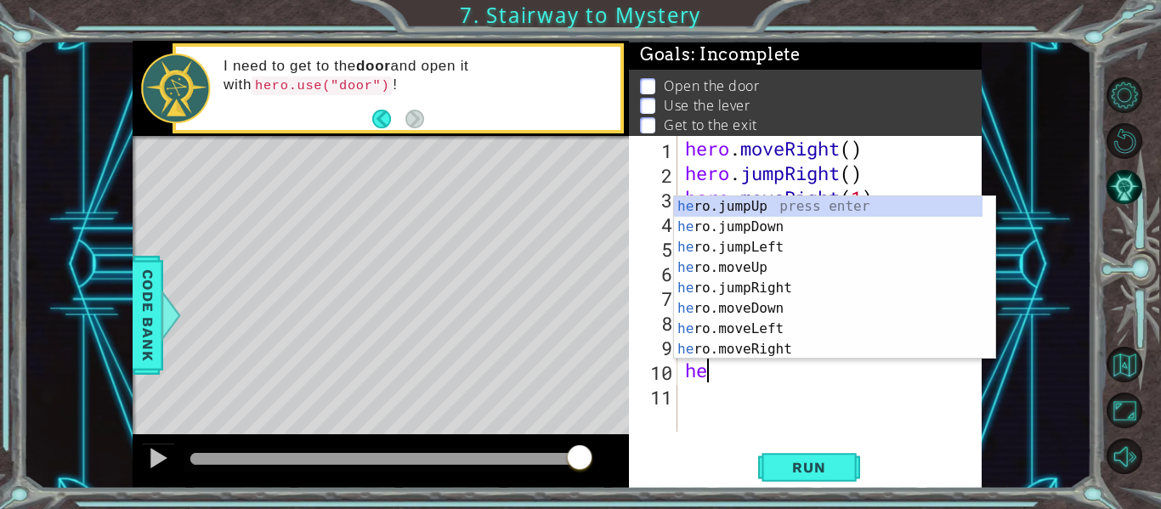
scroll to position [0, 1]
type textarea "hero"
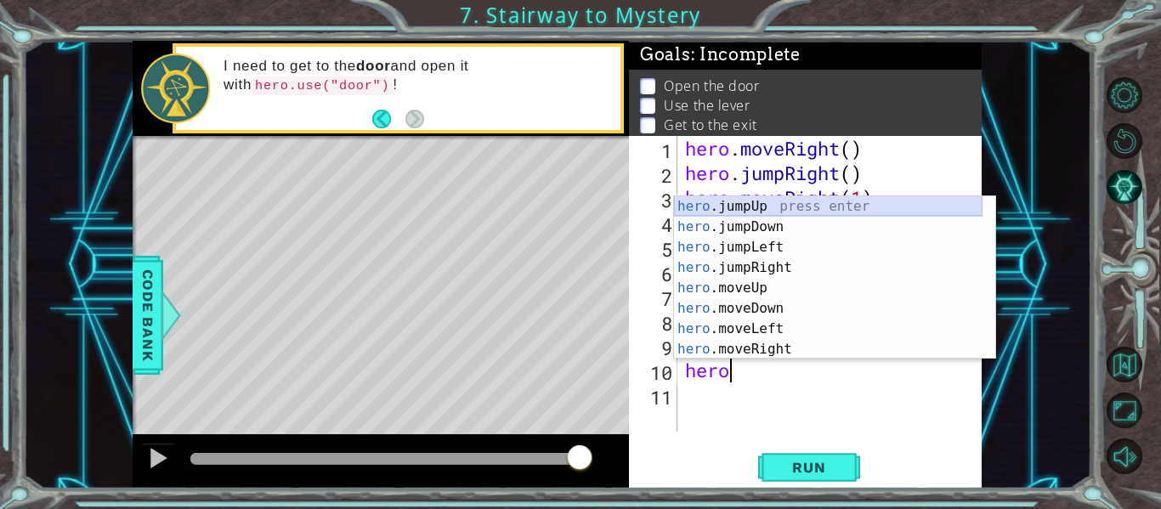
click at [764, 206] on div "hero .jumpUp press enter hero .jumpDown press enter hero .jumpLeft press enter …" at bounding box center [828, 298] width 308 height 204
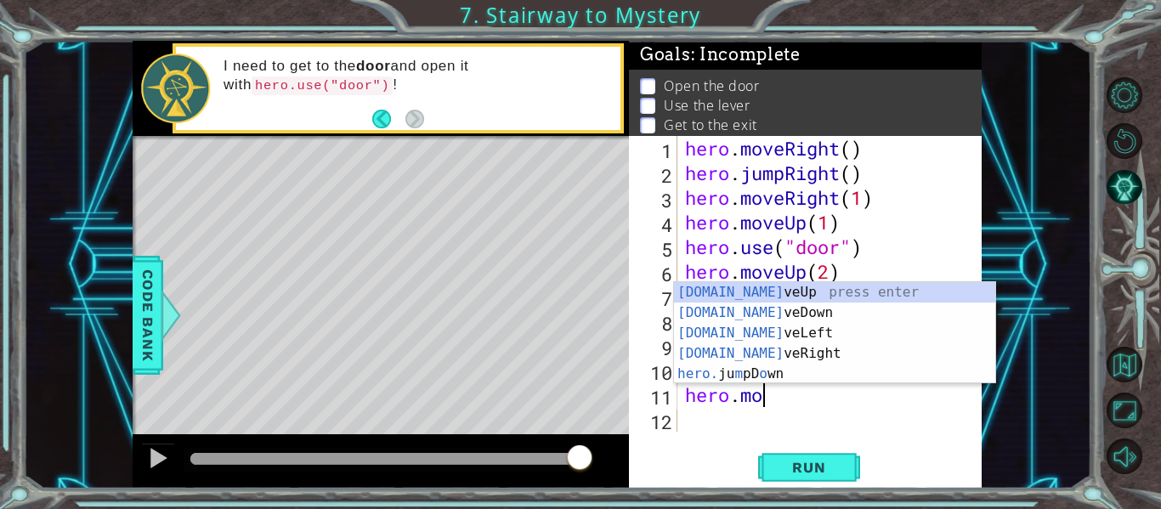
scroll to position [0, 3]
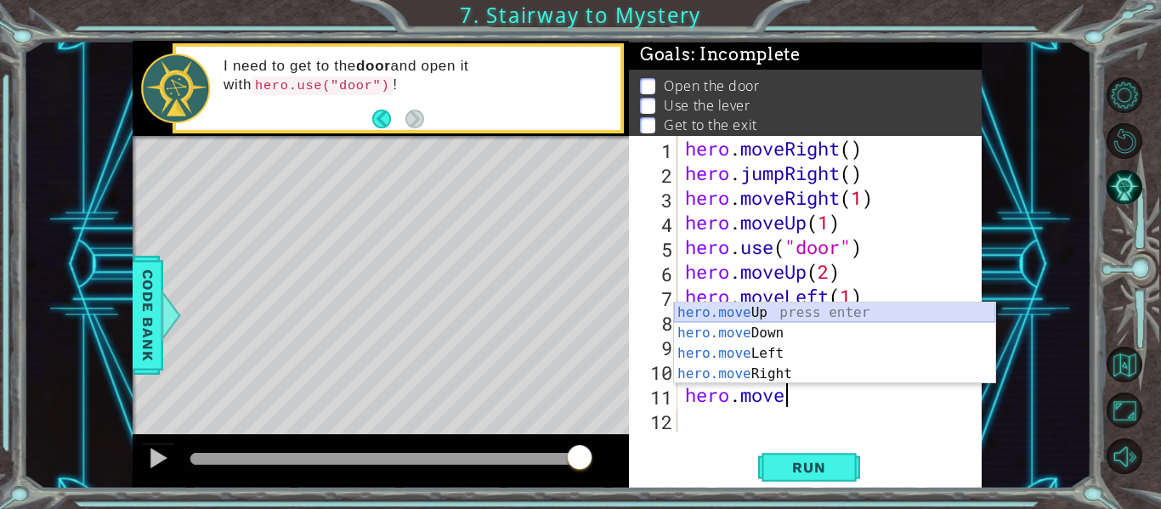
click at [737, 314] on div "hero.move Up press enter hero.move Down press enter hero.move Left press enter …" at bounding box center [834, 363] width 321 height 122
type textarea "hero.moveUp(1)"
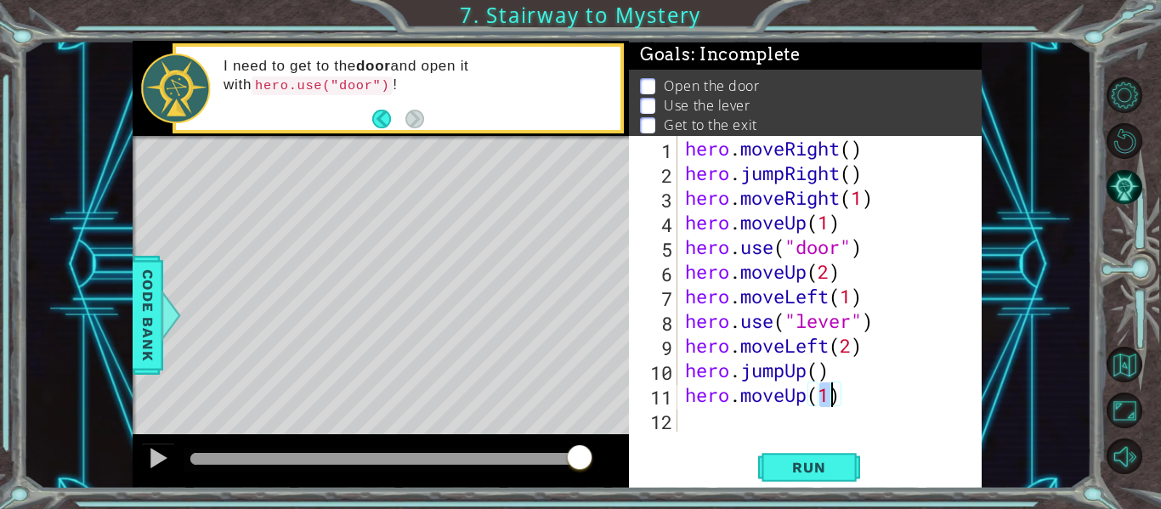
click at [703, 430] on div "hero . moveRight ( ) hero . jumpRight ( ) hero . moveRight ( 1 ) hero . moveUp …" at bounding box center [833, 308] width 305 height 345
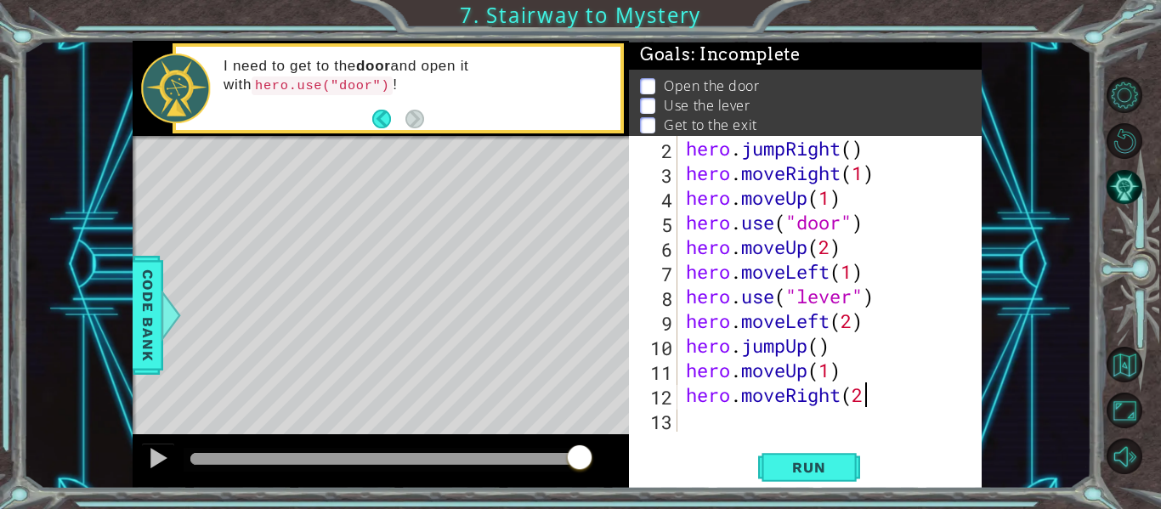
scroll to position [0, 8]
type textarea "hero.moveRight(2)"
click at [798, 464] on span "Run" at bounding box center [808, 467] width 67 height 17
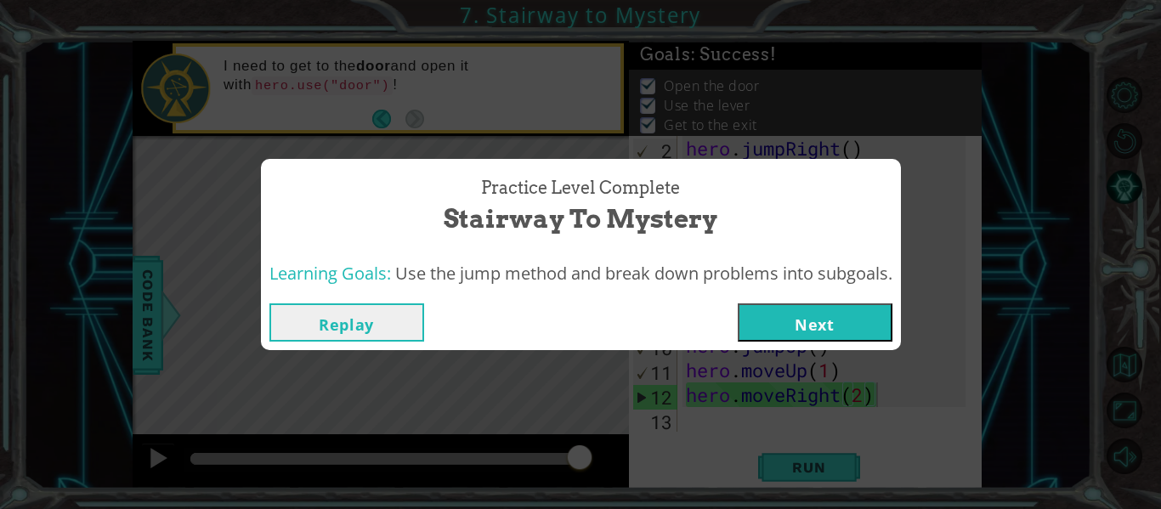
click at [856, 323] on button "Next" at bounding box center [814, 322] width 155 height 38
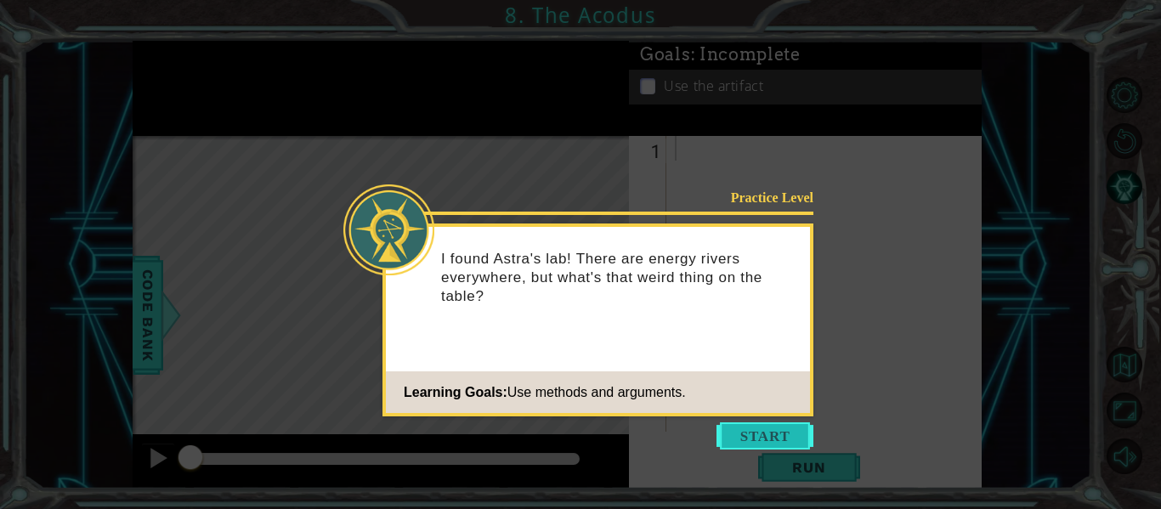
click at [743, 427] on button "Start" at bounding box center [764, 435] width 97 height 27
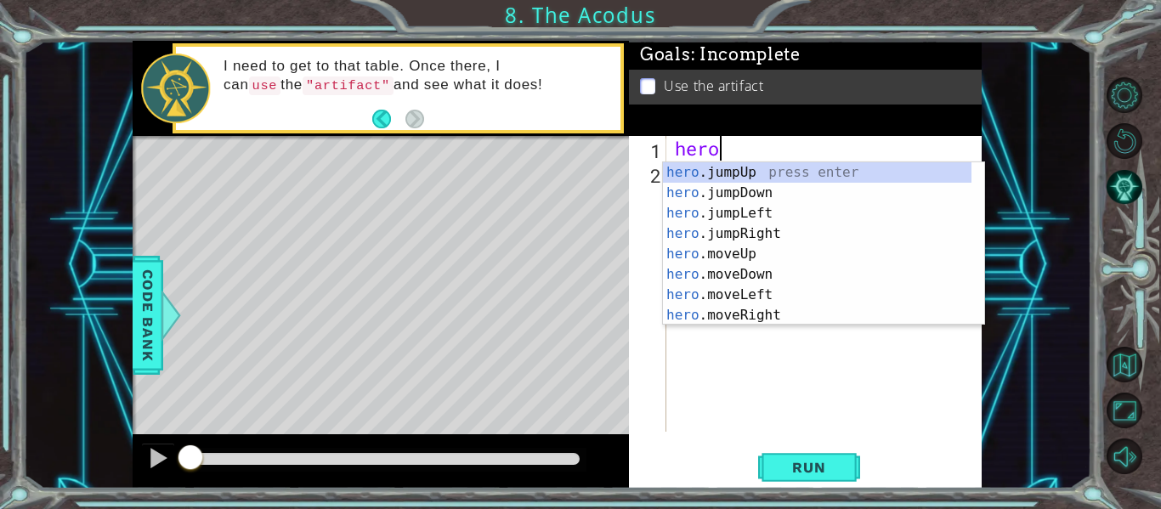
scroll to position [0, 2]
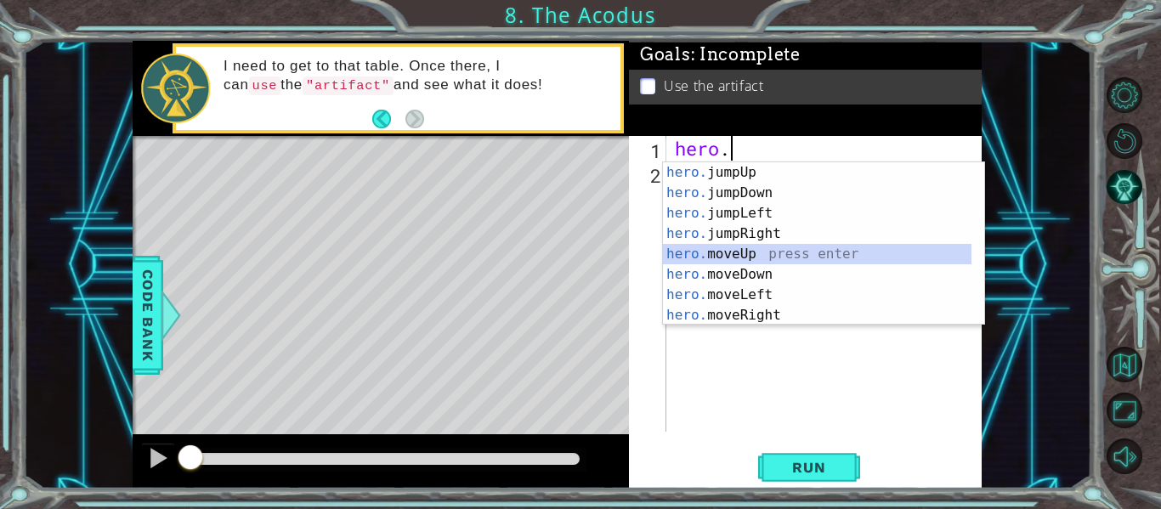
click at [768, 248] on div "hero. jumpUp press enter hero. jumpDown press enter hero. jumpLeft press enter …" at bounding box center [817, 264] width 308 height 204
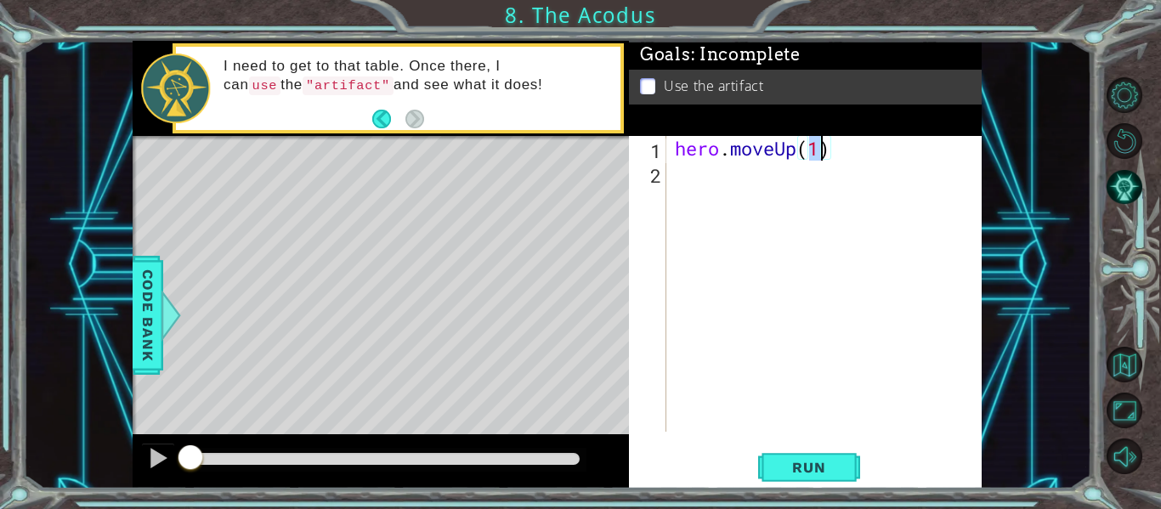
type textarea "hero.moveUp(2)"
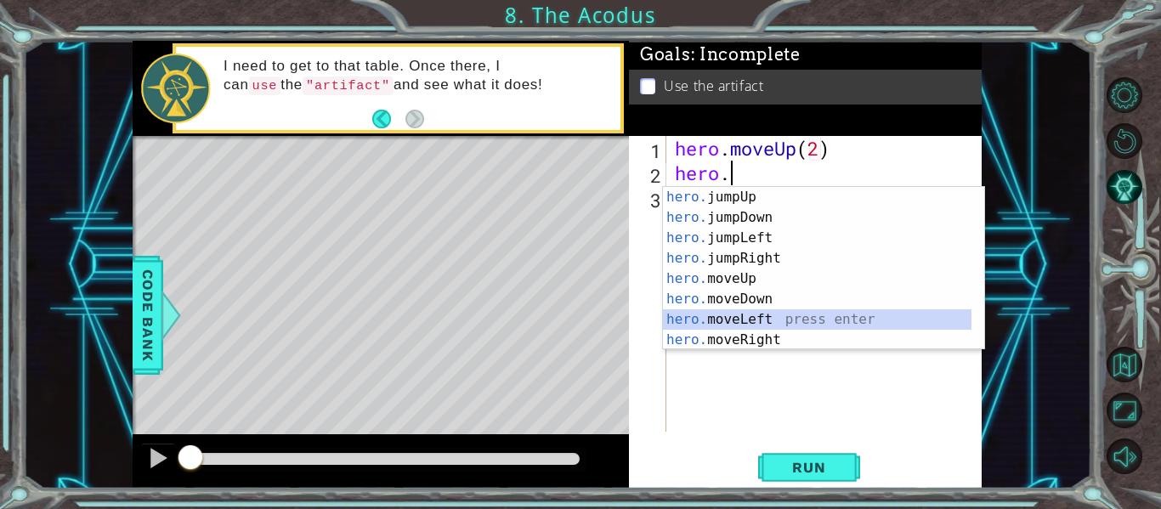
click at [750, 315] on div "hero. jumpUp press enter hero. jumpDown press enter hero. jumpLeft press enter …" at bounding box center [817, 289] width 308 height 204
type textarea "hero.moveLeft(1)"
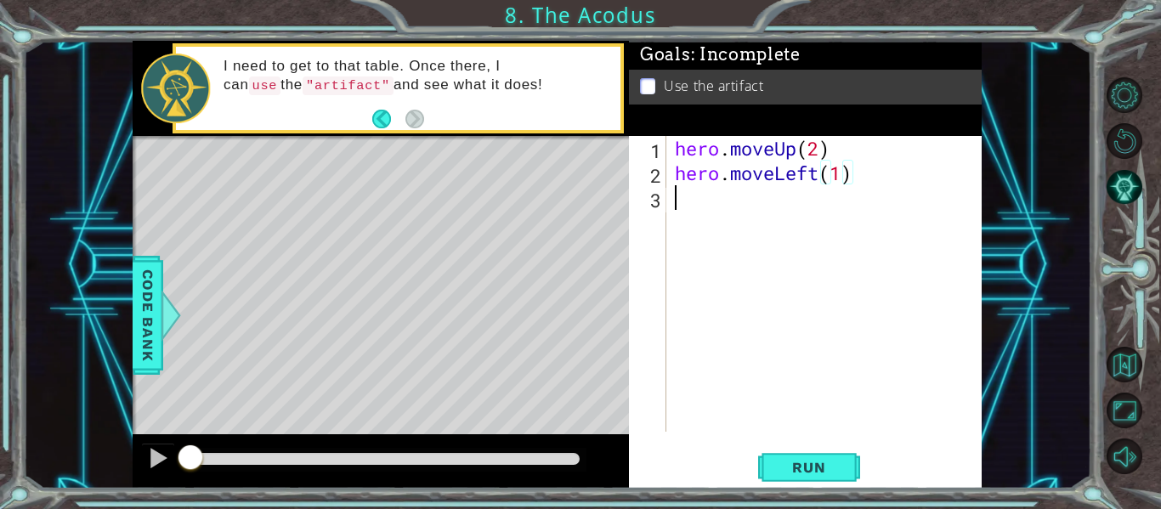
click at [696, 195] on div "hero . moveUp ( 2 ) hero . moveLeft ( 1 )" at bounding box center [828, 308] width 315 height 345
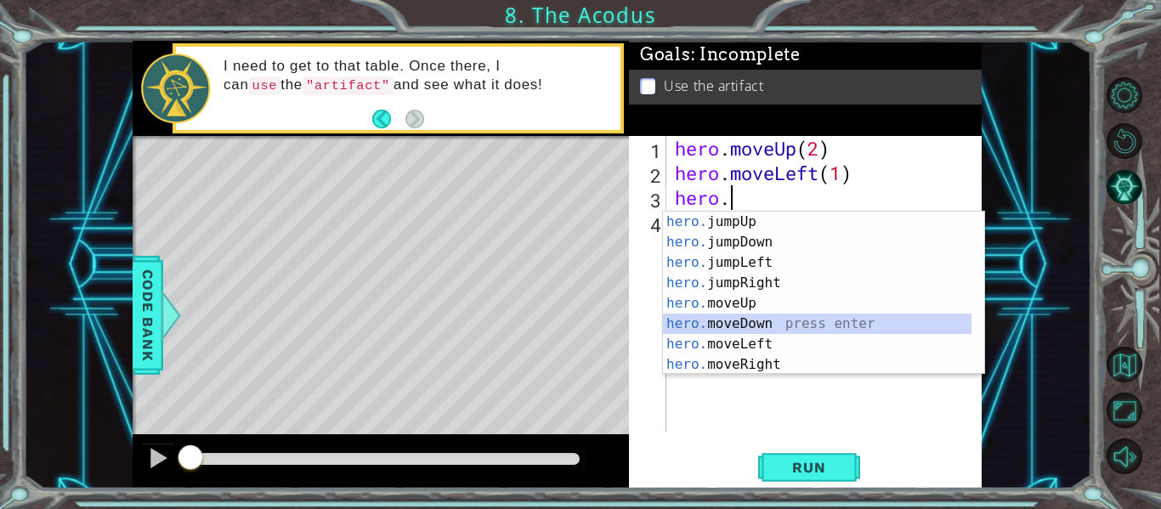
click at [726, 321] on div "hero. jumpUp press enter hero. jumpDown press enter hero. jumpLeft press enter …" at bounding box center [817, 314] width 308 height 204
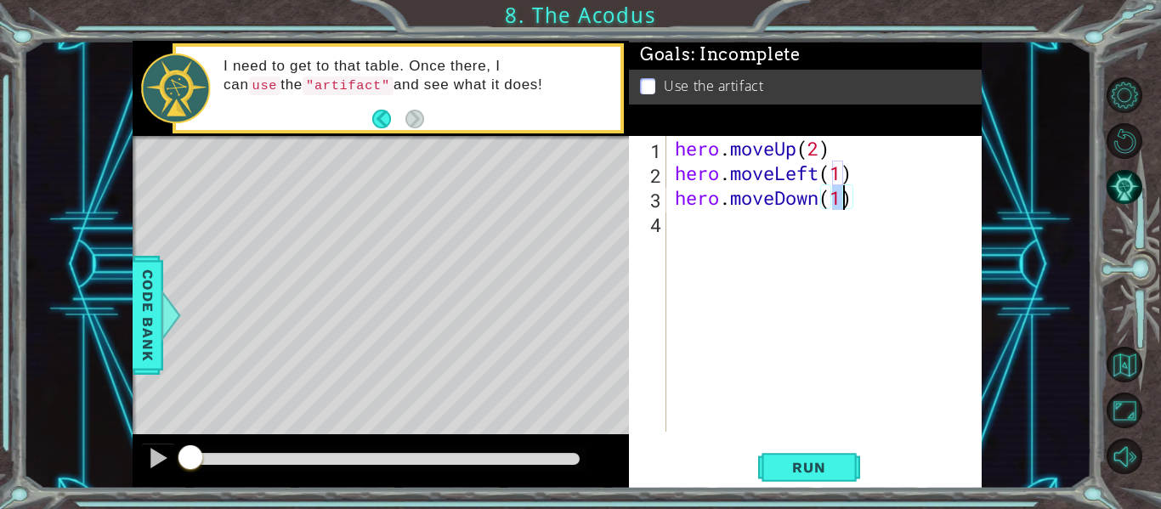
type textarea "hero.moveDown(2)"
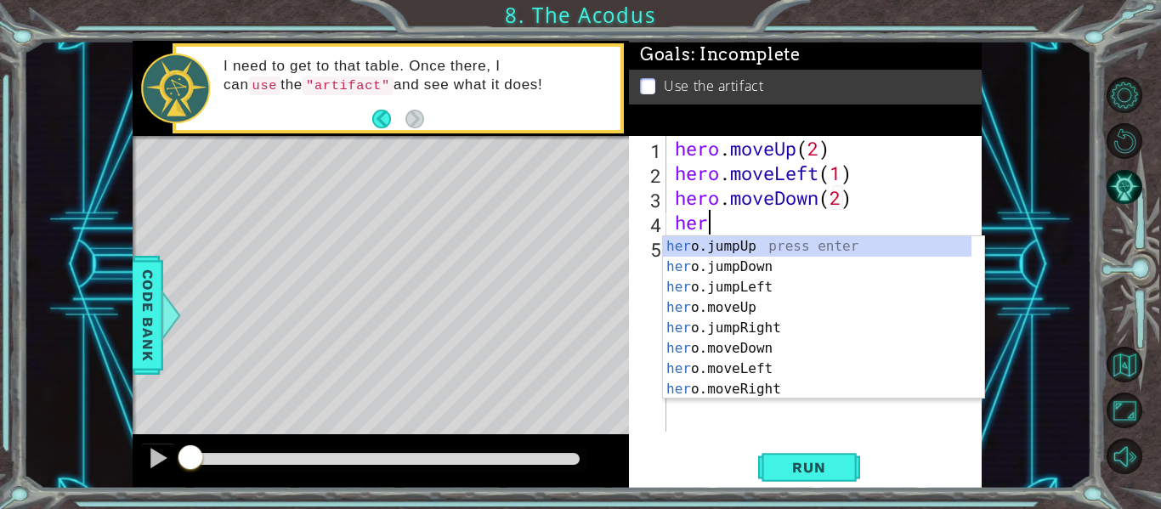
scroll to position [0, 1]
type textarea "hero."
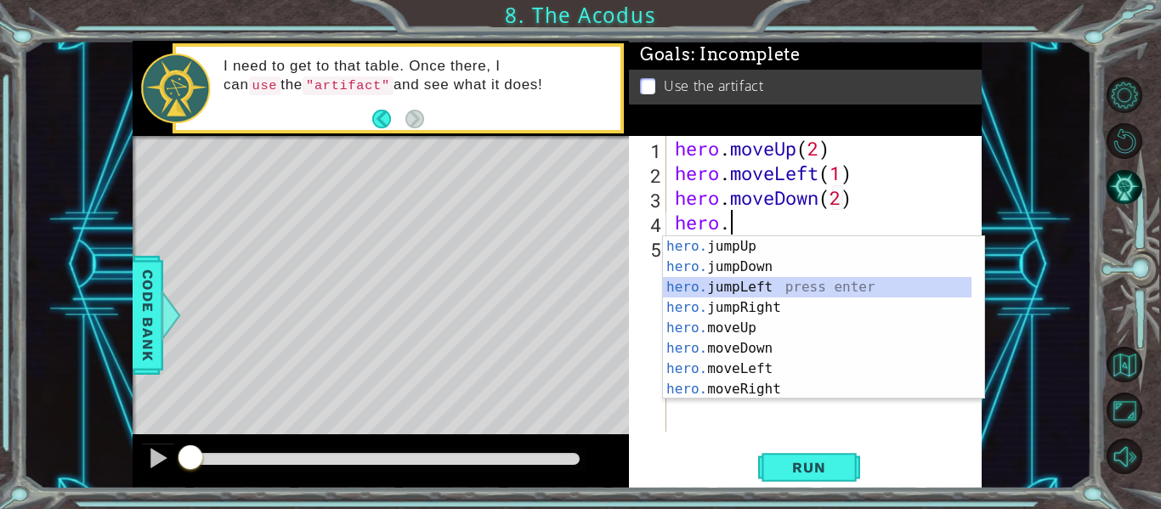
click at [754, 285] on div "hero. jumpUp press enter hero. jumpDown press enter hero. jumpLeft press enter …" at bounding box center [817, 338] width 308 height 204
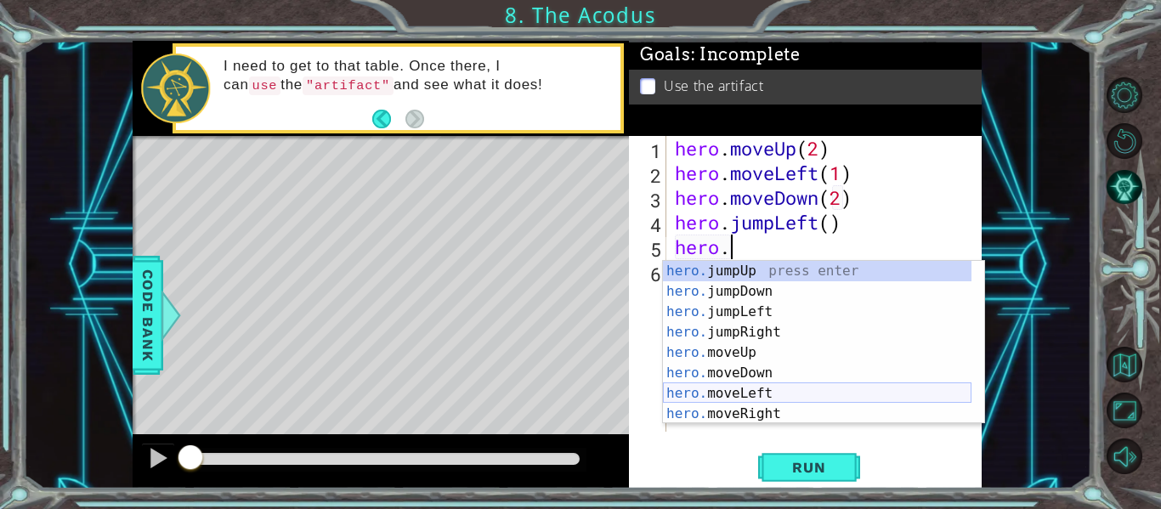
click at [709, 393] on div "hero. jumpUp press enter hero. jumpDown press enter hero. jumpLeft press enter …" at bounding box center [817, 363] width 308 height 204
type textarea "hero.moveLeft(1)"
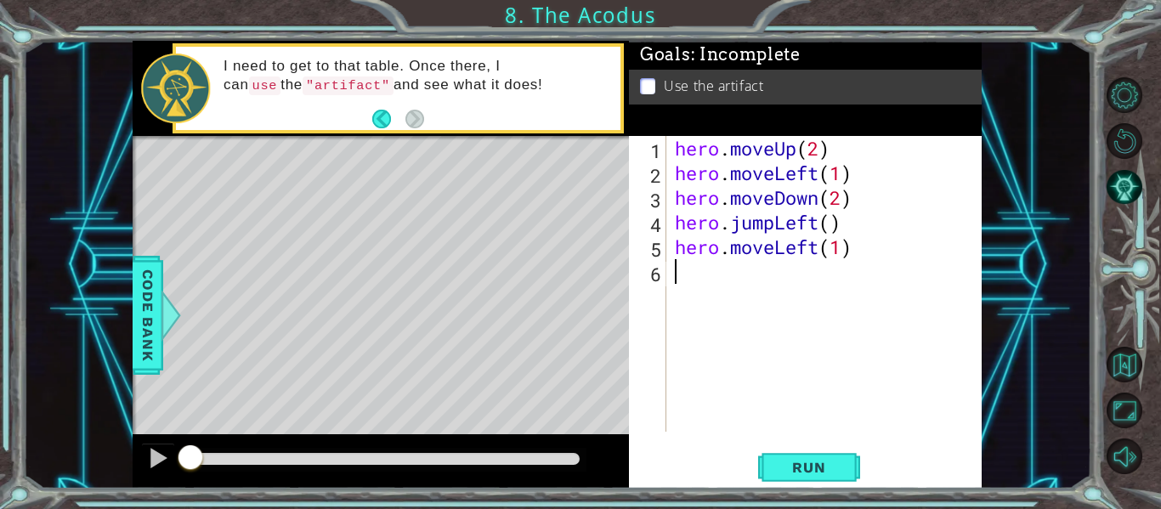
click at [682, 281] on div "hero . moveUp ( 2 ) hero . moveLeft ( 1 ) hero . moveDown ( 2 ) hero . jumpLeft…" at bounding box center [828, 308] width 315 height 345
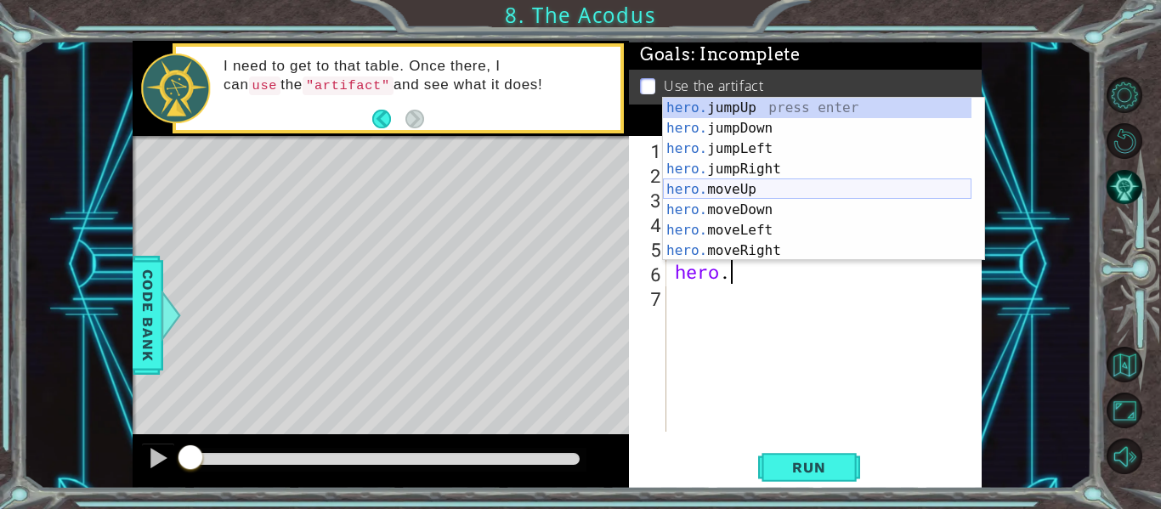
click at [745, 184] on div "hero. jumpUp press enter hero. jumpDown press enter hero. jumpLeft press enter …" at bounding box center [817, 200] width 308 height 204
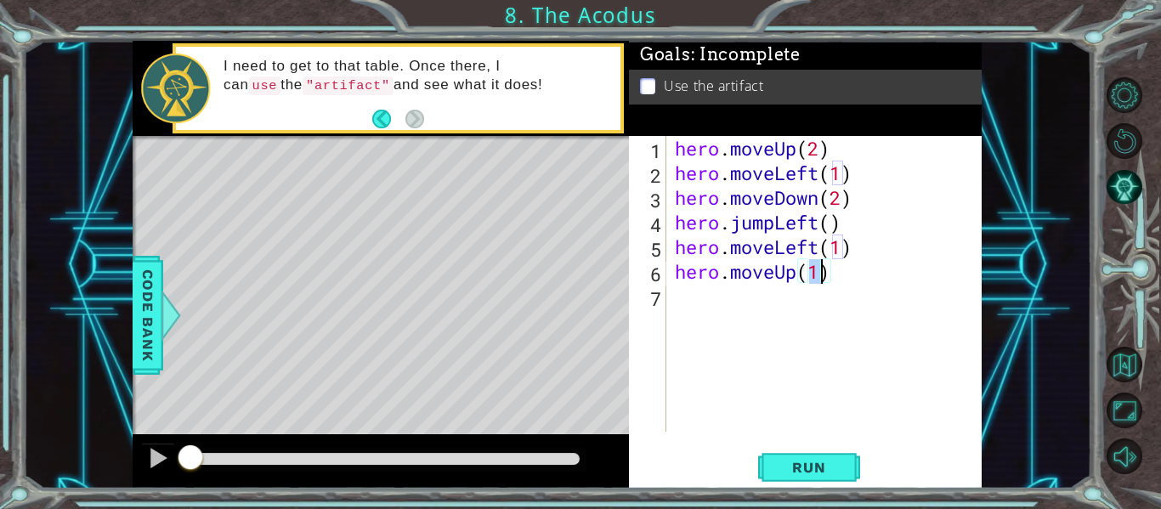
type textarea "hero.moveUp(2)"
click at [728, 297] on div "hero . moveUp ( 2 ) hero . moveLeft ( 1 ) hero . moveDown ( 2 ) hero . jumpLeft…" at bounding box center [828, 308] width 315 height 345
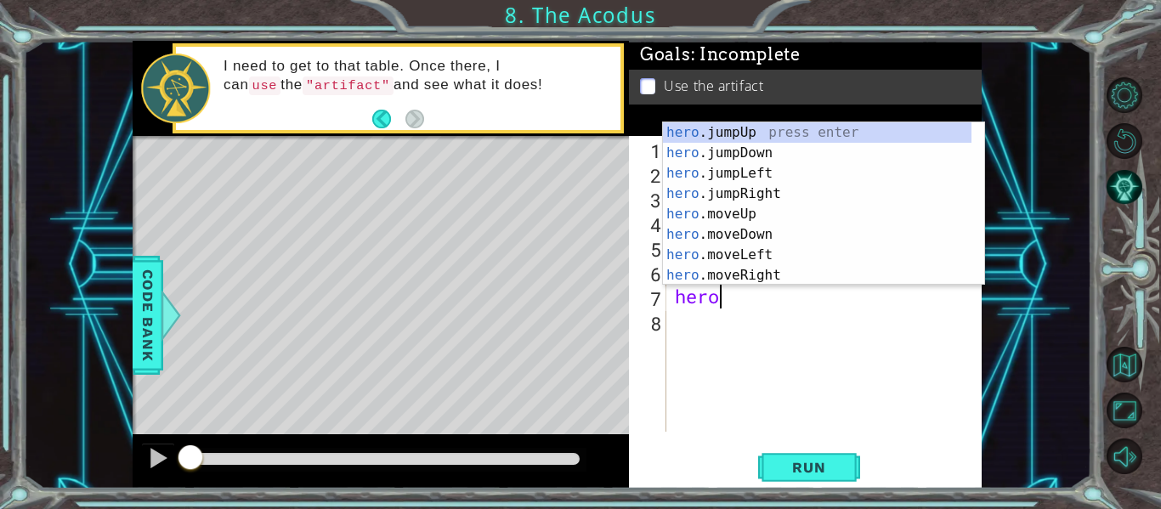
scroll to position [0, 2]
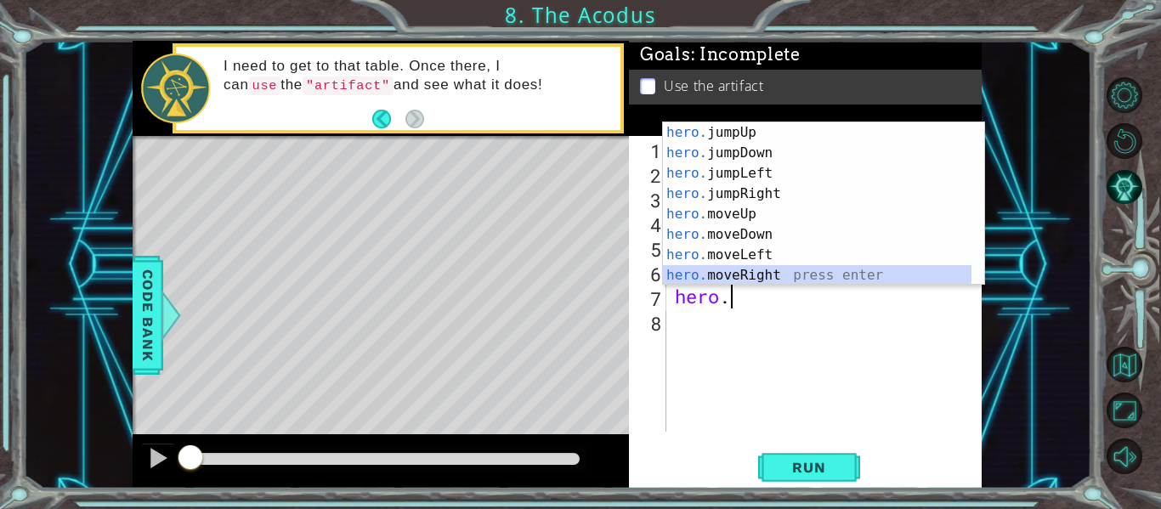
click at [743, 273] on div "hero. jumpUp press enter hero. jumpDown press enter hero. jumpLeft press enter …" at bounding box center [817, 224] width 308 height 204
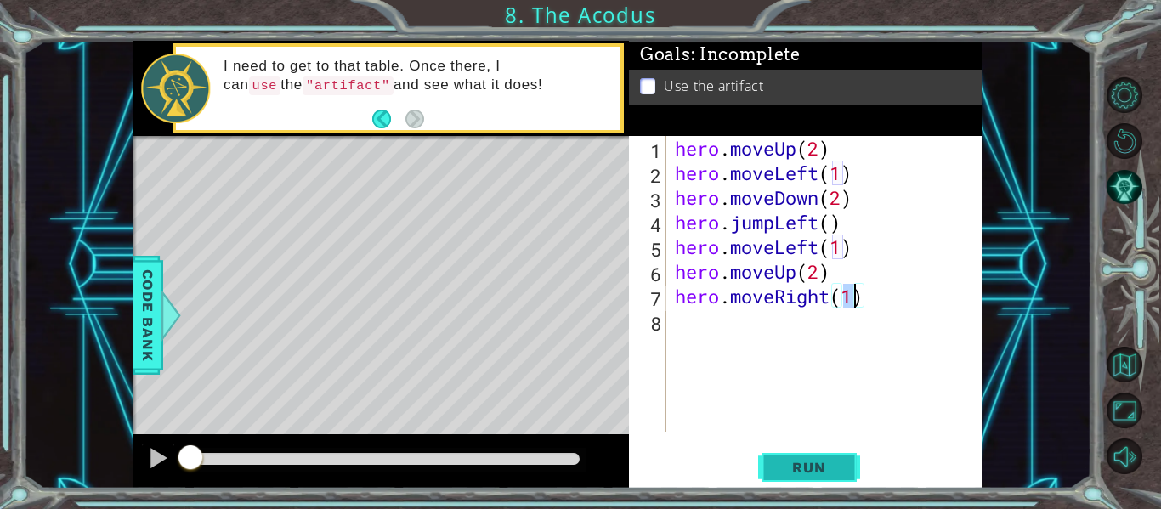
type textarea "hero.moveRight(1)"
click at [784, 468] on span "Run" at bounding box center [808, 467] width 67 height 17
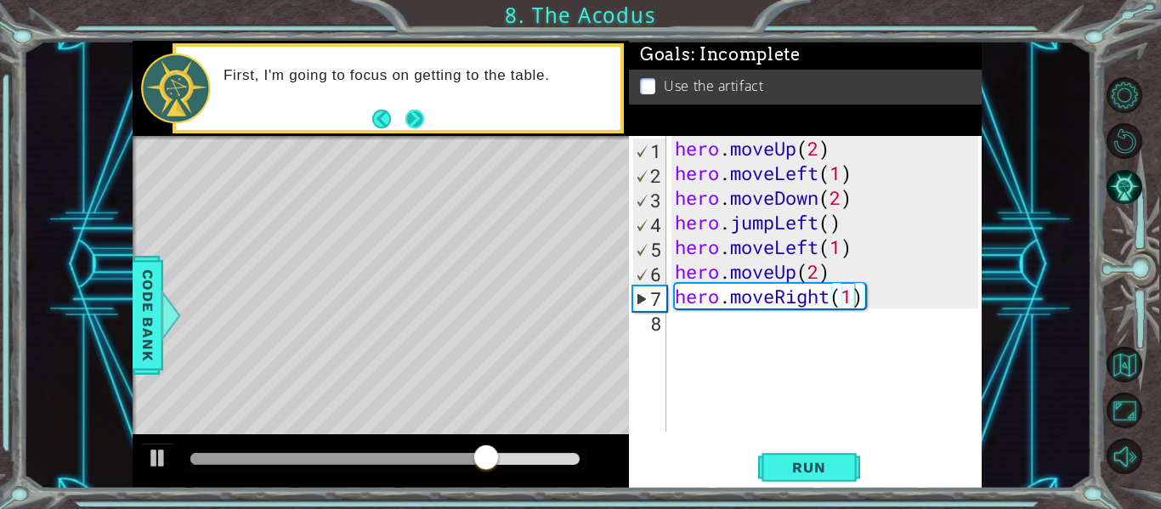
click at [414, 116] on button "Next" at bounding box center [414, 119] width 19 height 19
click at [676, 325] on div "hero . moveUp ( 2 ) hero . moveLeft ( 1 ) hero . moveDown ( 2 ) hero . jumpLeft…" at bounding box center [828, 308] width 315 height 345
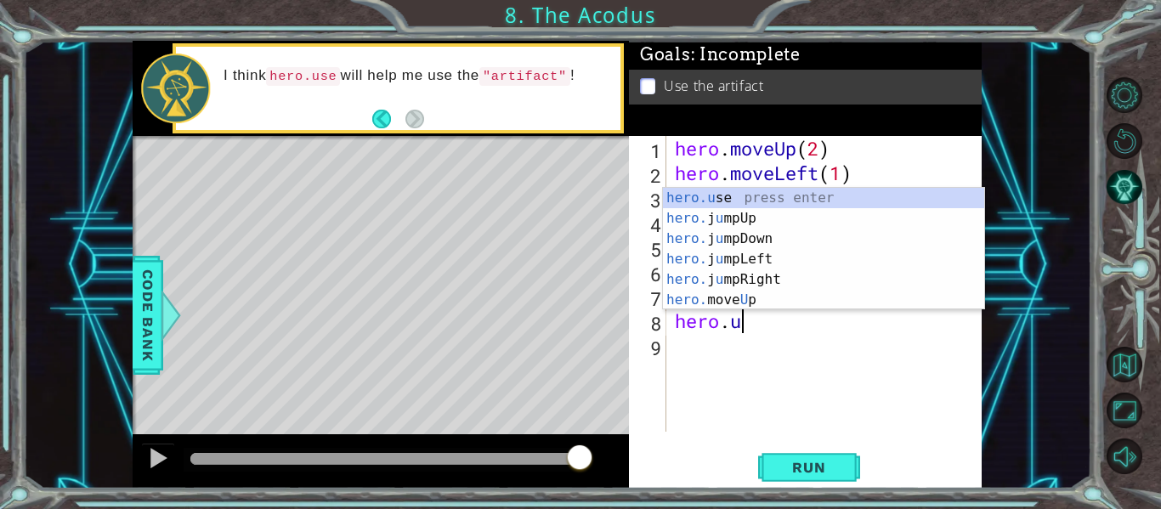
scroll to position [0, 3]
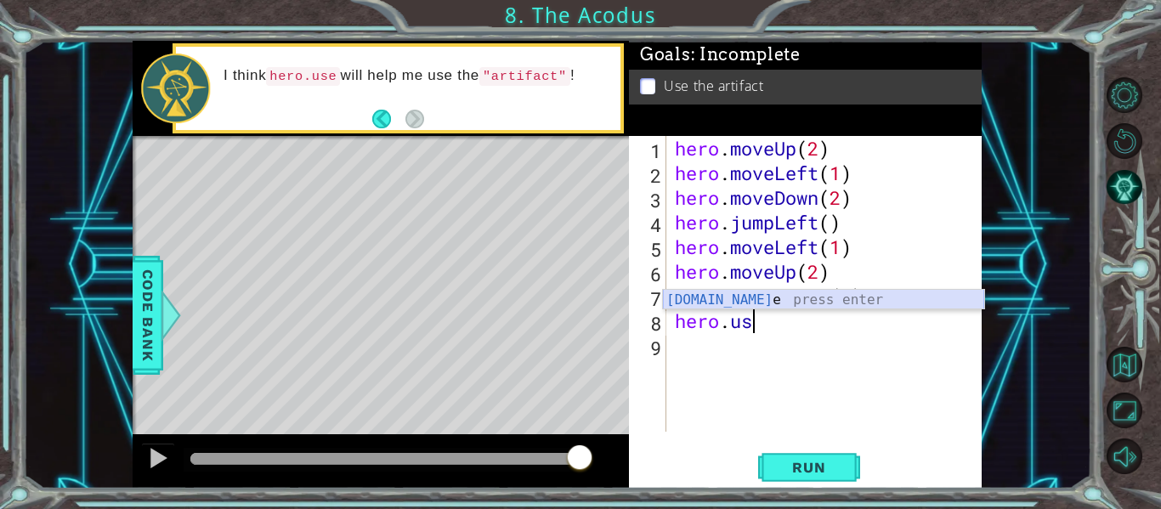
click at [715, 302] on div "[DOMAIN_NAME] e press enter" at bounding box center [823, 320] width 321 height 61
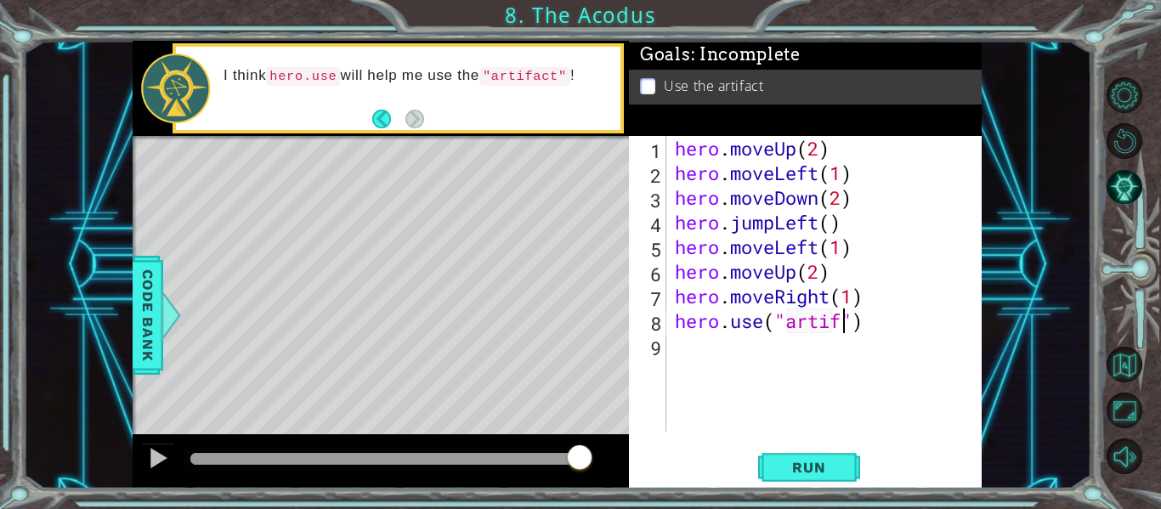
scroll to position [0, 8]
type textarea "hero.use("artifact")"
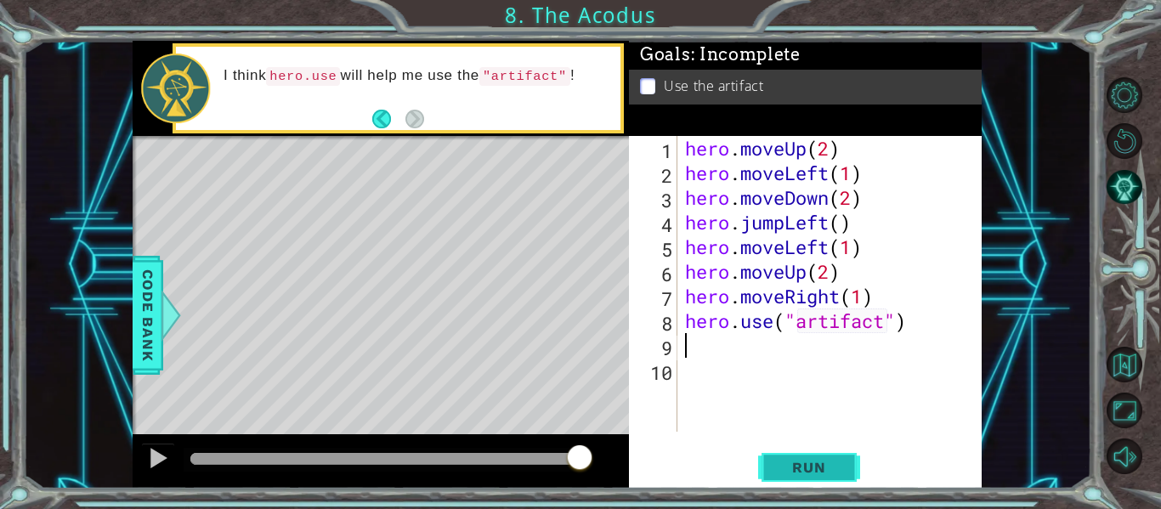
click at [833, 454] on button "Run" at bounding box center [809, 467] width 102 height 35
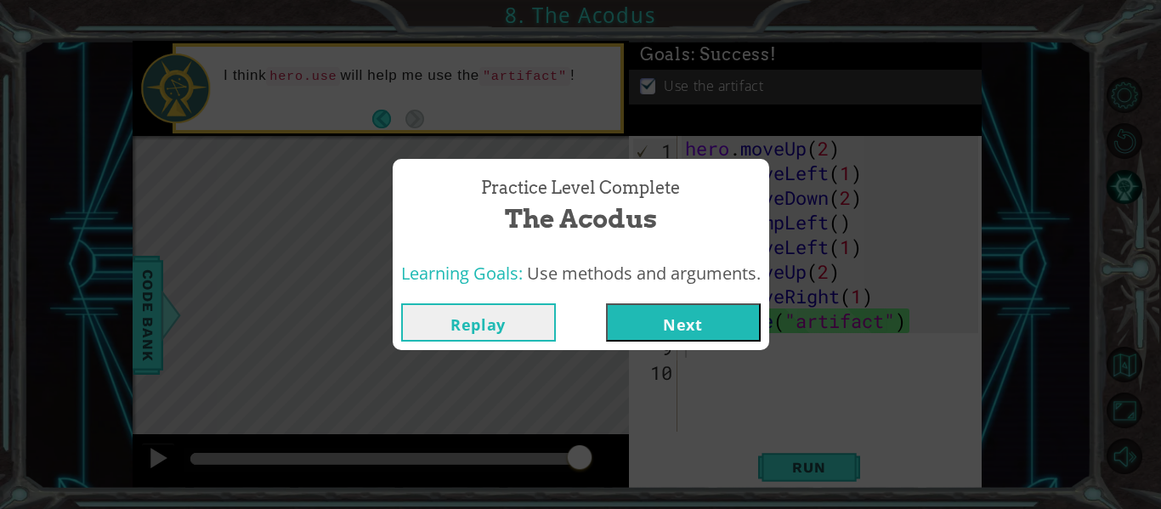
click at [694, 330] on button "Next" at bounding box center [683, 322] width 155 height 38
